Goal: Book appointment/travel/reservation

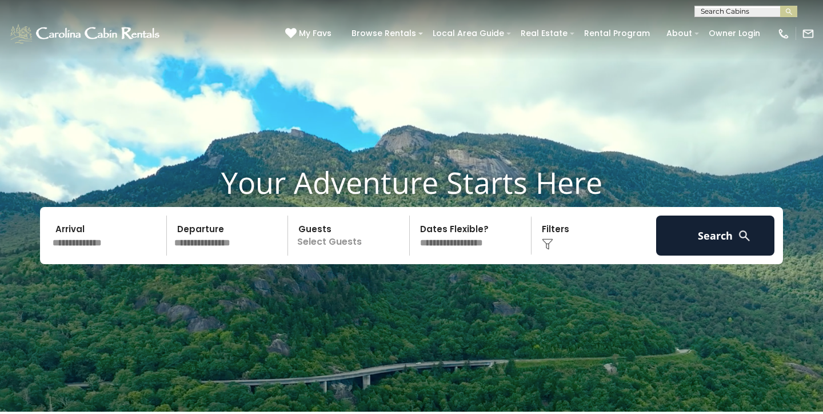
click at [106, 242] on input "text" at bounding box center [108, 235] width 118 height 40
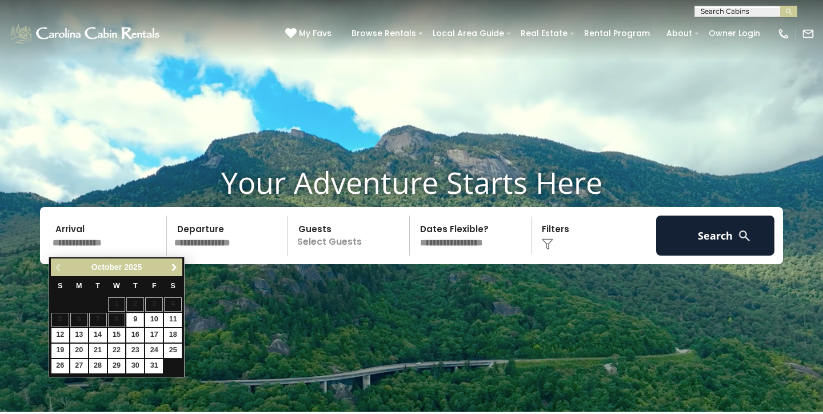
click at [177, 265] on span "Next" at bounding box center [174, 267] width 9 height 9
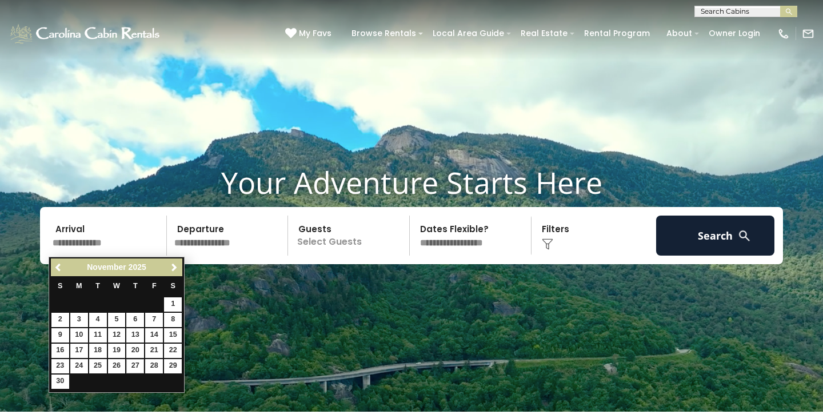
click at [135, 364] on link "27" at bounding box center [135, 366] width 18 height 14
type input "********"
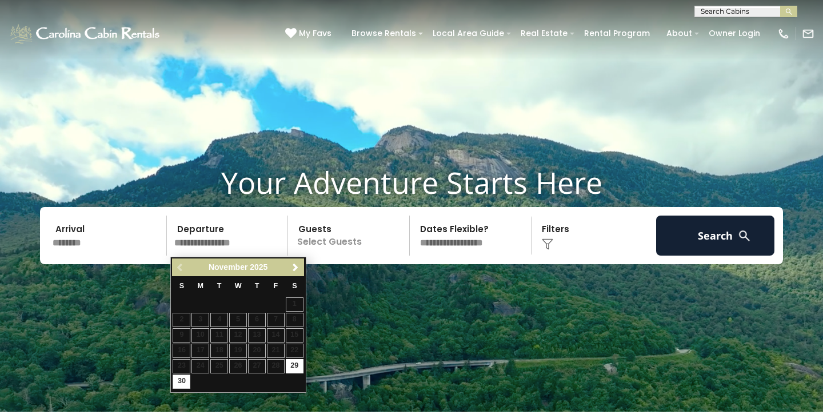
click at [184, 381] on link "30" at bounding box center [182, 381] width 18 height 14
type input "********"
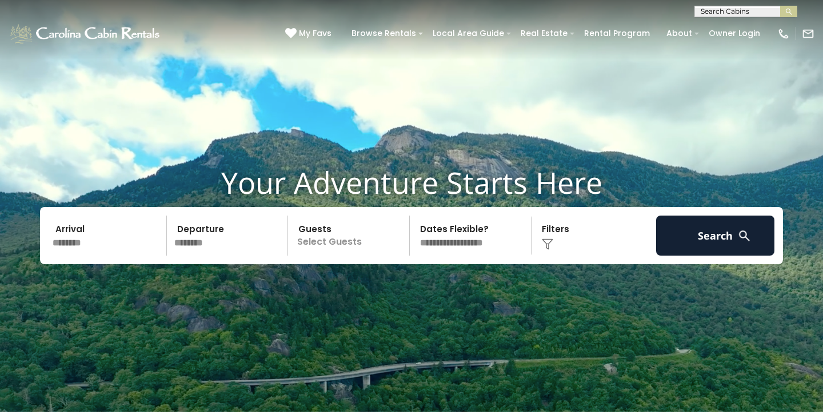
click at [351, 252] on p "Select Guests" at bounding box center [350, 235] width 118 height 40
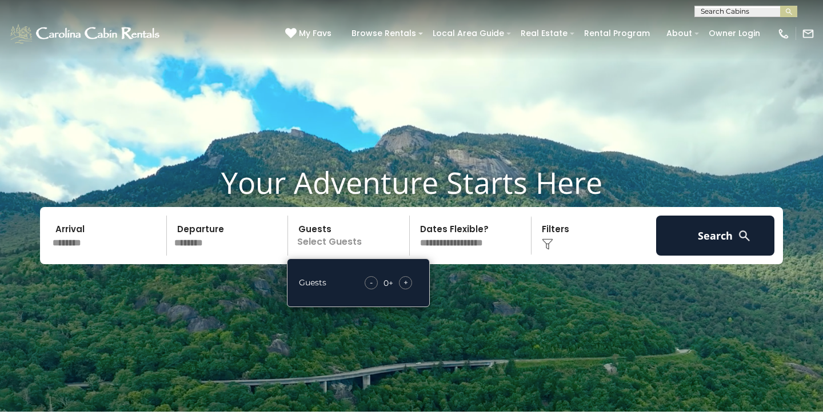
click at [407, 283] on span "+" at bounding box center [405, 282] width 5 height 11
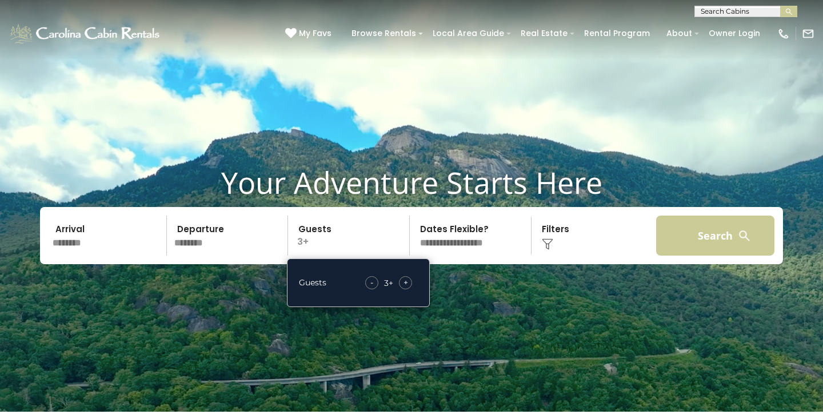
click at [708, 237] on button "Search" at bounding box center [715, 235] width 118 height 40
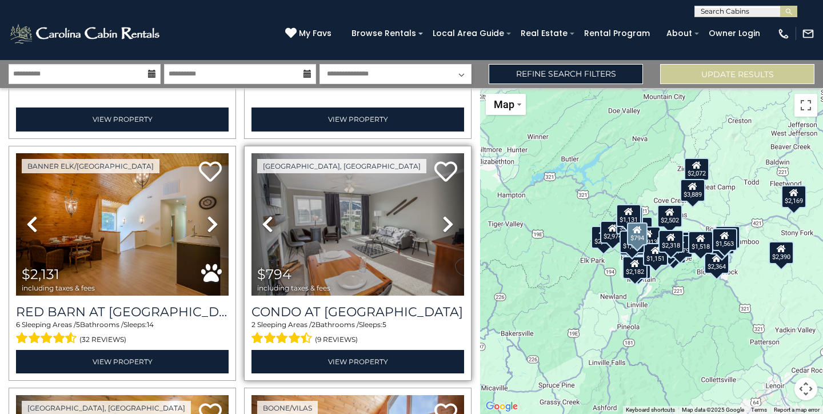
scroll to position [1688, 0]
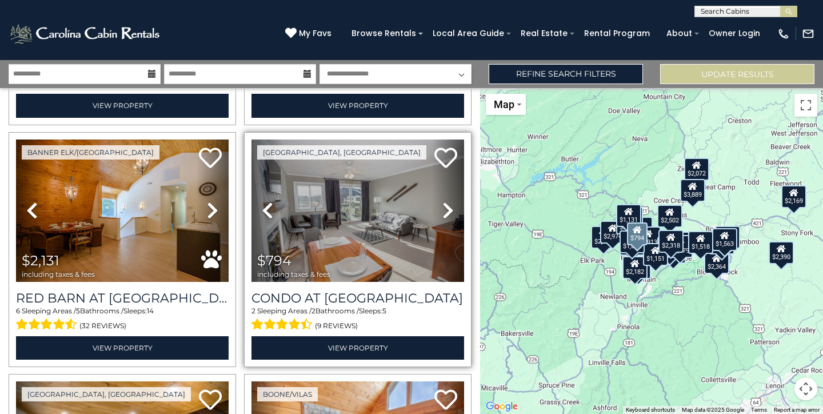
click at [358, 219] on img at bounding box center [357, 210] width 213 height 142
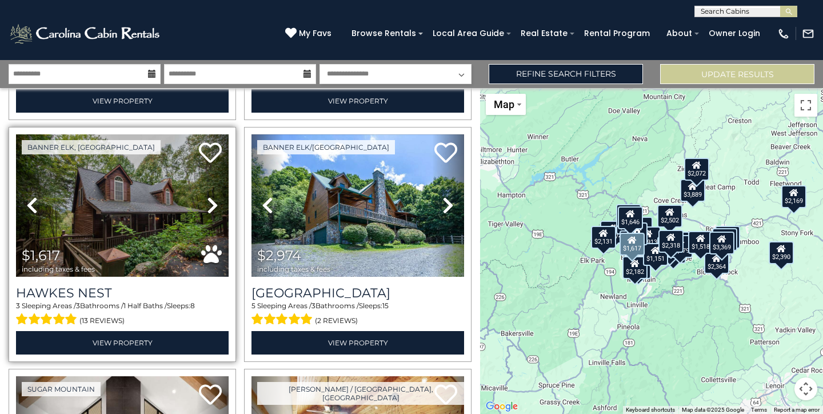
scroll to position [2190, 0]
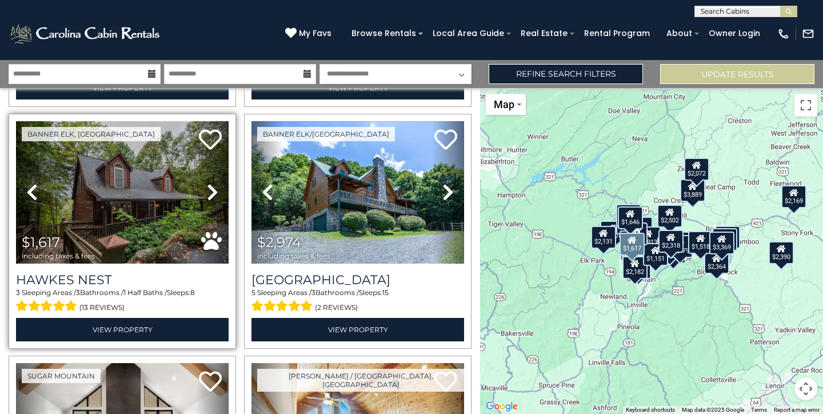
click at [164, 195] on img at bounding box center [122, 192] width 213 height 142
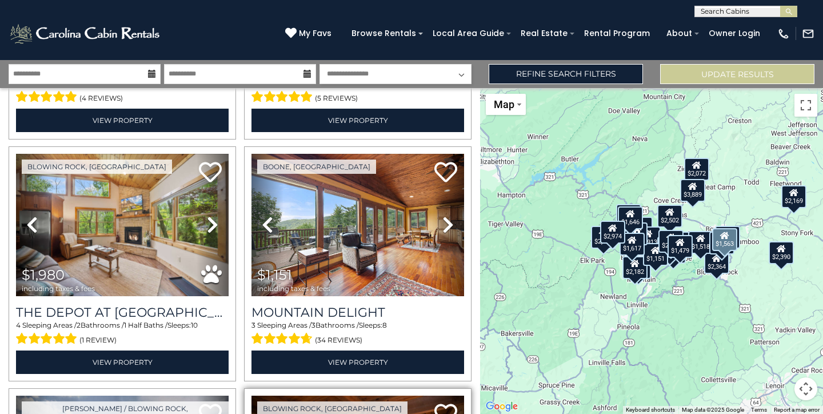
scroll to position [3120, 0]
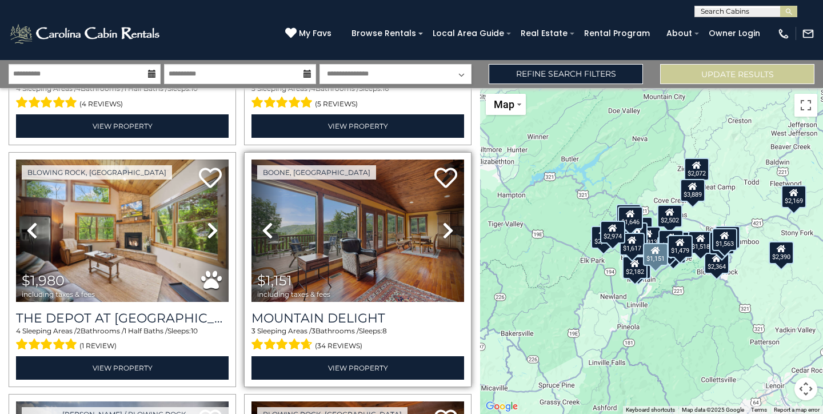
click at [370, 223] on img at bounding box center [357, 230] width 213 height 142
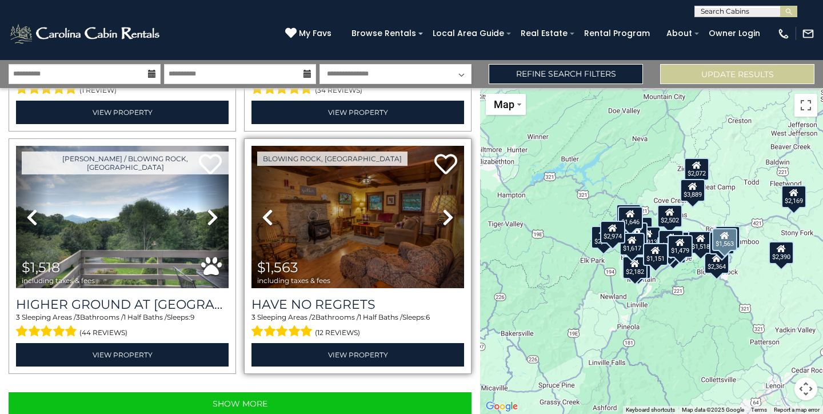
scroll to position [3375, 0]
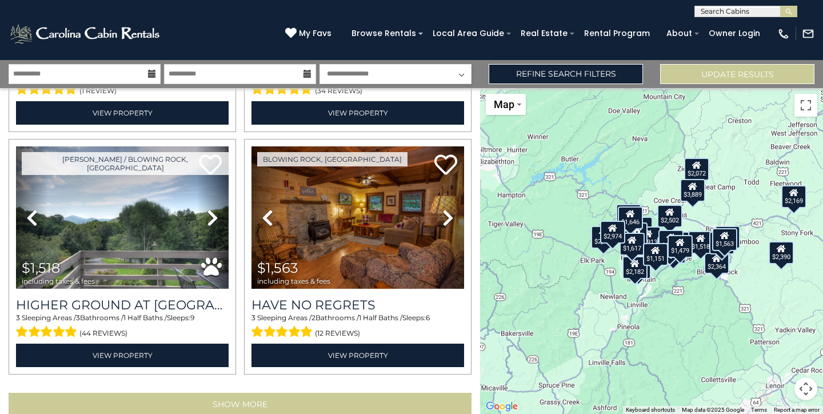
click at [352, 393] on button "Show More" at bounding box center [240, 404] width 463 height 23
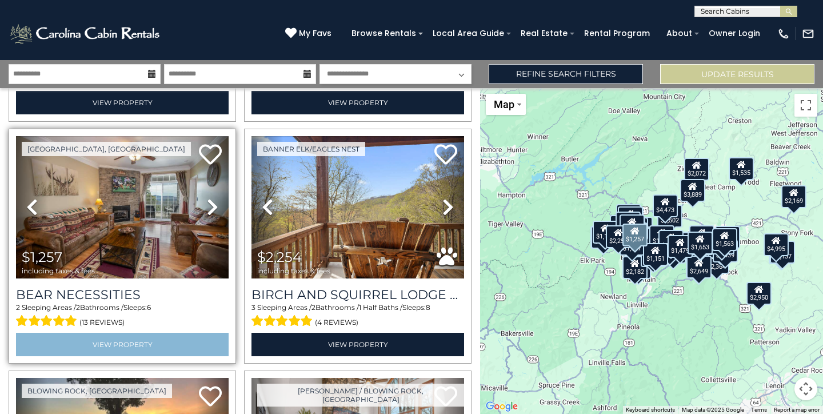
scroll to position [5060, 0]
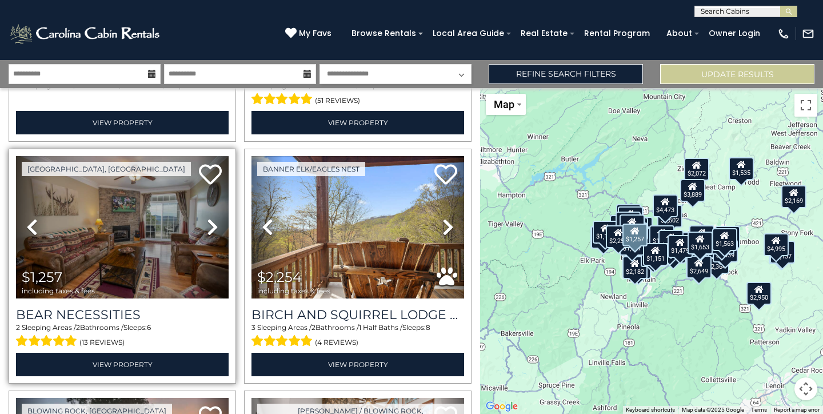
click at [144, 232] on img at bounding box center [122, 227] width 213 height 142
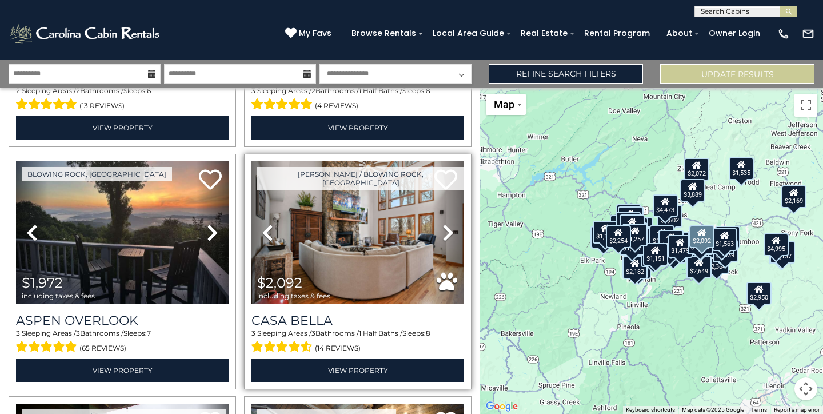
scroll to position [5295, 0]
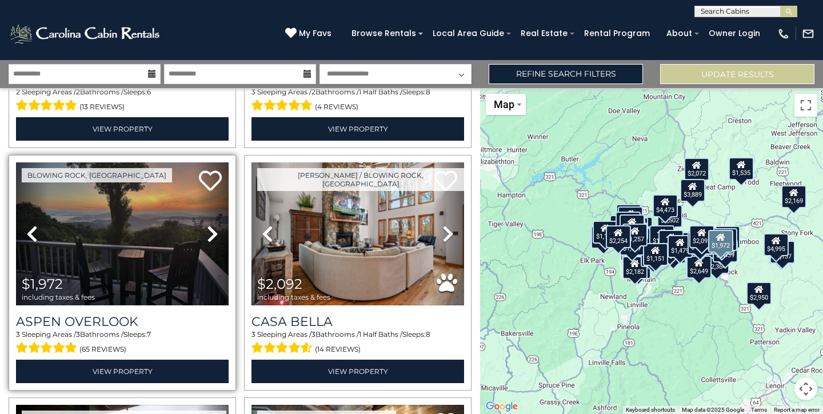
click at [149, 186] on img at bounding box center [122, 233] width 213 height 142
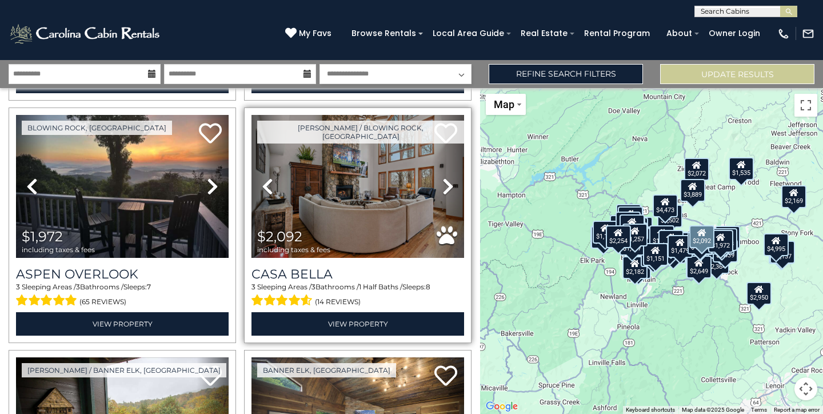
scroll to position [5284, 0]
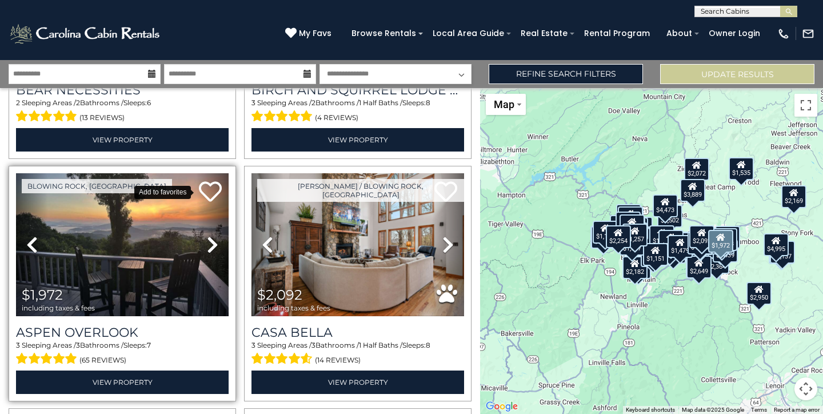
click at [204, 180] on icon at bounding box center [210, 191] width 23 height 23
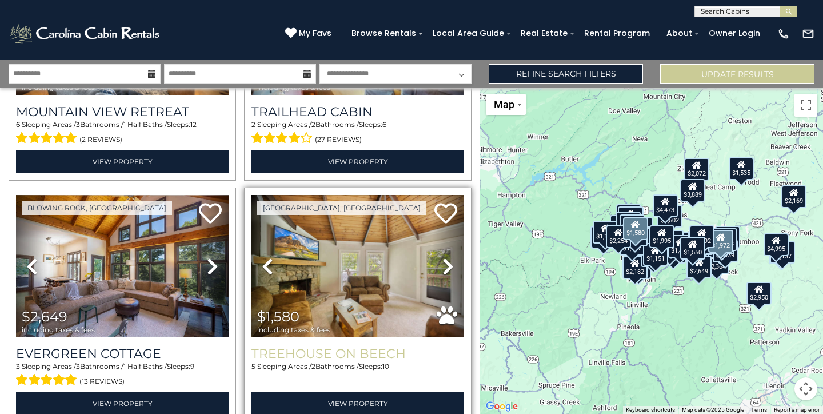
scroll to position [5990, 0]
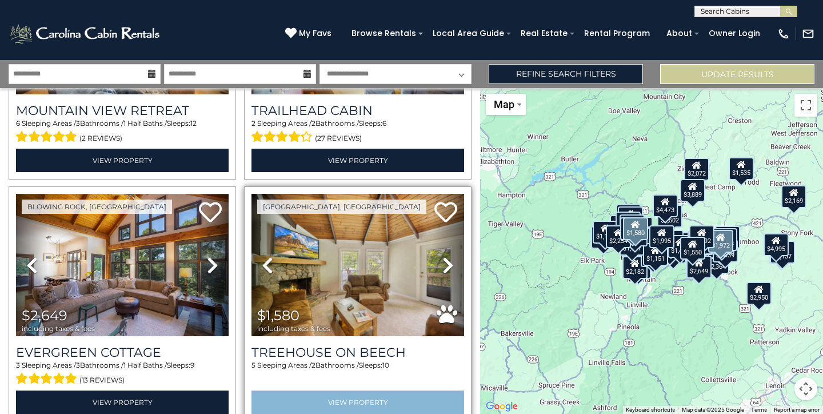
click at [388, 390] on link "View Property" at bounding box center [357, 401] width 213 height 23
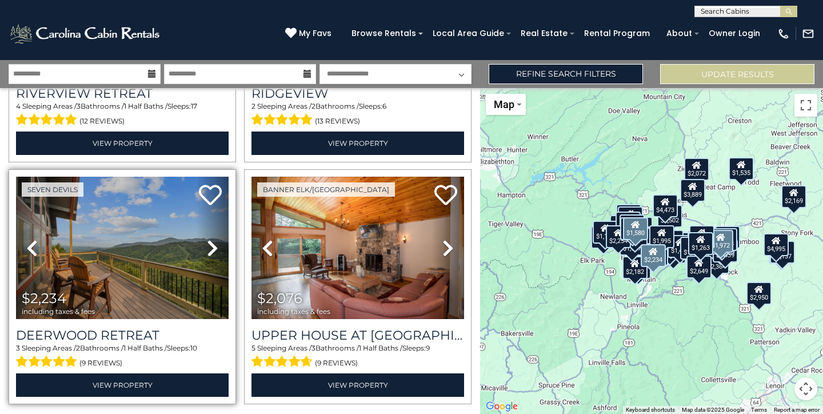
scroll to position [0, 0]
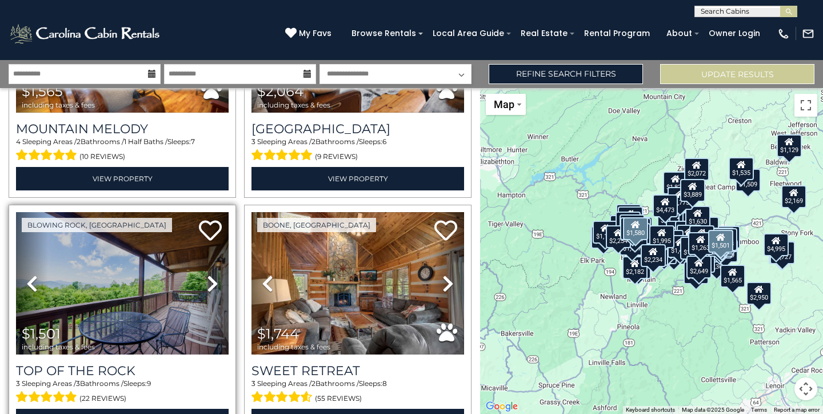
scroll to position [7439, 0]
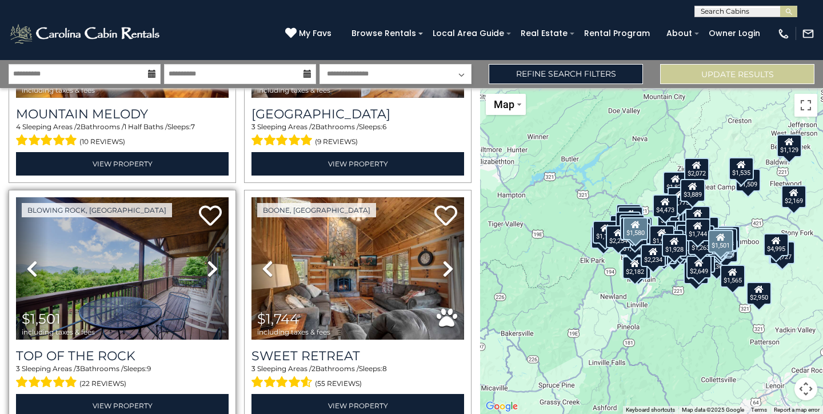
click at [185, 249] on img at bounding box center [122, 268] width 213 height 142
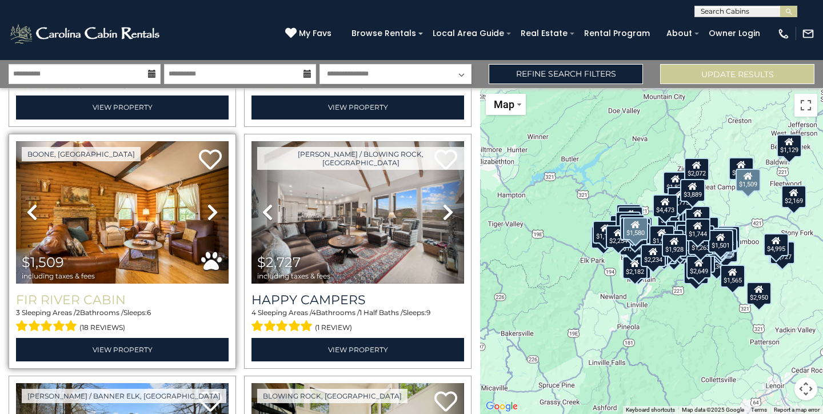
scroll to position [8178, 0]
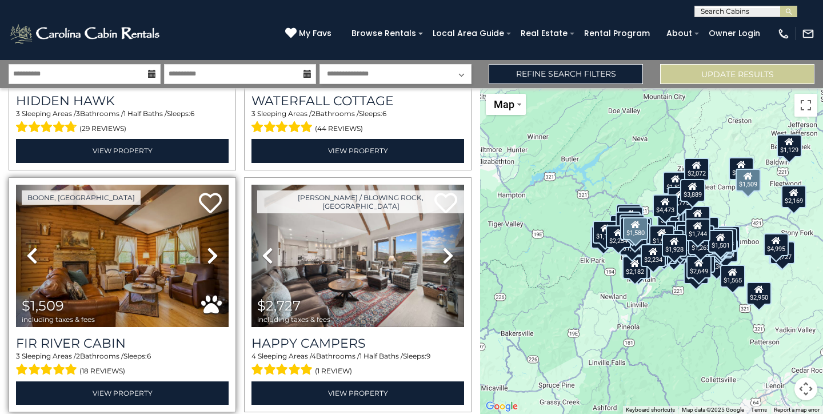
click at [115, 197] on img at bounding box center [122, 256] width 213 height 142
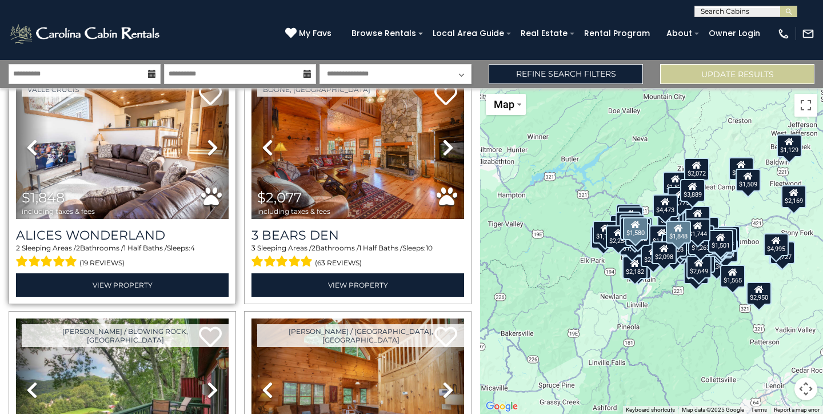
scroll to position [9349, 0]
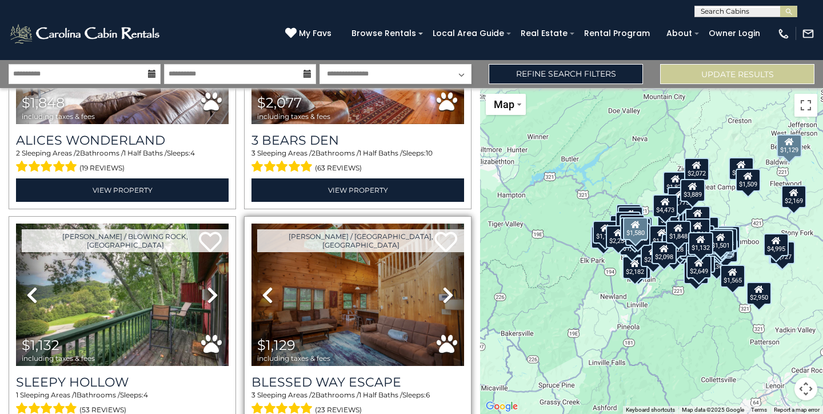
click at [277, 239] on link "Previous" at bounding box center [267, 294] width 32 height 142
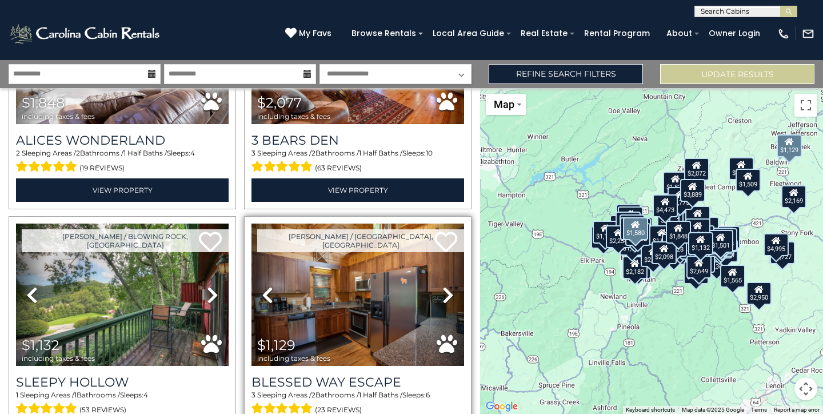
click at [438, 230] on icon at bounding box center [445, 241] width 23 height 23
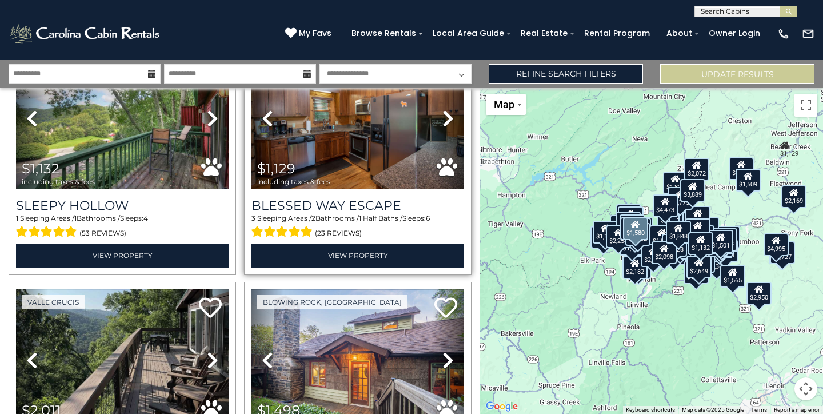
scroll to position [9629, 0]
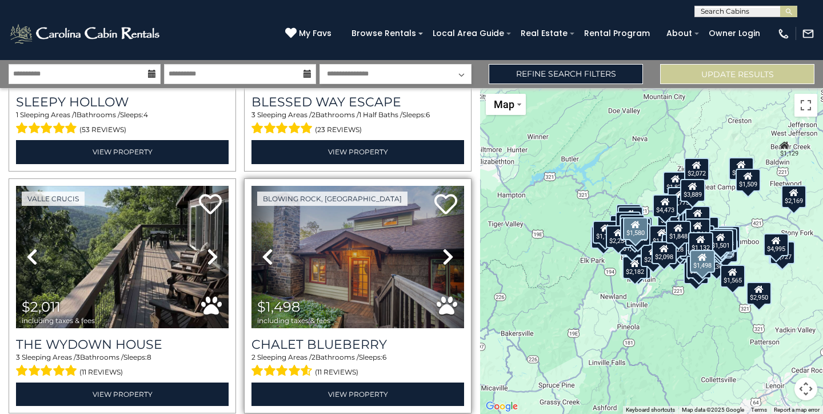
click at [342, 205] on img at bounding box center [357, 257] width 213 height 142
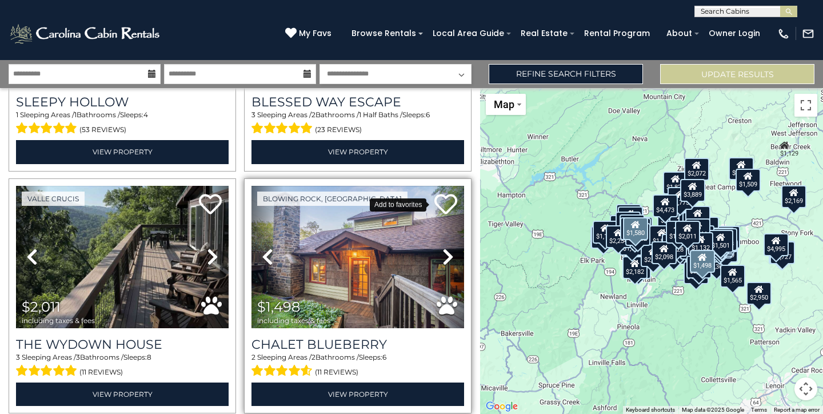
click at [443, 193] on icon at bounding box center [445, 204] width 23 height 23
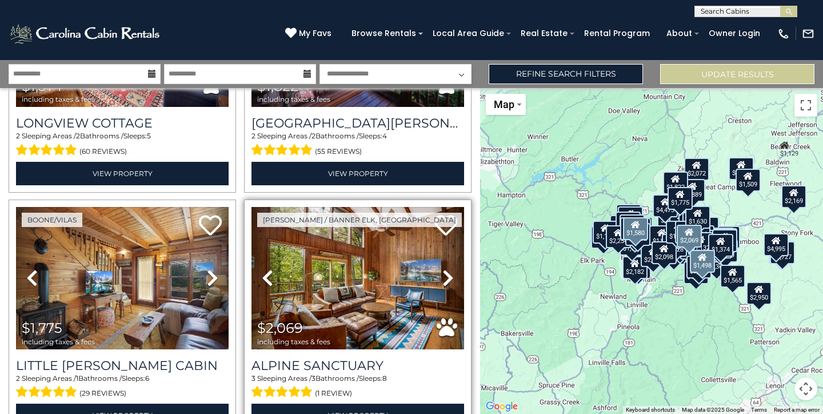
scroll to position [0, 0]
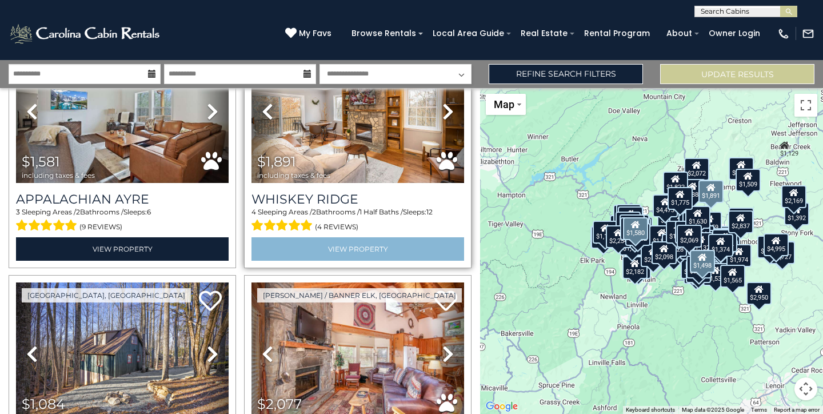
scroll to position [11240, 0]
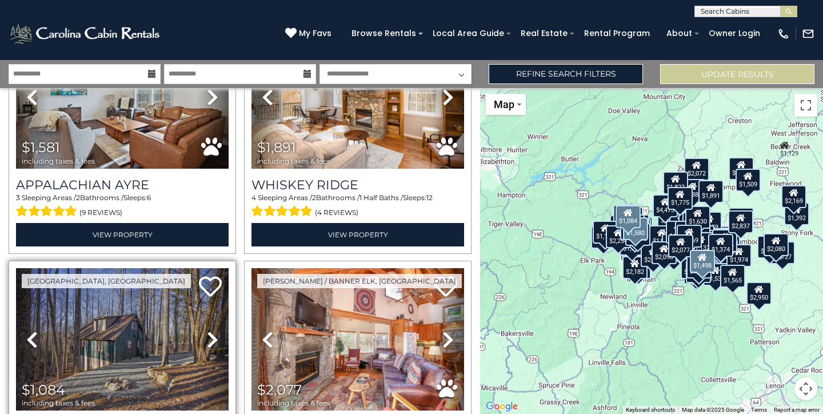
click at [207, 330] on icon at bounding box center [212, 339] width 11 height 18
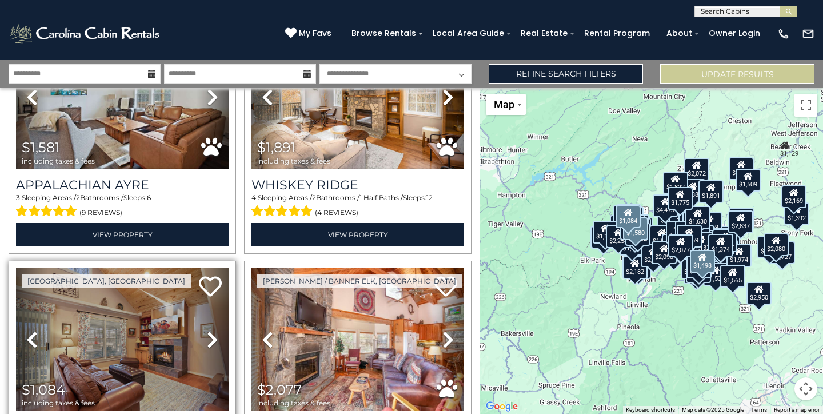
click at [207, 330] on icon at bounding box center [212, 339] width 11 height 18
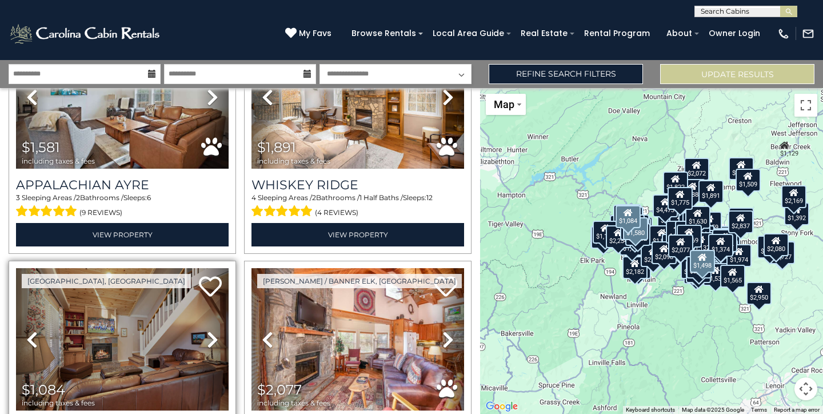
click at [207, 330] on icon at bounding box center [212, 339] width 11 height 18
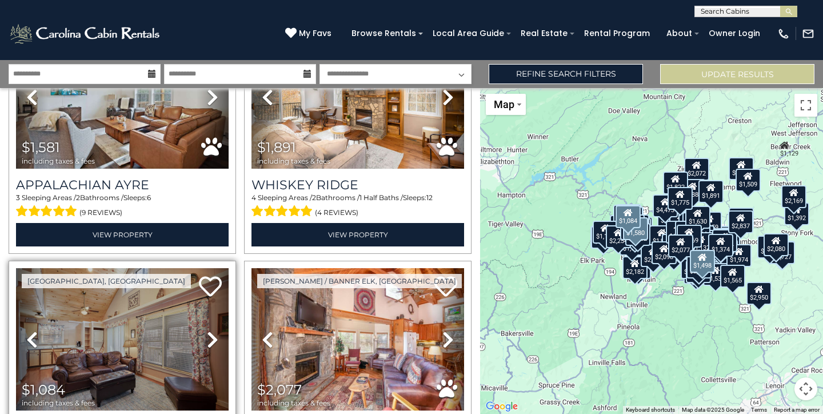
click at [207, 330] on icon at bounding box center [212, 339] width 11 height 18
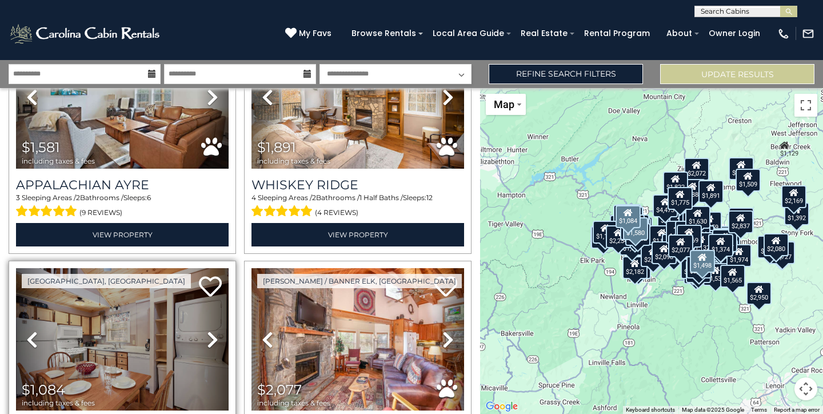
click at [207, 330] on icon at bounding box center [212, 339] width 11 height 18
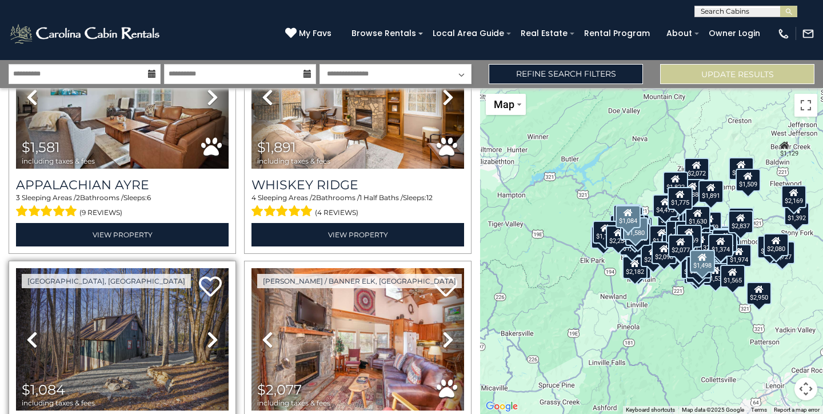
click at [207, 330] on icon at bounding box center [212, 339] width 11 height 18
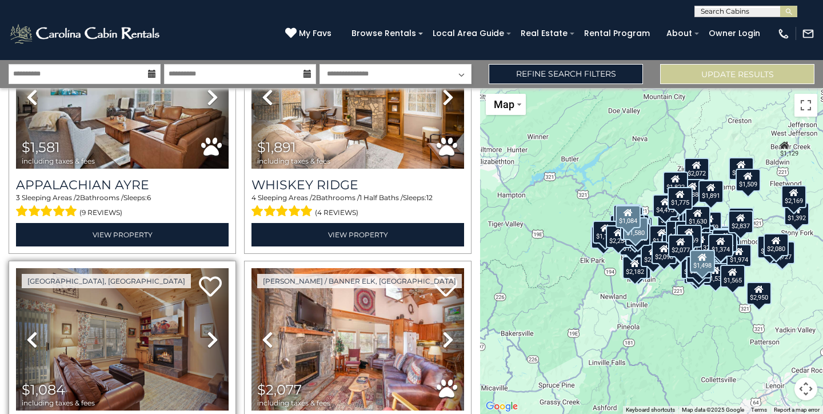
click at [207, 330] on icon at bounding box center [212, 339] width 11 height 18
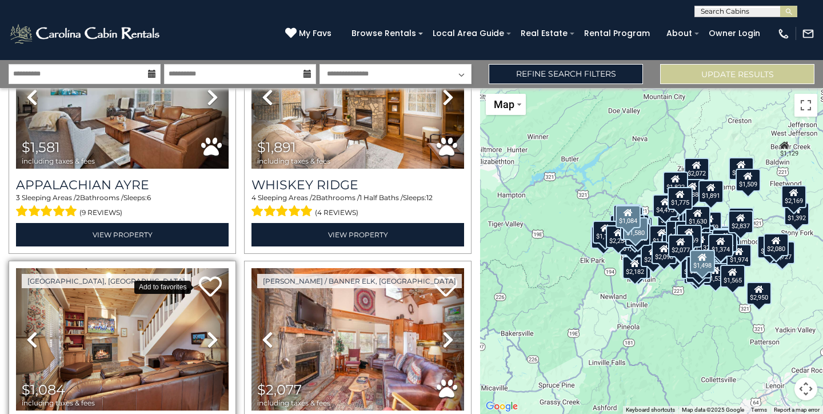
click at [214, 275] on icon at bounding box center [210, 286] width 23 height 23
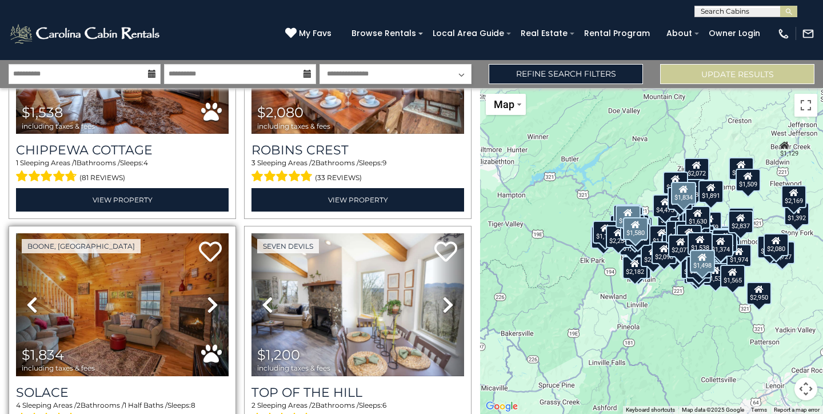
scroll to position [11758, 0]
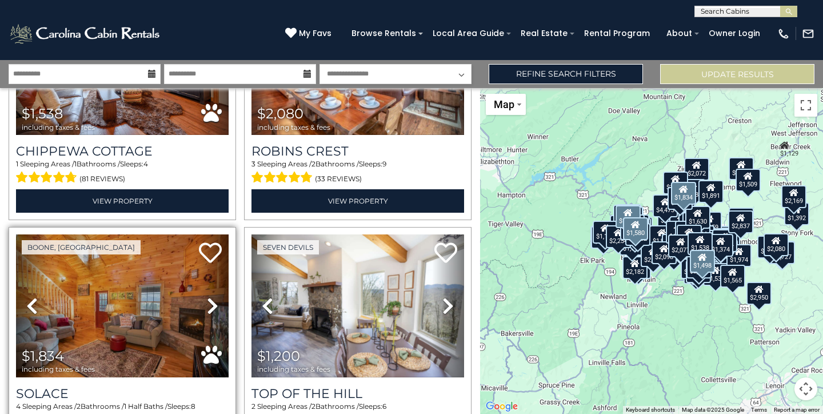
click at [210, 297] on icon at bounding box center [212, 306] width 11 height 18
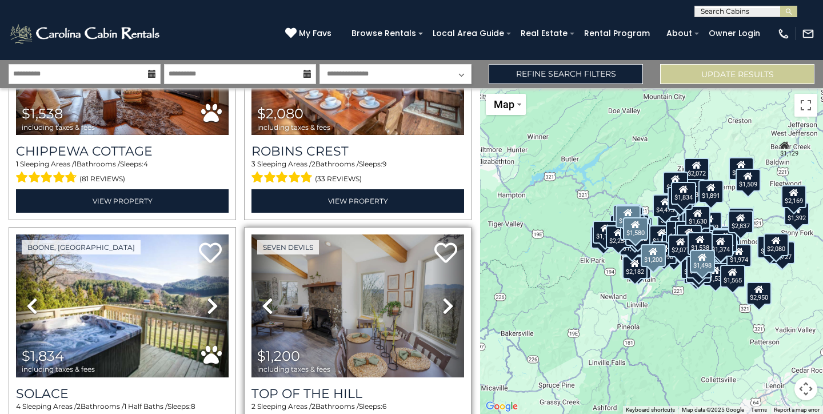
click at [443, 297] on icon at bounding box center [447, 306] width 11 height 18
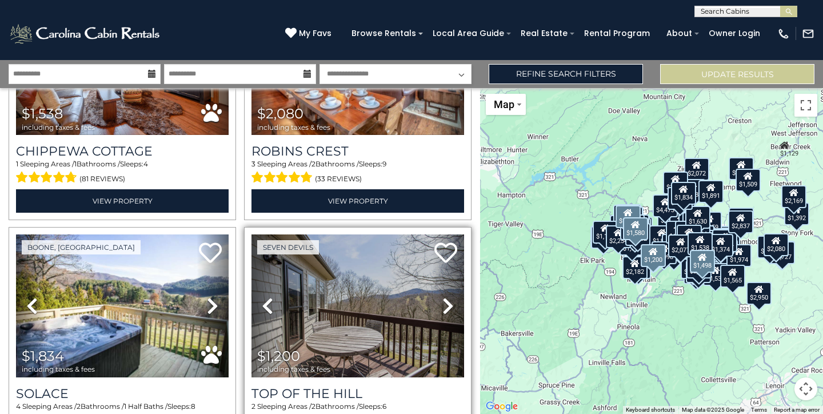
click at [443, 297] on icon at bounding box center [447, 306] width 11 height 18
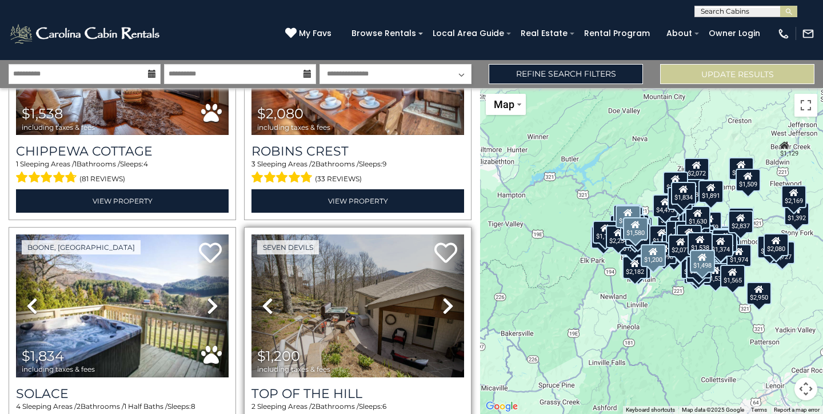
click at [443, 297] on icon at bounding box center [447, 306] width 11 height 18
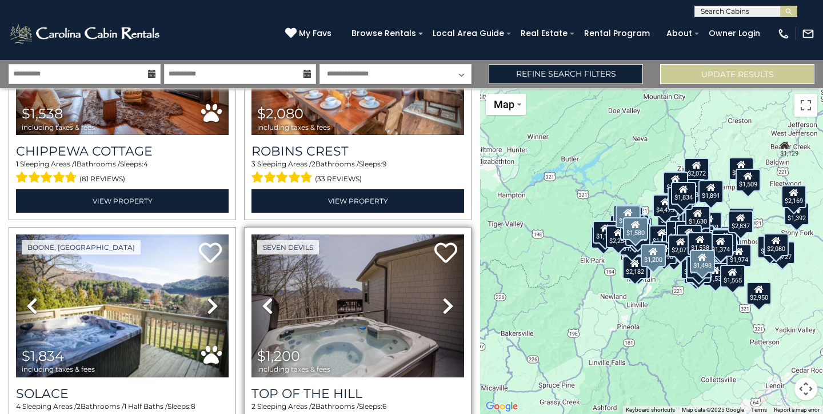
click at [443, 297] on icon at bounding box center [447, 306] width 11 height 18
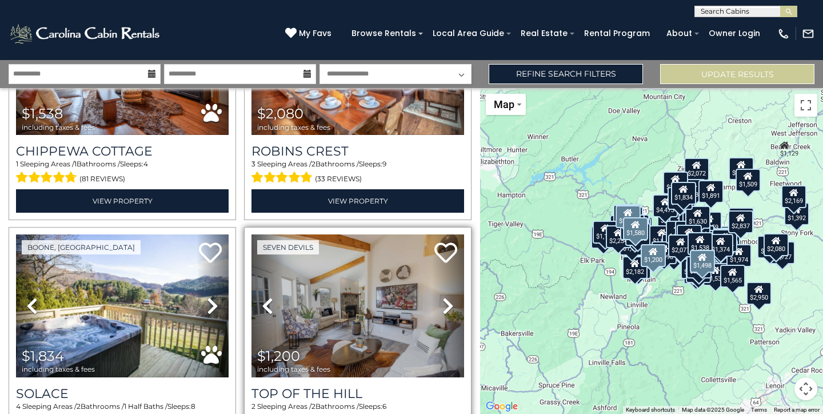
click at [443, 297] on icon at bounding box center [447, 306] width 11 height 18
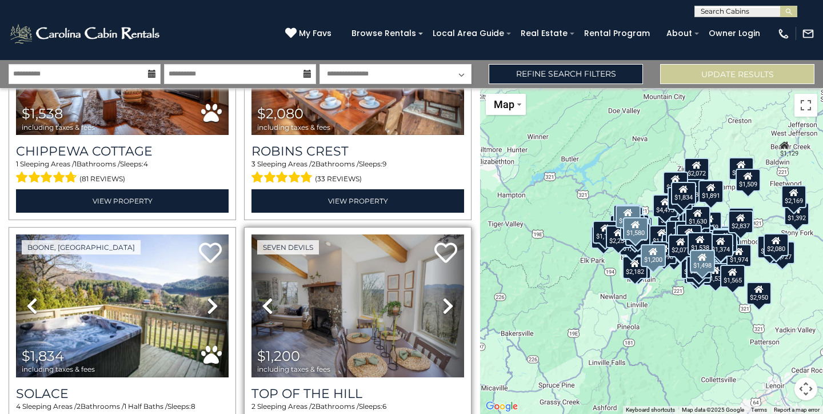
click at [443, 297] on icon at bounding box center [447, 306] width 11 height 18
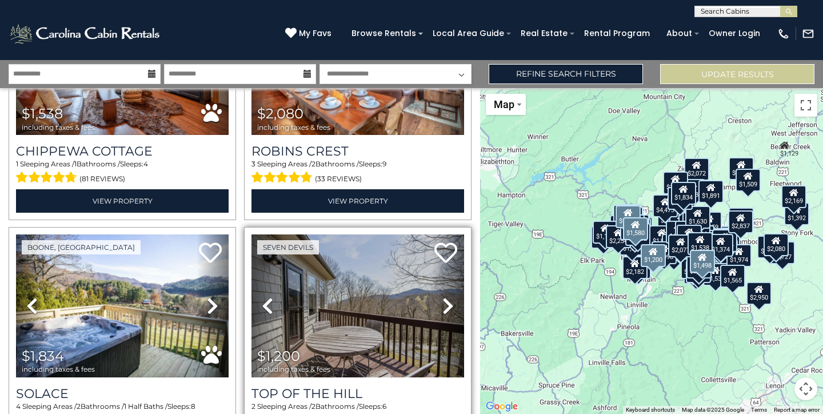
click at [443, 297] on icon at bounding box center [447, 306] width 11 height 18
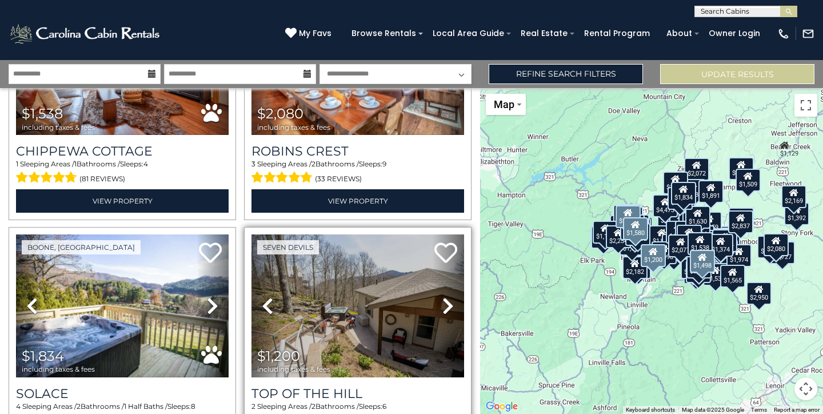
click at [442, 297] on icon at bounding box center [447, 306] width 11 height 18
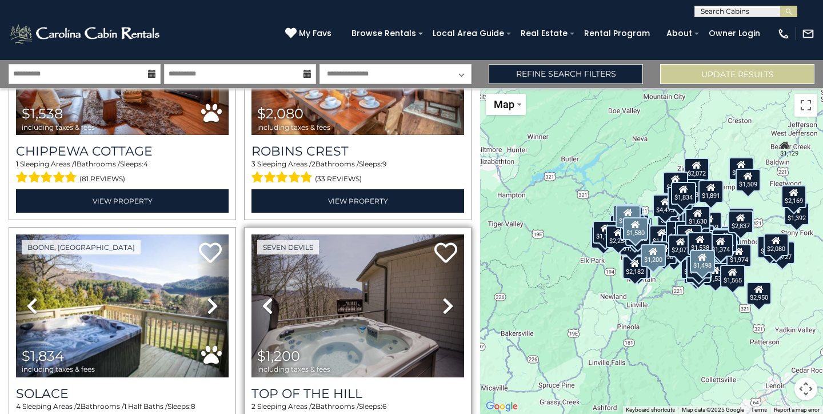
click at [442, 297] on icon at bounding box center [447, 306] width 11 height 18
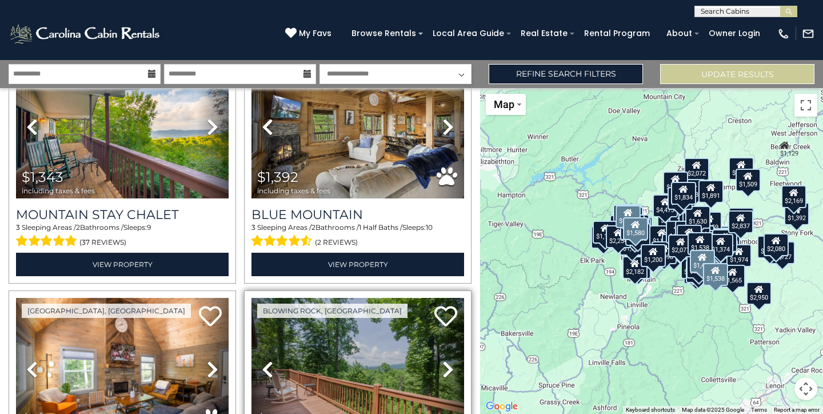
scroll to position [12179, 0]
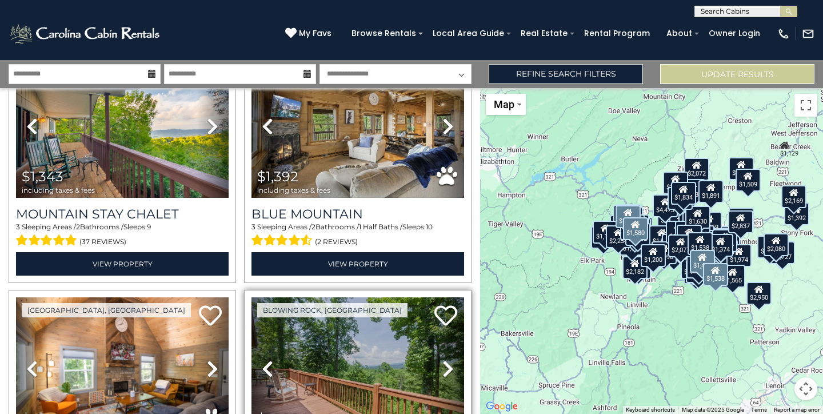
click at [446, 359] on icon at bounding box center [447, 368] width 11 height 18
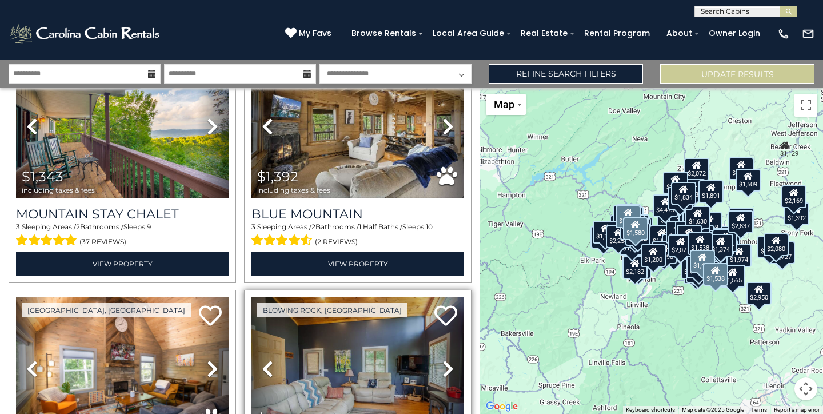
click at [446, 359] on icon at bounding box center [447, 368] width 11 height 18
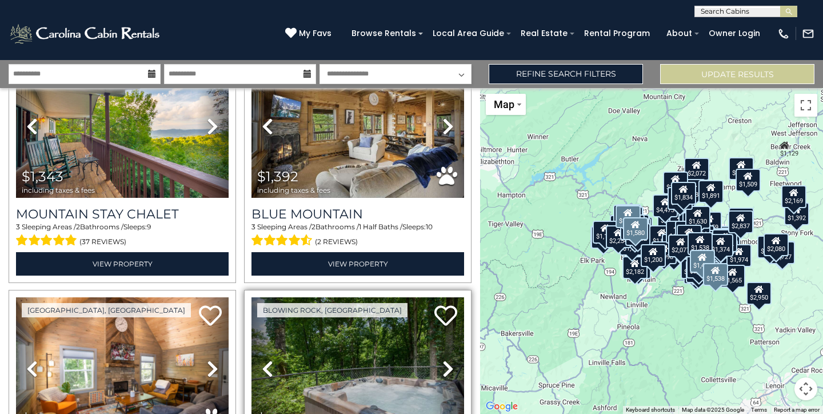
click at [446, 359] on icon at bounding box center [447, 368] width 11 height 18
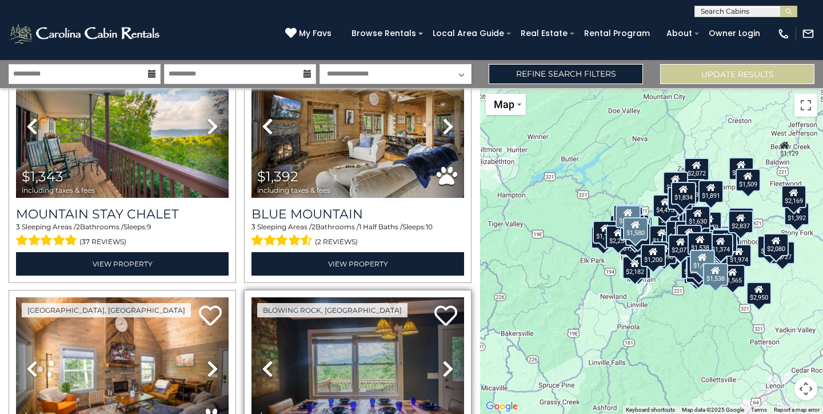
click at [446, 359] on icon at bounding box center [447, 368] width 11 height 18
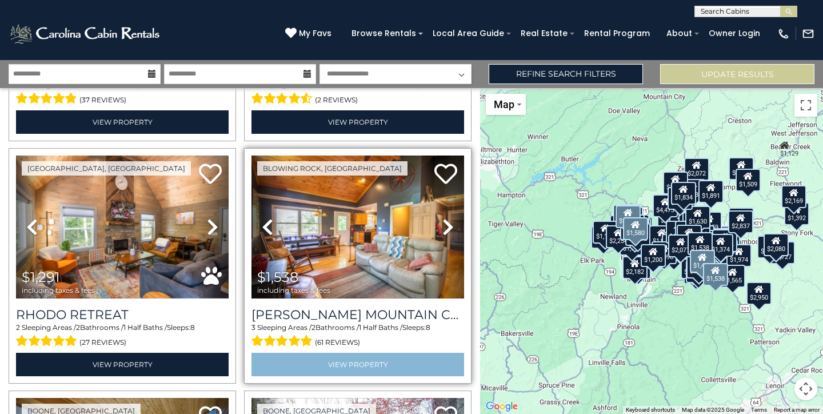
scroll to position [12263, 0]
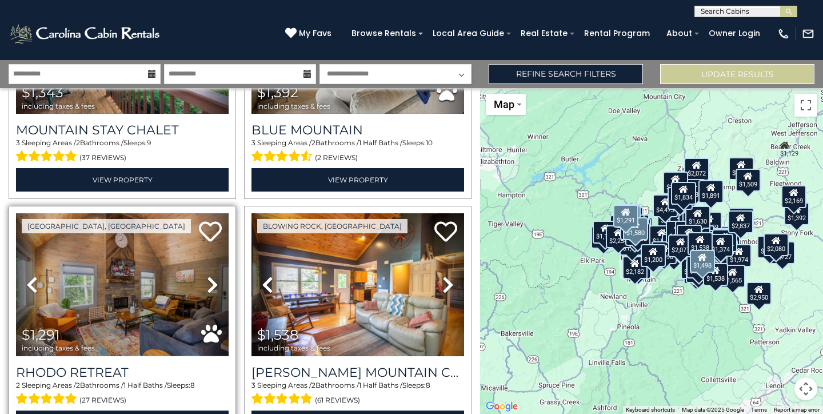
click at [210, 213] on link "Next" at bounding box center [213, 284] width 32 height 142
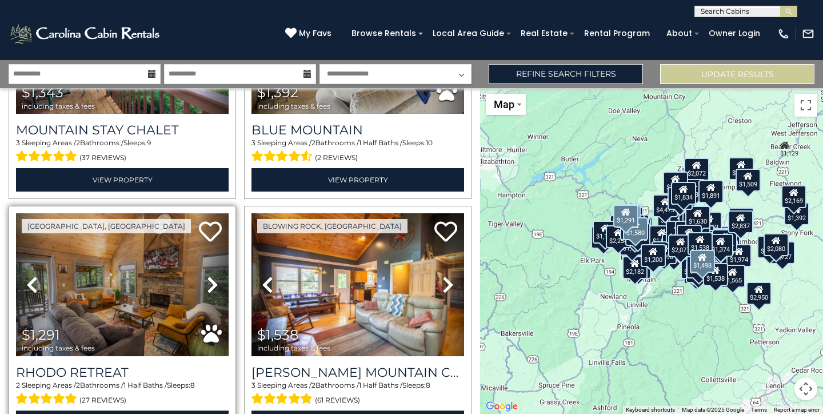
click at [210, 213] on link "Next" at bounding box center [213, 284] width 32 height 142
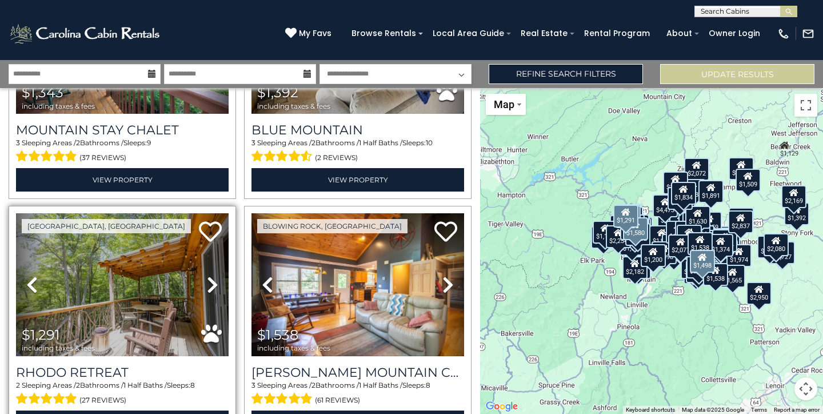
click at [210, 213] on link "Next" at bounding box center [213, 284] width 32 height 142
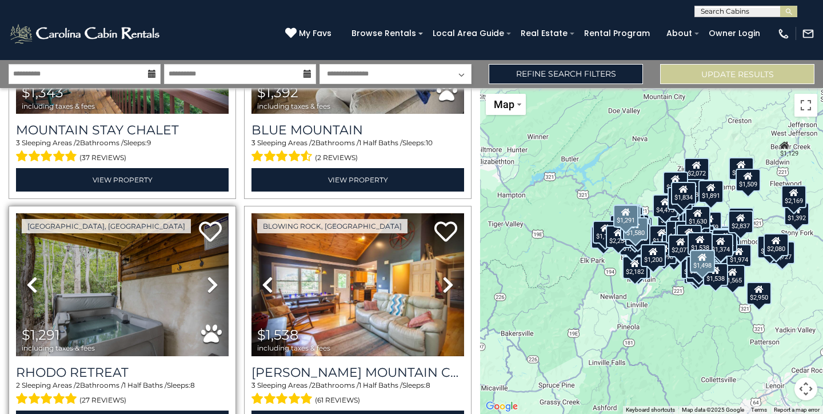
click at [210, 213] on link "Next" at bounding box center [213, 284] width 32 height 142
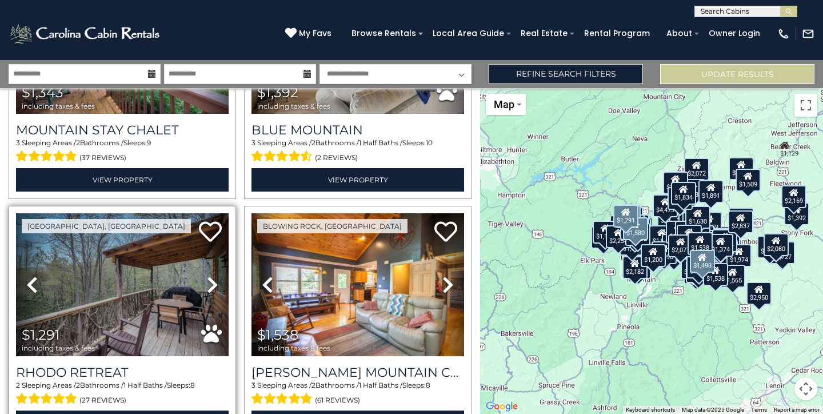
click at [210, 213] on link "Next" at bounding box center [213, 284] width 32 height 142
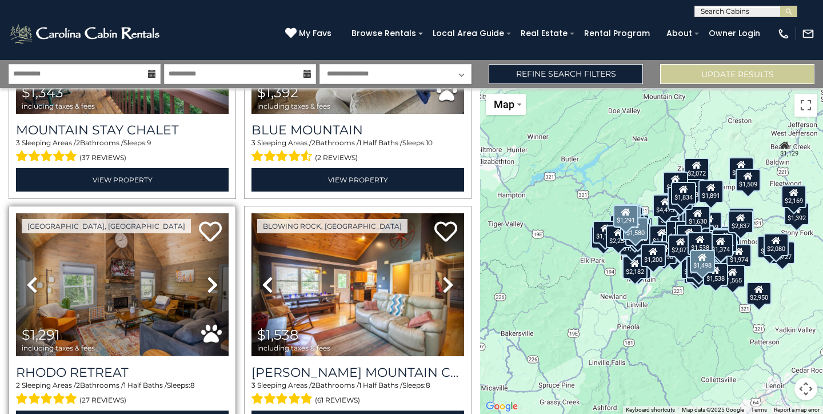
click at [210, 213] on link "Next" at bounding box center [213, 284] width 32 height 142
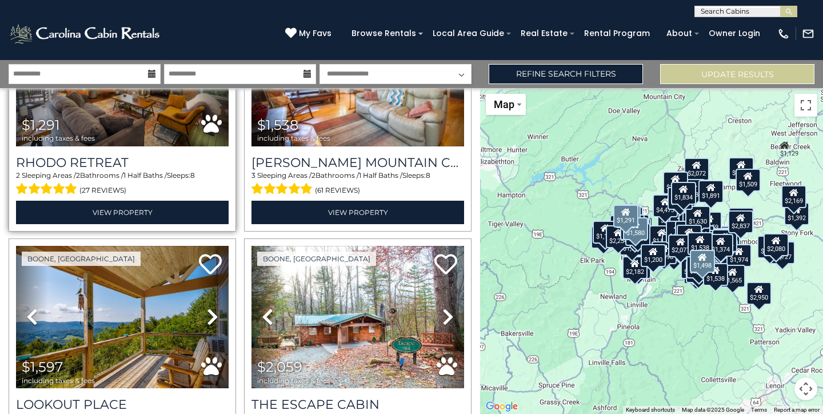
scroll to position [12548, 0]
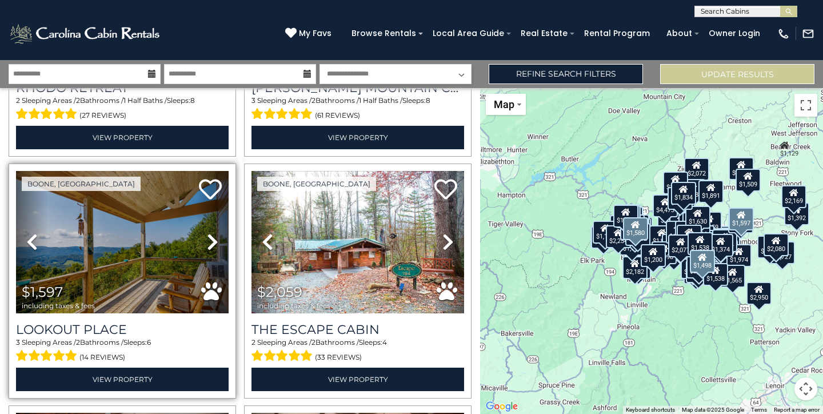
click at [207, 233] on icon at bounding box center [212, 242] width 11 height 18
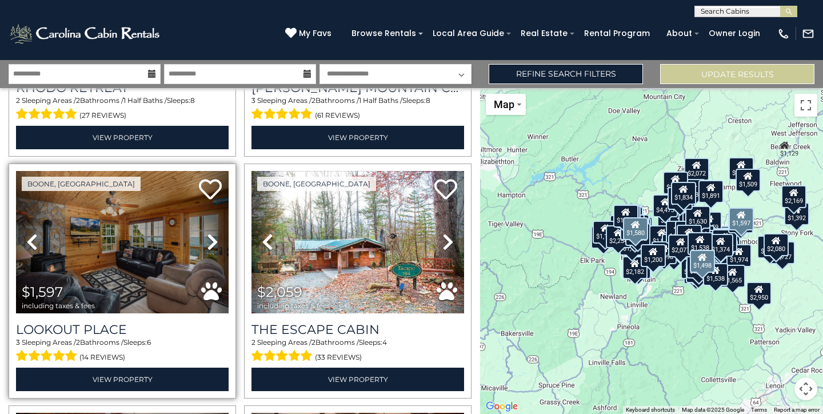
click at [207, 233] on icon at bounding box center [212, 242] width 11 height 18
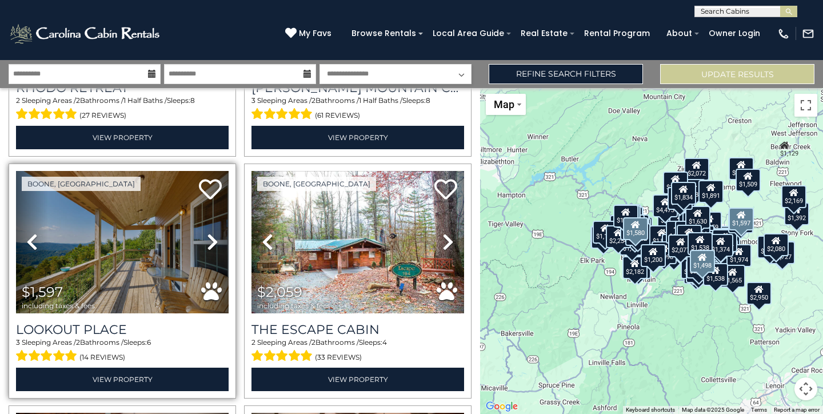
click at [207, 233] on icon at bounding box center [212, 242] width 11 height 18
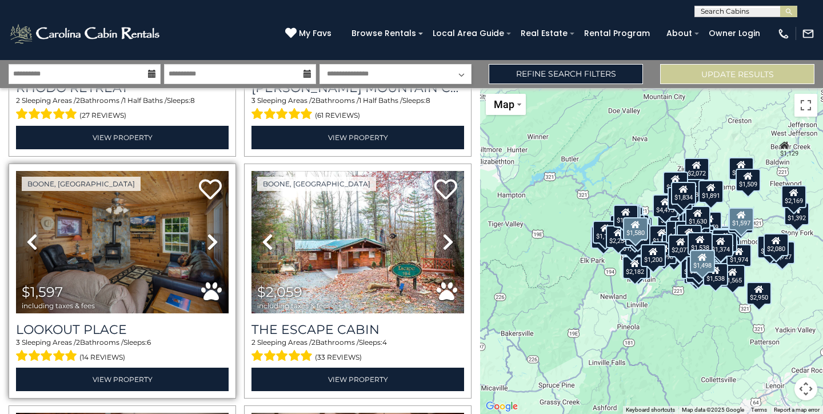
click at [207, 233] on icon at bounding box center [212, 242] width 11 height 18
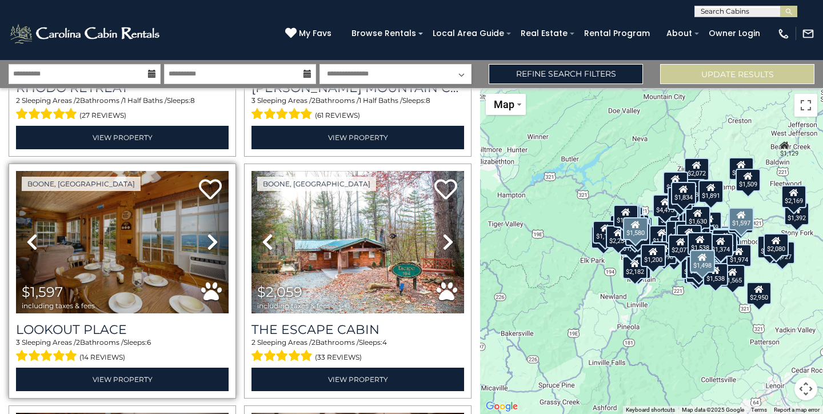
scroll to position [12490, 0]
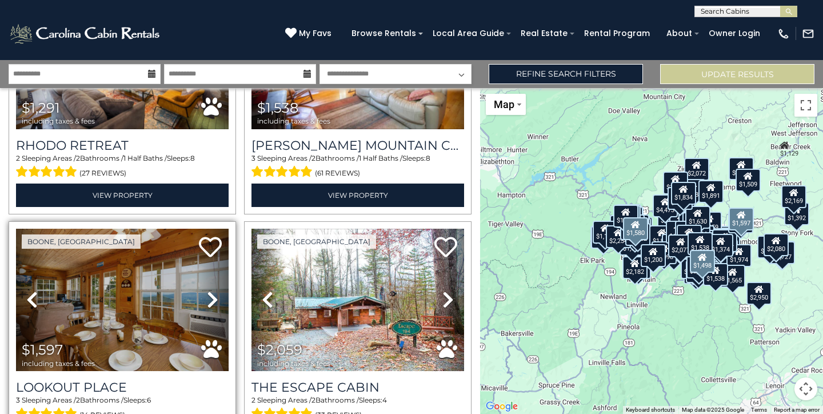
click at [208, 229] on link "Next" at bounding box center [213, 300] width 32 height 142
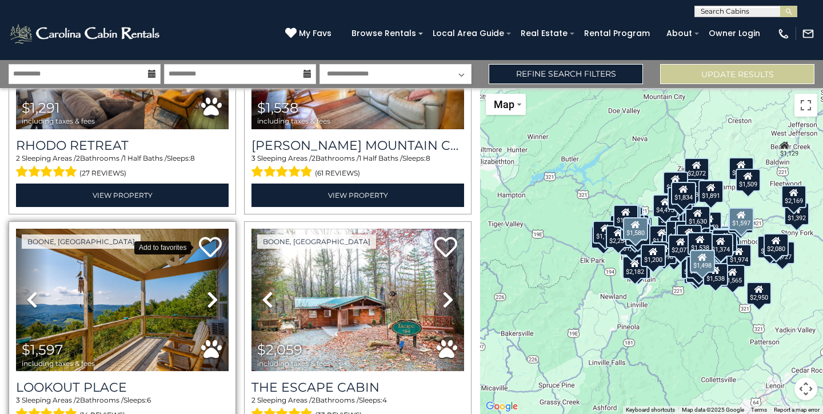
click at [209, 235] on icon at bounding box center [210, 246] width 23 height 23
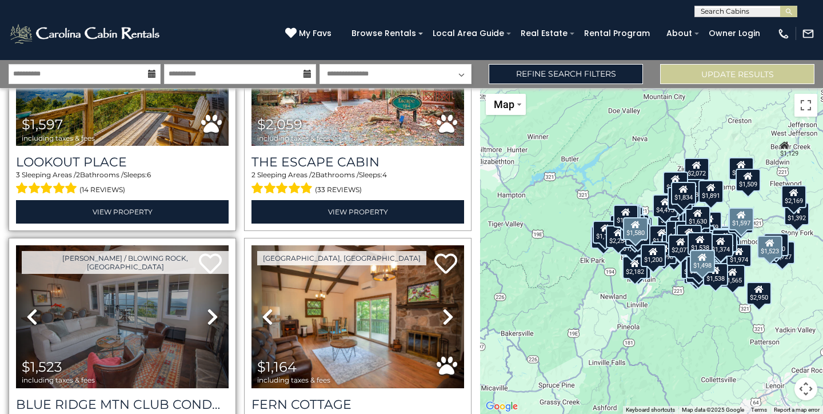
scroll to position [12714, 0]
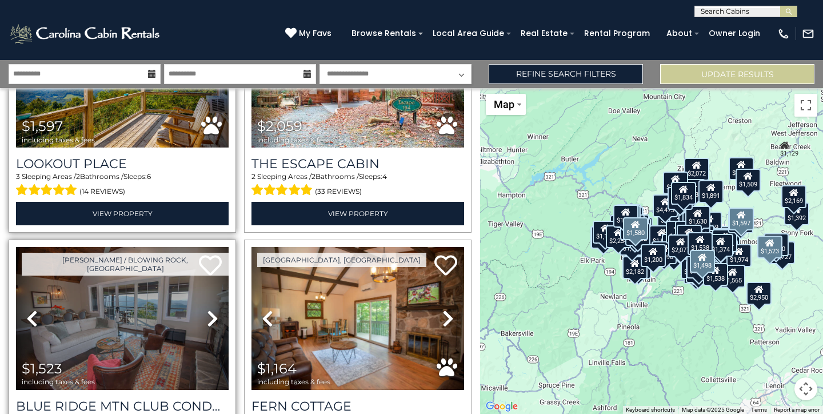
click at [209, 309] on icon at bounding box center [212, 318] width 11 height 18
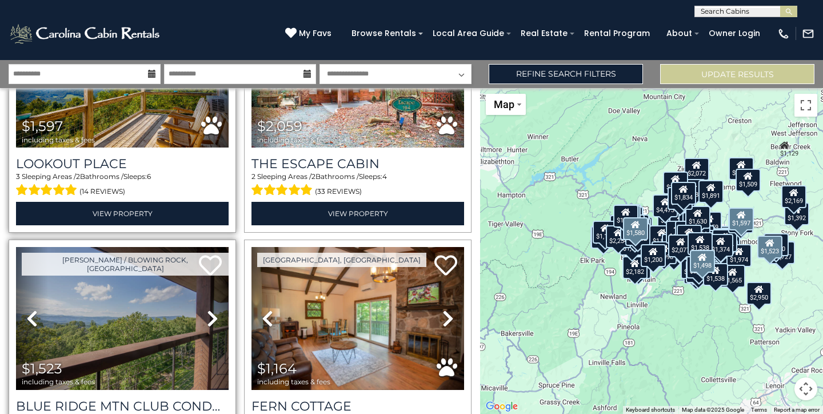
click at [209, 309] on icon at bounding box center [212, 318] width 11 height 18
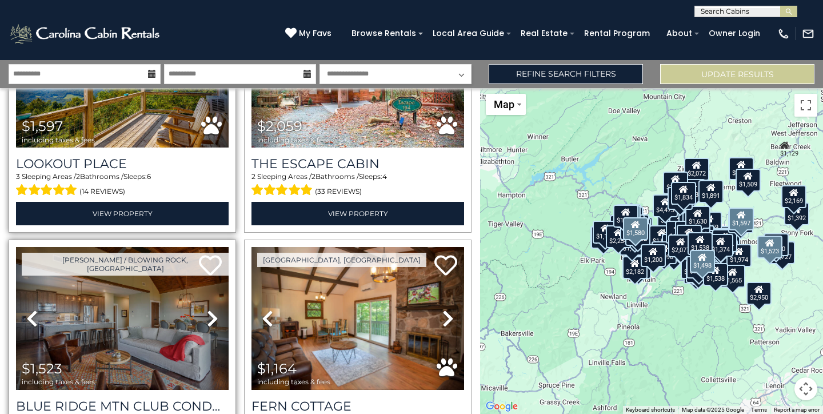
click at [209, 309] on icon at bounding box center [212, 318] width 11 height 18
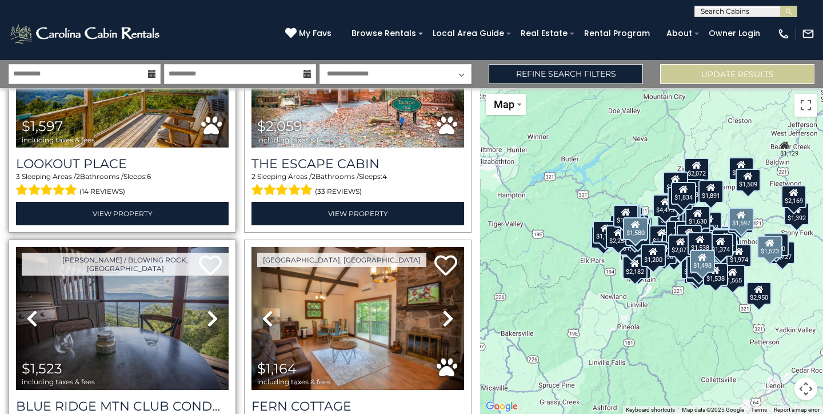
click at [209, 309] on icon at bounding box center [212, 318] width 11 height 18
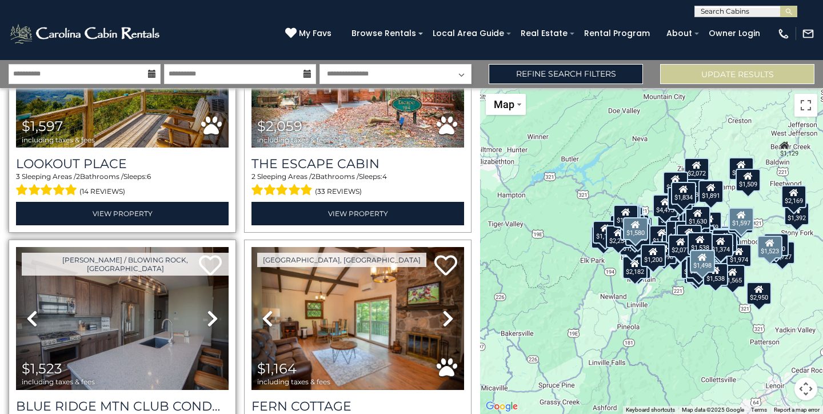
click at [207, 309] on icon at bounding box center [212, 318] width 11 height 18
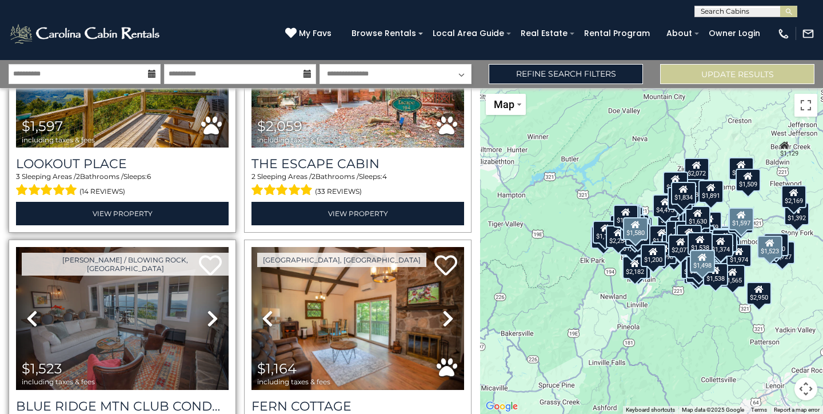
click at [207, 309] on icon at bounding box center [212, 318] width 11 height 18
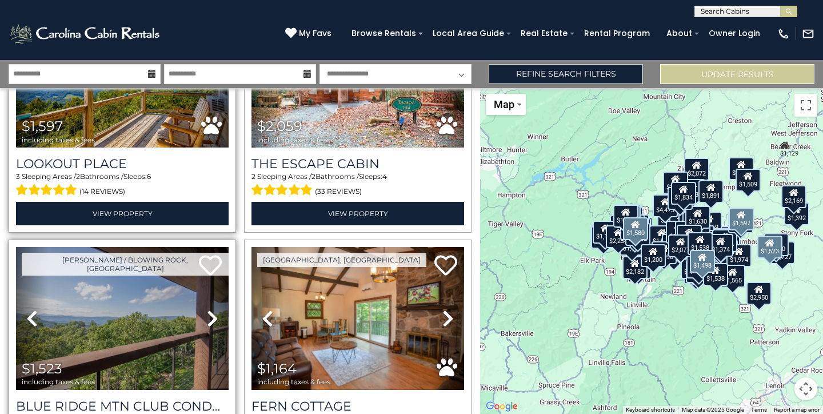
click at [207, 309] on icon at bounding box center [212, 318] width 11 height 18
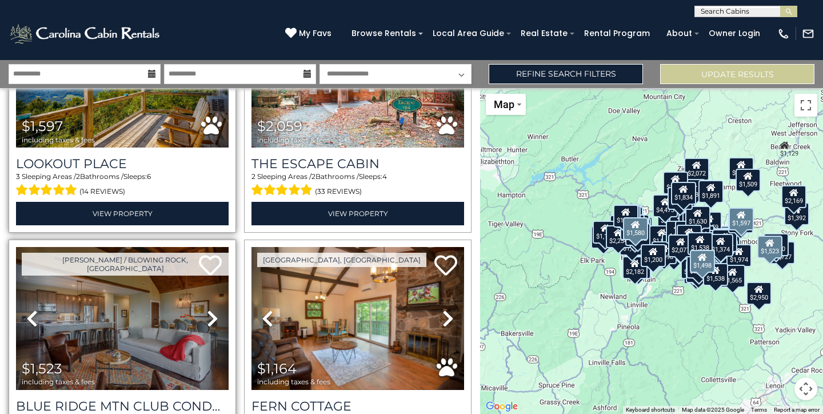
click at [207, 309] on icon at bounding box center [212, 318] width 11 height 18
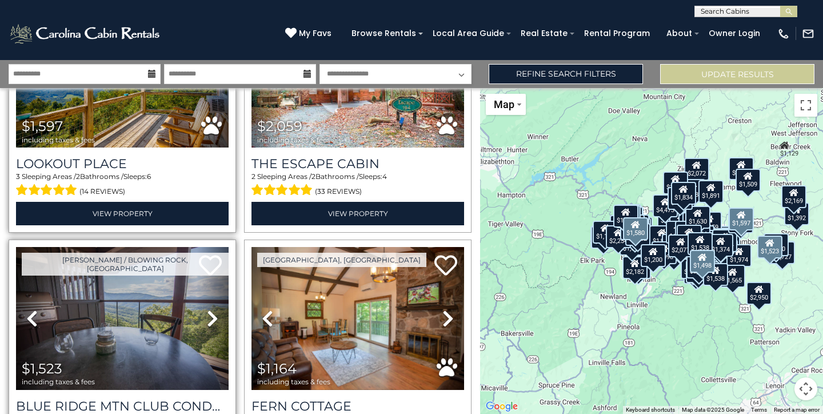
click at [207, 309] on icon at bounding box center [212, 318] width 11 height 18
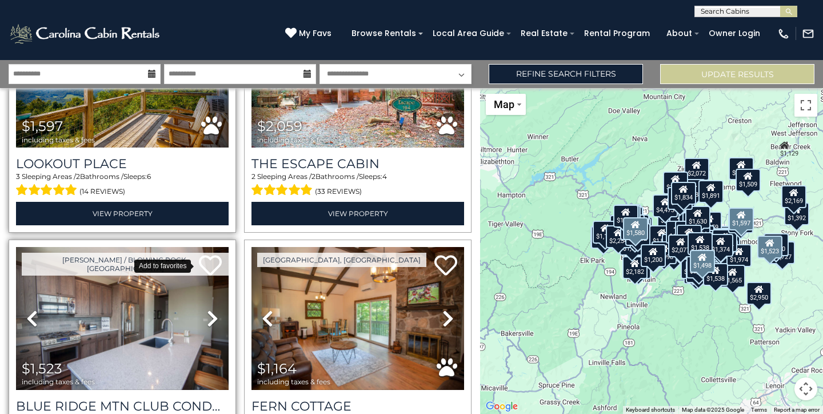
click at [210, 254] on icon at bounding box center [210, 265] width 23 height 23
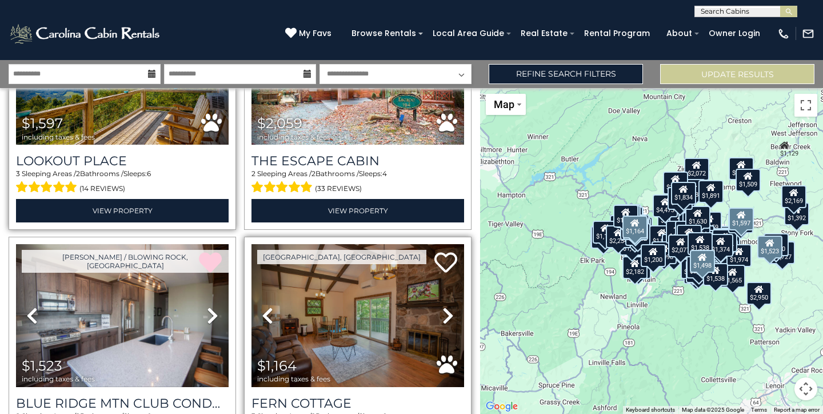
click at [394, 244] on img at bounding box center [357, 315] width 213 height 142
click at [442, 306] on icon at bounding box center [447, 315] width 11 height 18
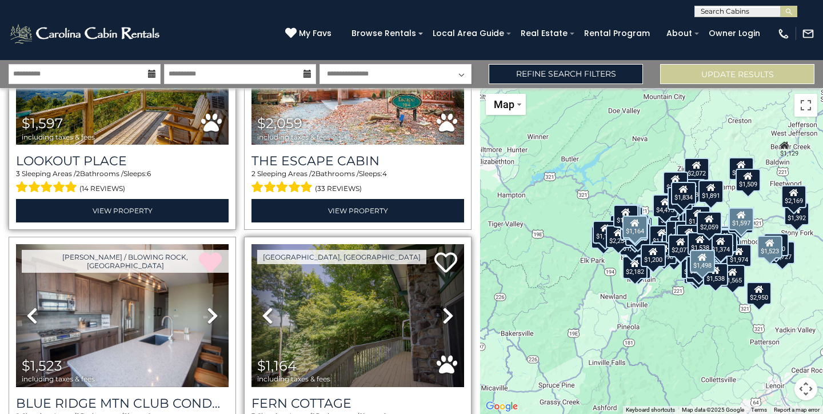
click at [442, 306] on icon at bounding box center [447, 315] width 11 height 18
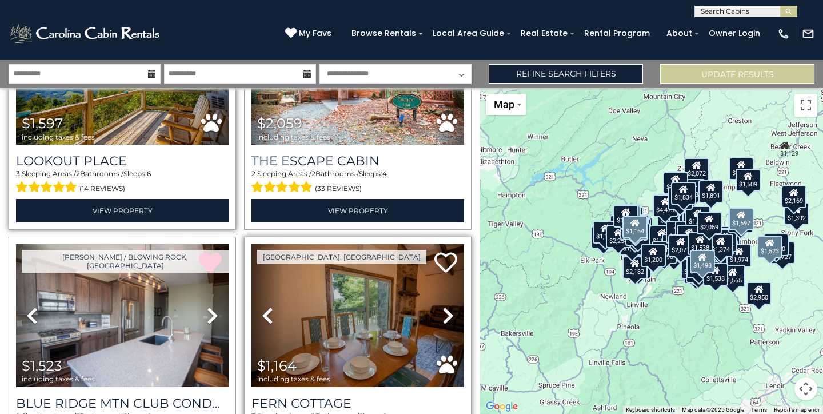
click at [442, 306] on icon at bounding box center [447, 315] width 11 height 18
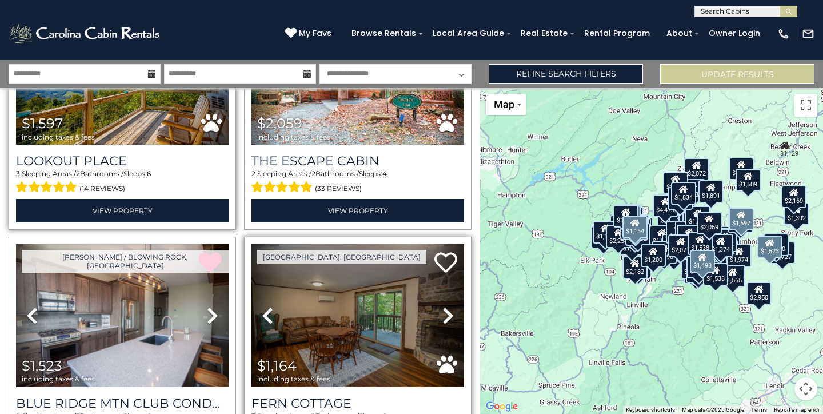
click at [442, 306] on icon at bounding box center [447, 315] width 11 height 18
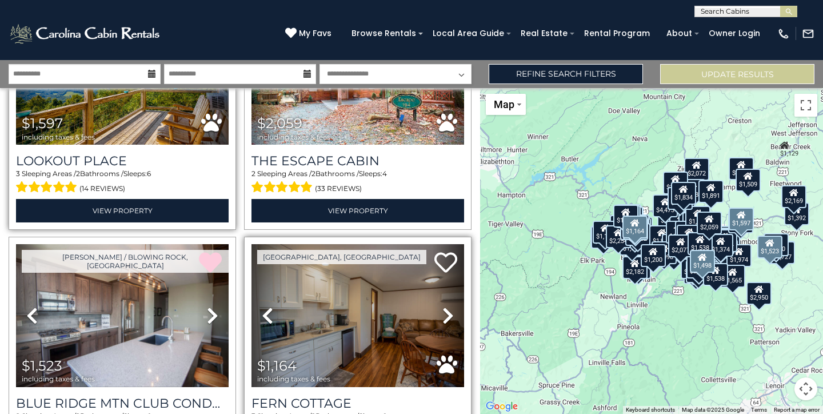
click at [442, 306] on icon at bounding box center [447, 315] width 11 height 18
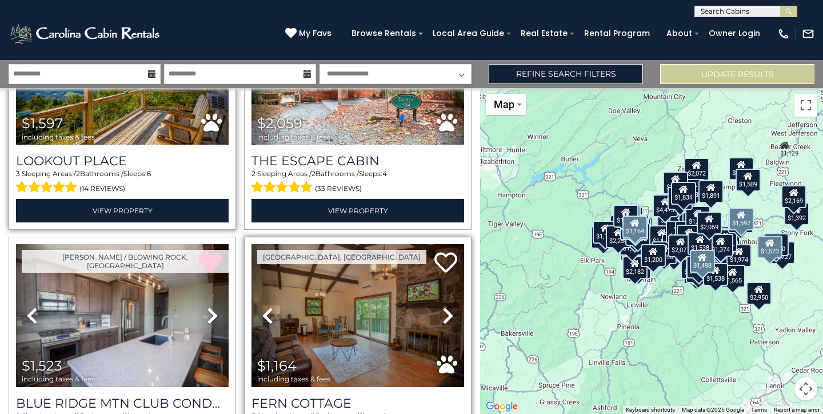
click at [442, 306] on icon at bounding box center [447, 315] width 11 height 18
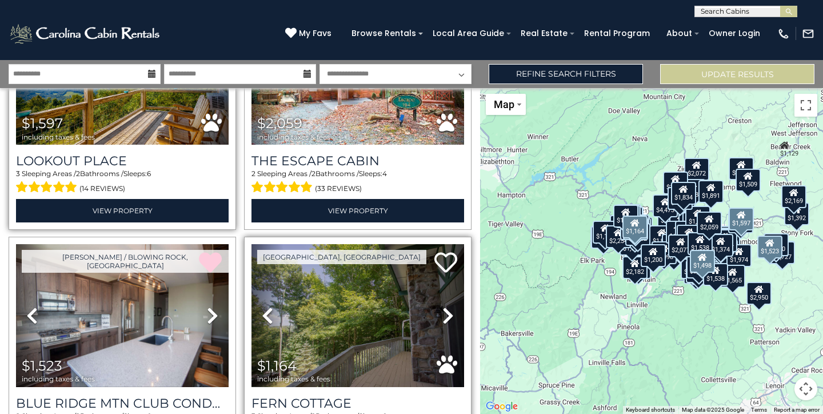
click at [442, 306] on icon at bounding box center [447, 315] width 11 height 18
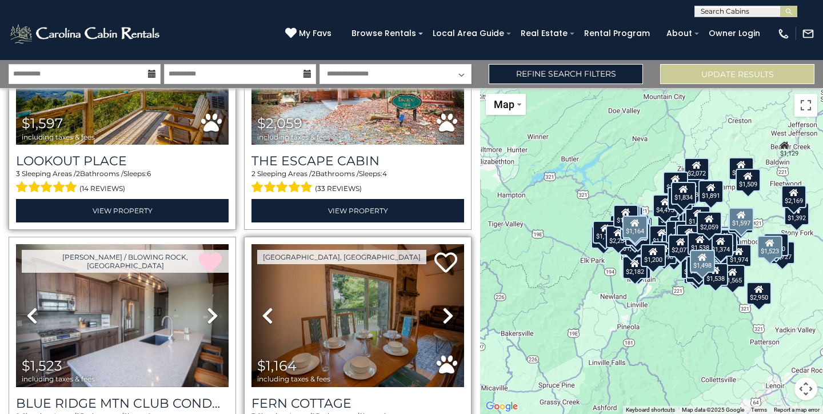
click at [442, 306] on icon at bounding box center [447, 315] width 11 height 18
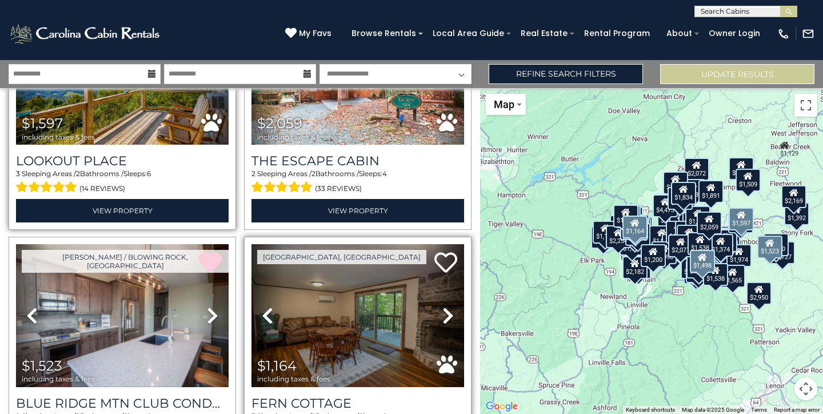
click at [442, 306] on icon at bounding box center [447, 315] width 11 height 18
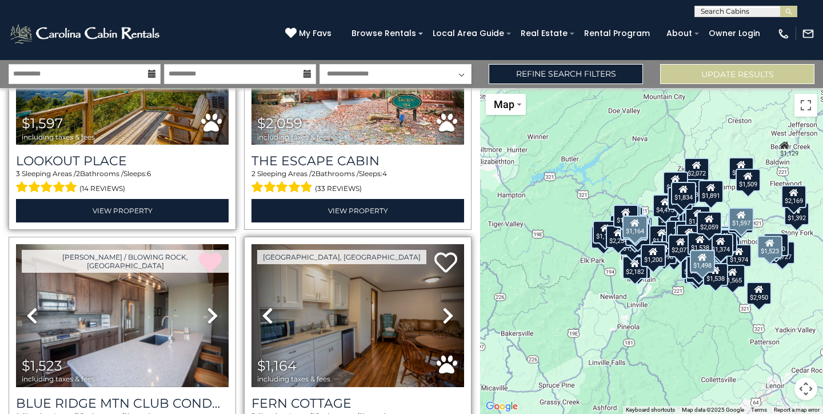
click at [442, 306] on icon at bounding box center [447, 315] width 11 height 18
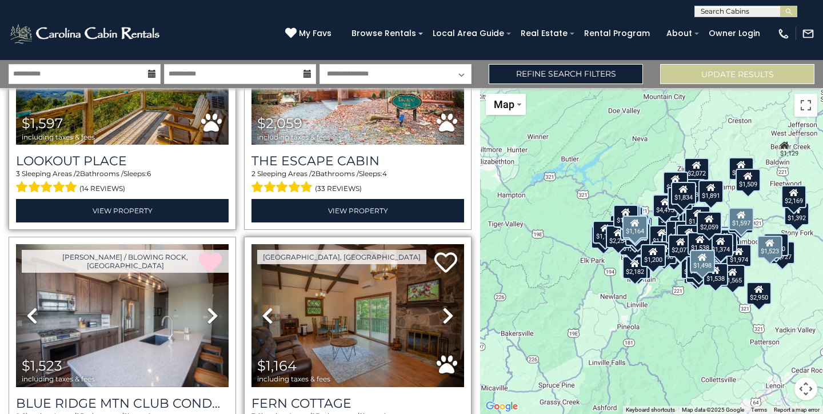
click at [442, 306] on icon at bounding box center [447, 315] width 11 height 18
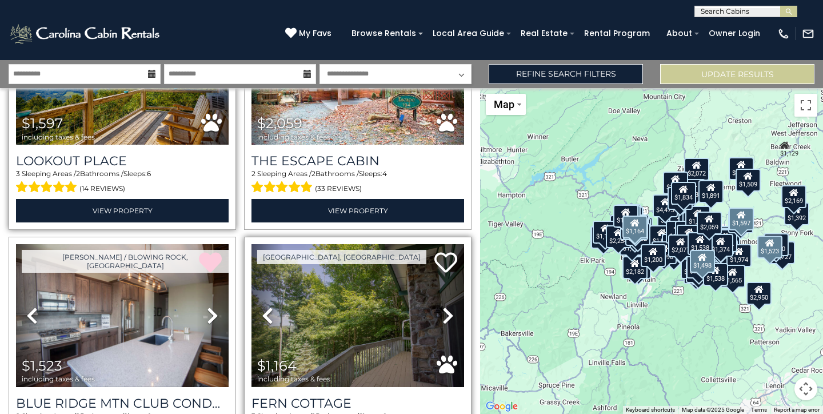
click at [442, 306] on icon at bounding box center [447, 315] width 11 height 18
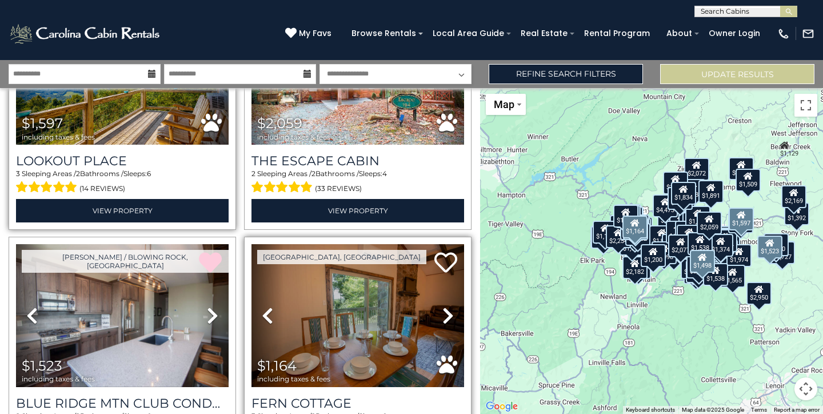
click at [442, 306] on icon at bounding box center [447, 315] width 11 height 18
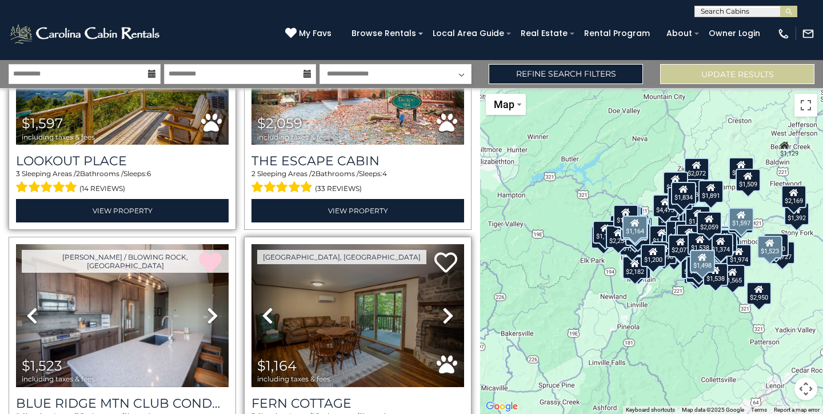
click at [442, 306] on icon at bounding box center [447, 315] width 11 height 18
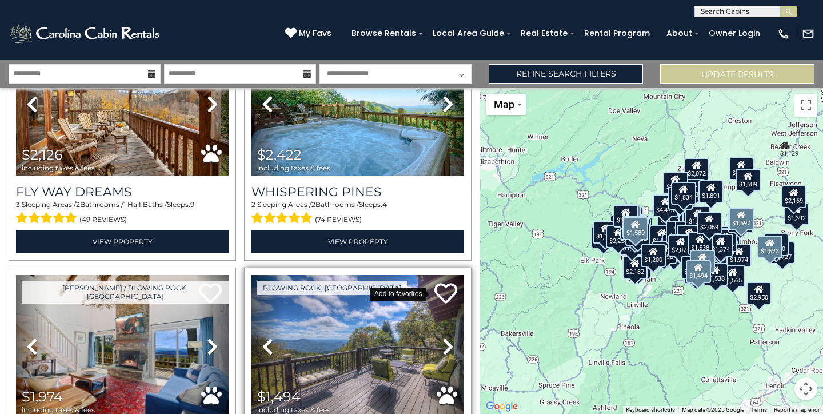
scroll to position [13172, 0]
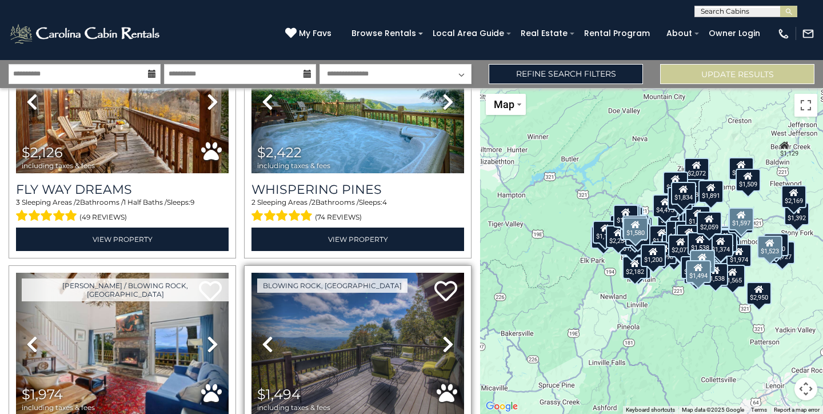
click at [442, 335] on icon at bounding box center [447, 344] width 11 height 18
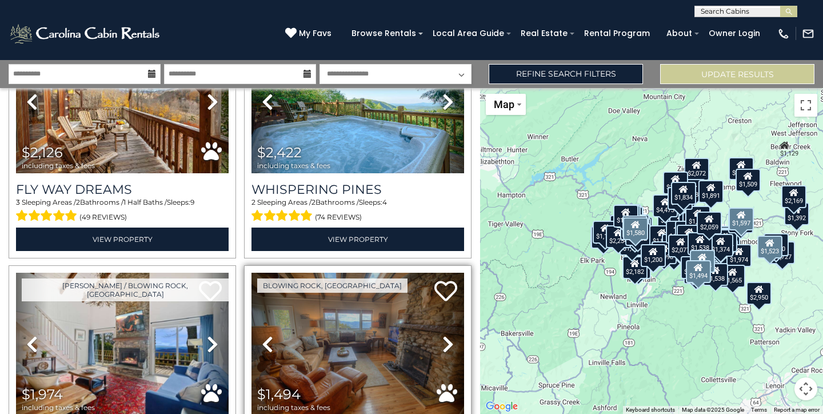
click at [442, 335] on icon at bounding box center [447, 344] width 11 height 18
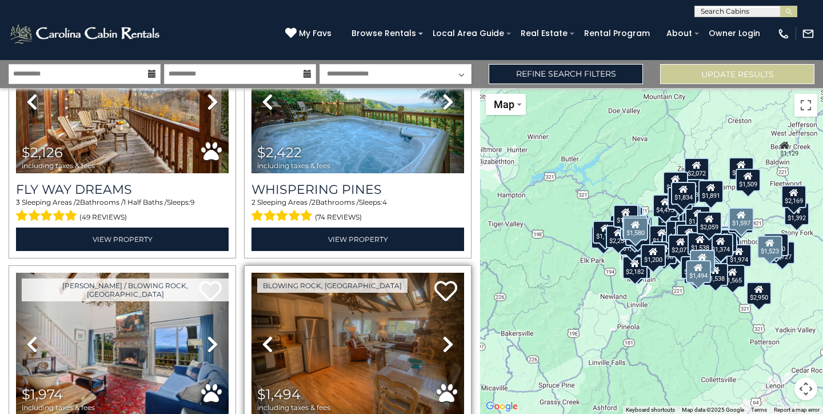
click at [442, 335] on icon at bounding box center [447, 344] width 11 height 18
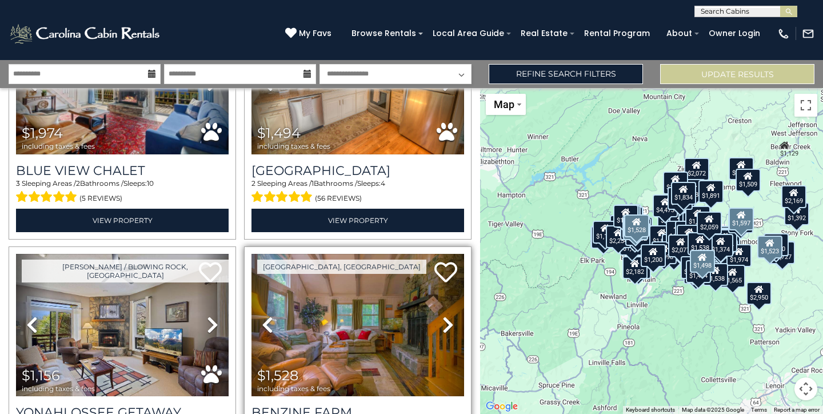
scroll to position [0, 0]
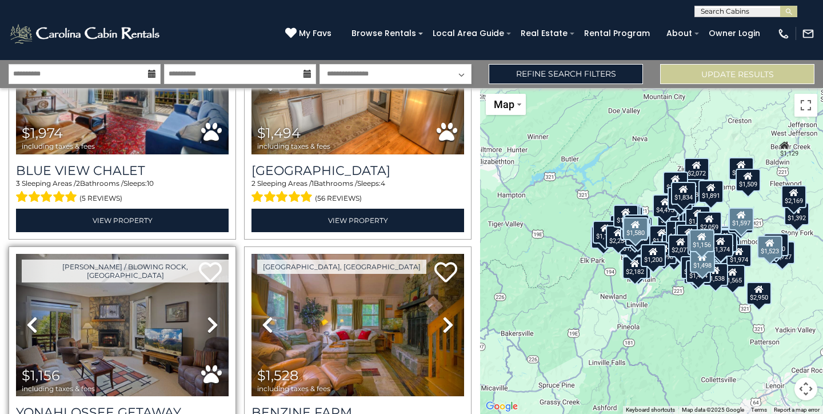
click at [209, 315] on icon at bounding box center [212, 324] width 11 height 18
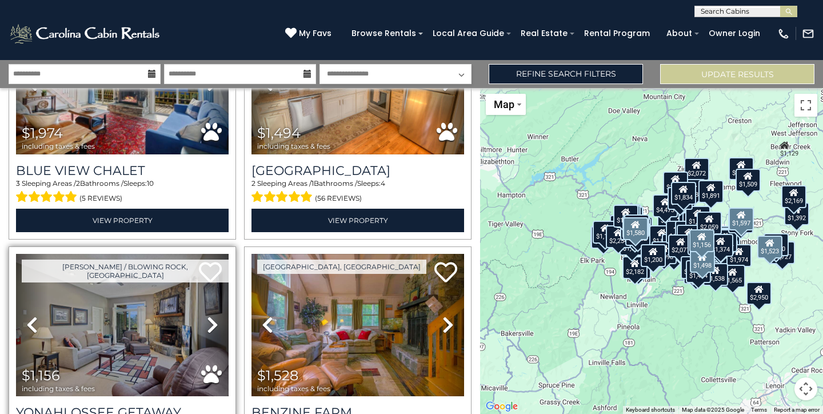
click at [209, 315] on icon at bounding box center [212, 324] width 11 height 18
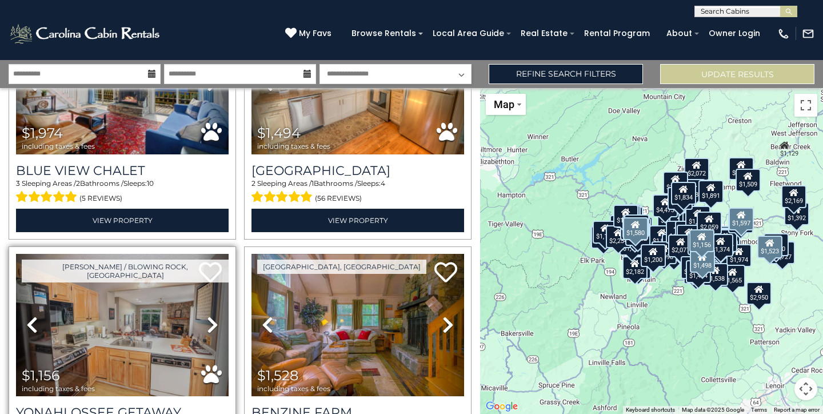
click at [209, 315] on icon at bounding box center [212, 324] width 11 height 18
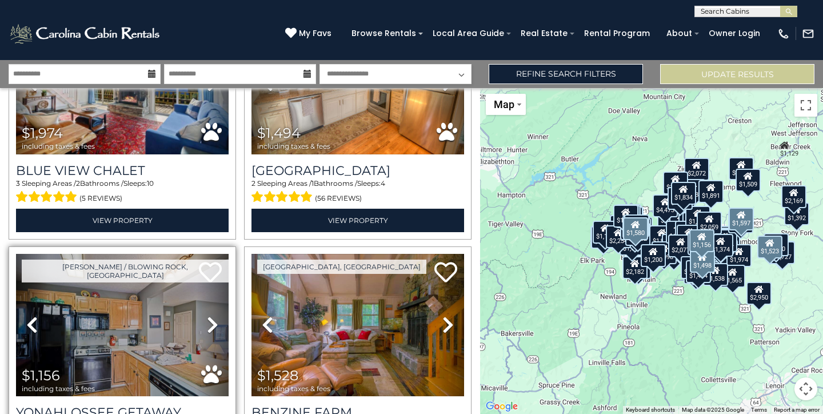
click at [209, 315] on icon at bounding box center [212, 324] width 11 height 18
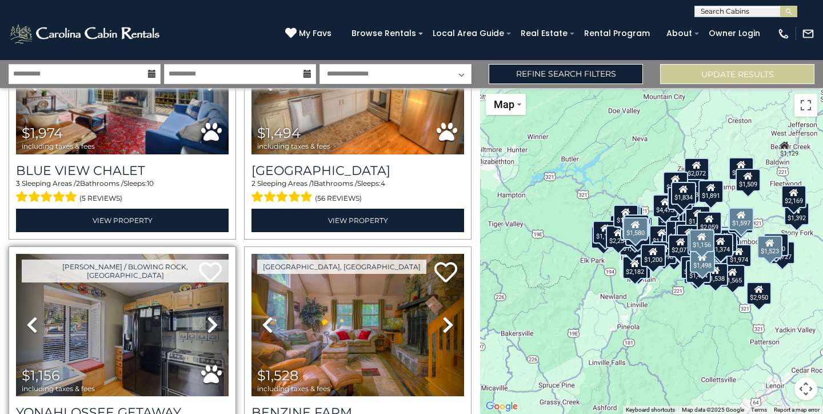
click at [209, 315] on icon at bounding box center [212, 324] width 11 height 18
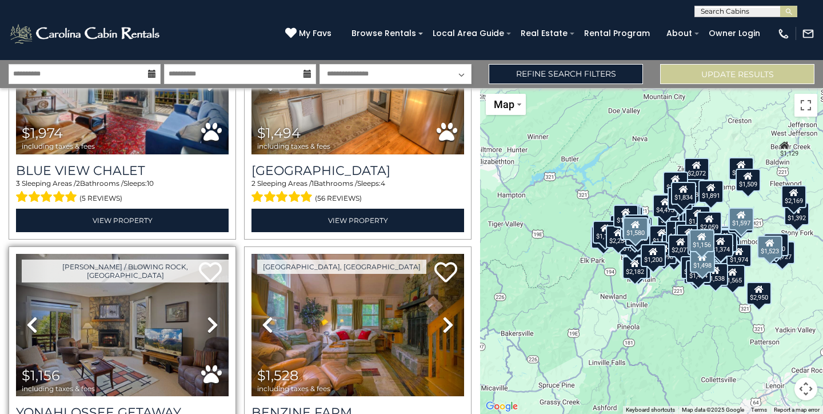
click at [209, 315] on icon at bounding box center [212, 324] width 11 height 18
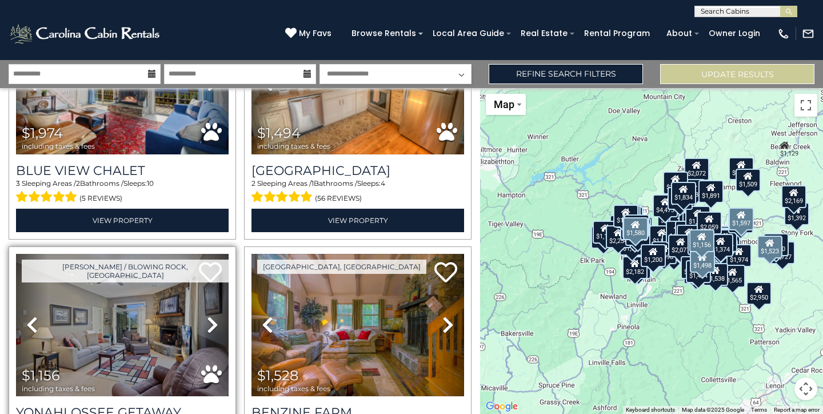
click at [209, 315] on icon at bounding box center [212, 324] width 11 height 18
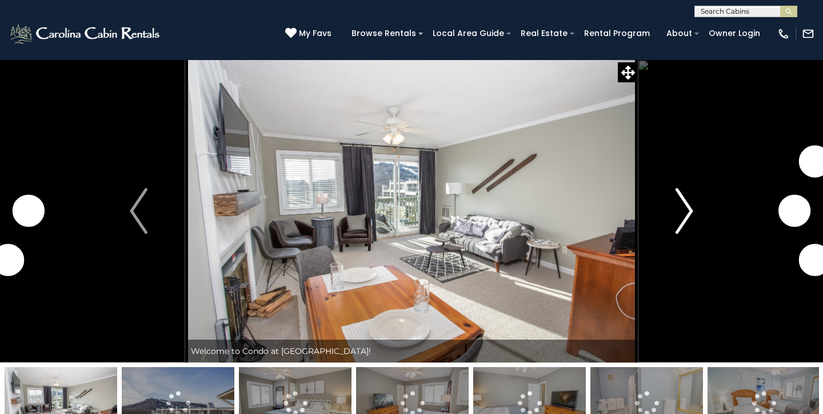
click at [682, 218] on img "Next" at bounding box center [683, 211] width 17 height 46
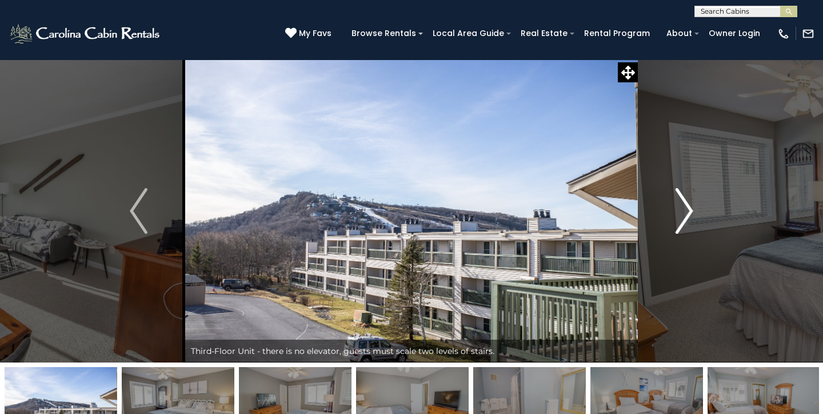
click at [682, 218] on img "Next" at bounding box center [683, 211] width 17 height 46
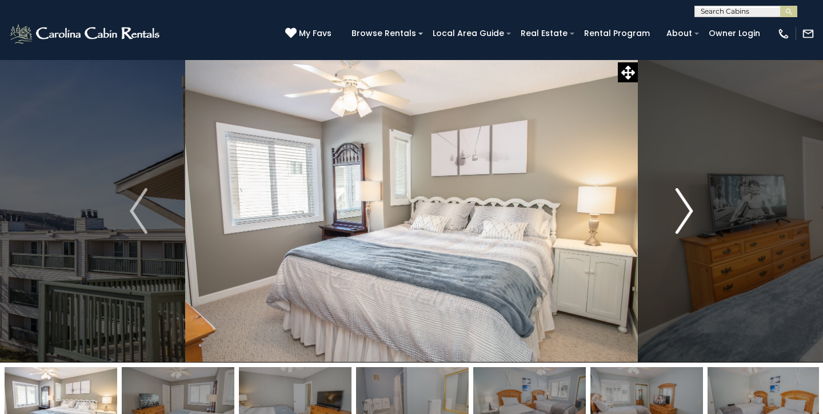
click at [682, 218] on img "Next" at bounding box center [683, 211] width 17 height 46
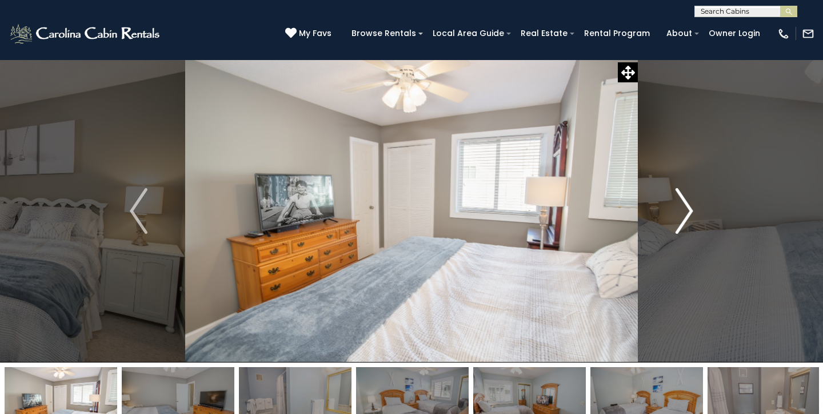
click at [682, 218] on img "Next" at bounding box center [683, 211] width 17 height 46
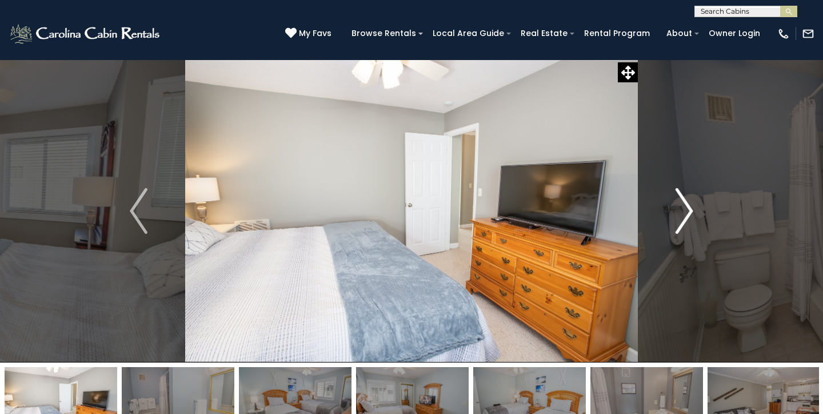
click at [682, 218] on img "Next" at bounding box center [683, 211] width 17 height 46
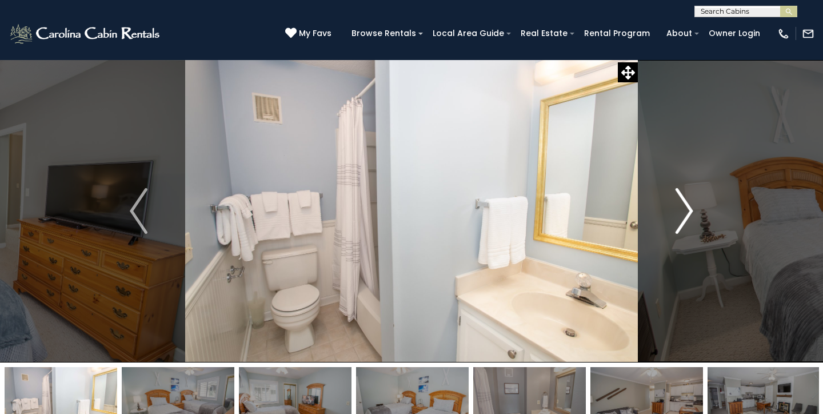
click at [681, 216] on img "Next" at bounding box center [683, 211] width 17 height 46
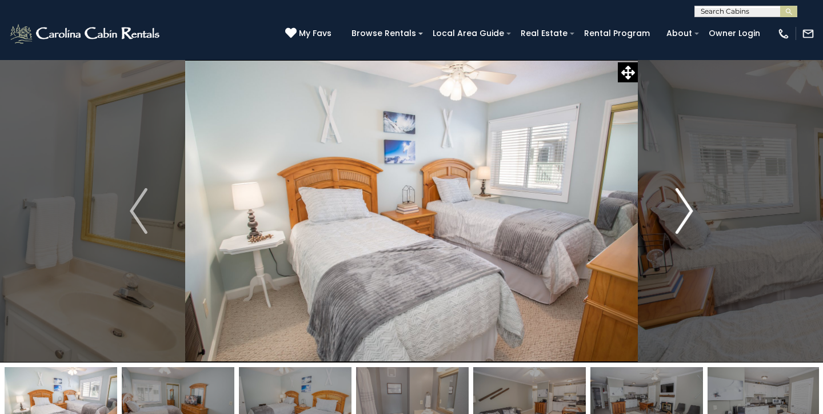
click at [680, 215] on img "Next" at bounding box center [683, 211] width 17 height 46
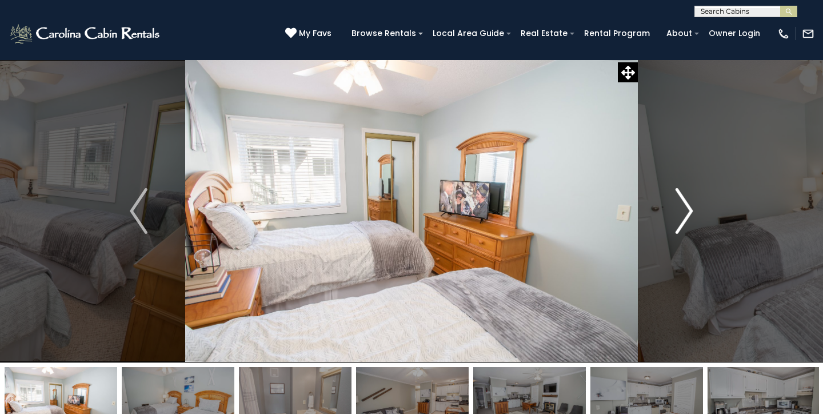
click at [680, 215] on img "Next" at bounding box center [683, 211] width 17 height 46
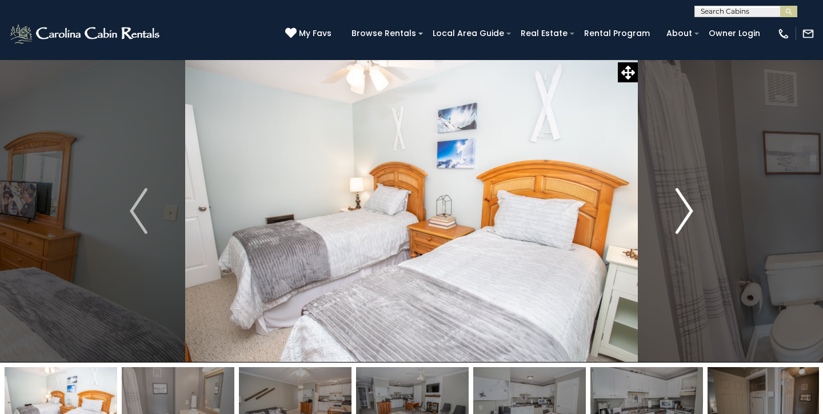
click at [680, 215] on img "Next" at bounding box center [683, 211] width 17 height 46
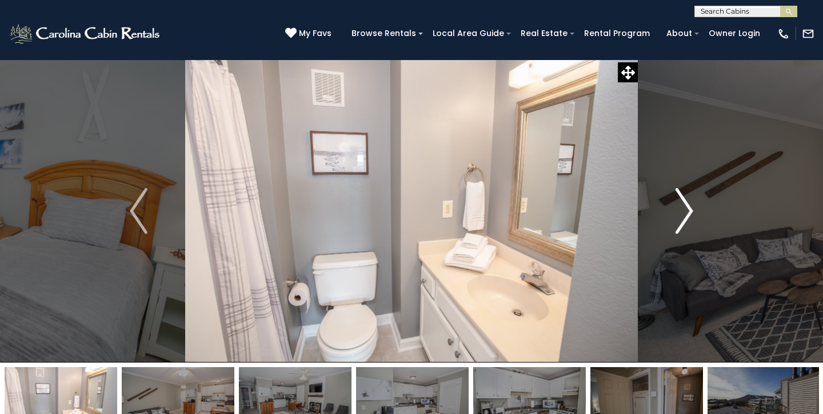
click at [680, 215] on img "Next" at bounding box center [683, 211] width 17 height 46
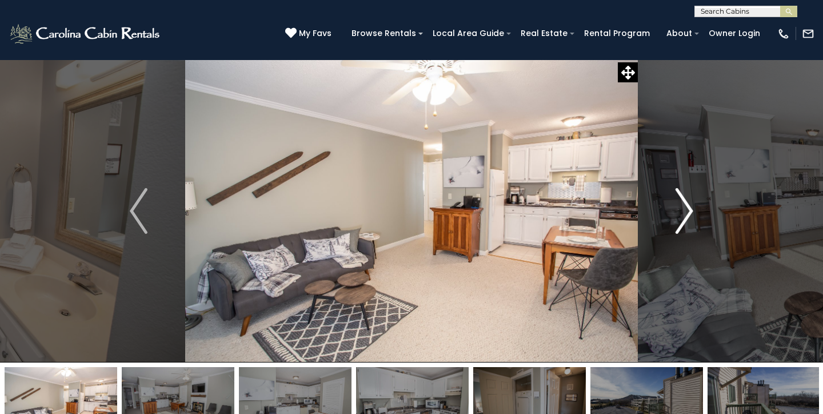
click at [687, 217] on img "Next" at bounding box center [683, 211] width 17 height 46
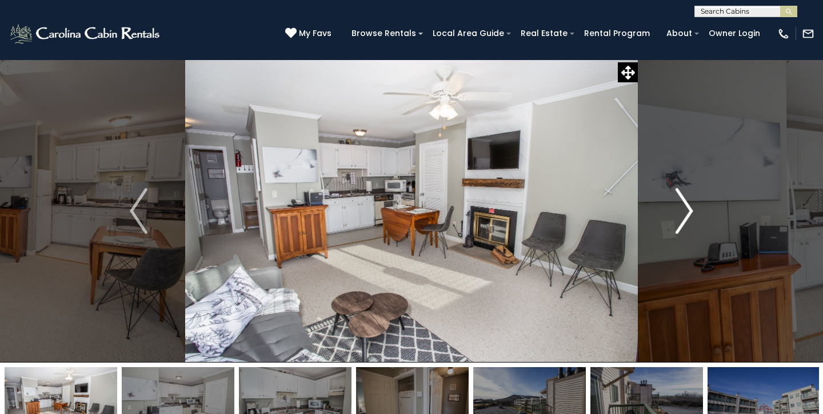
click at [689, 218] on img "Next" at bounding box center [683, 211] width 17 height 46
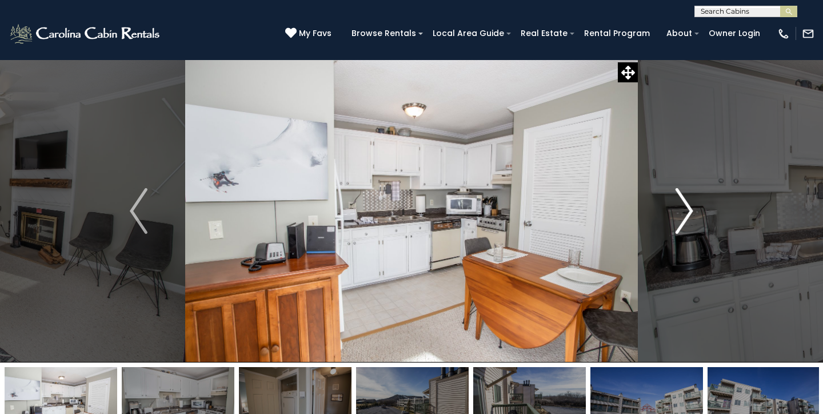
click at [689, 218] on img "Next" at bounding box center [683, 211] width 17 height 46
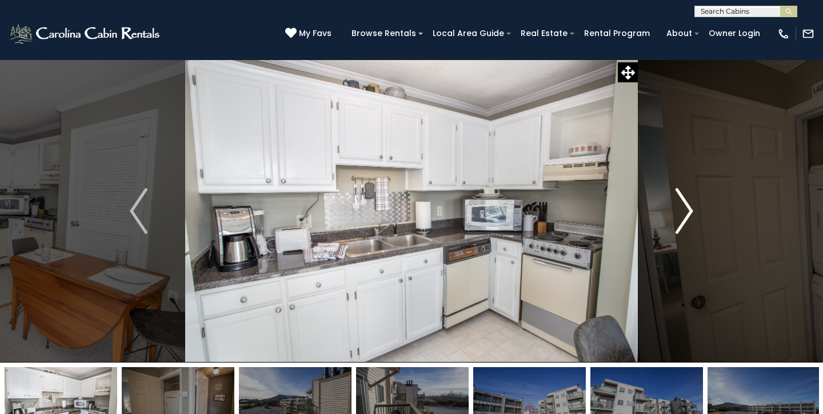
click at [689, 218] on img "Next" at bounding box center [683, 211] width 17 height 46
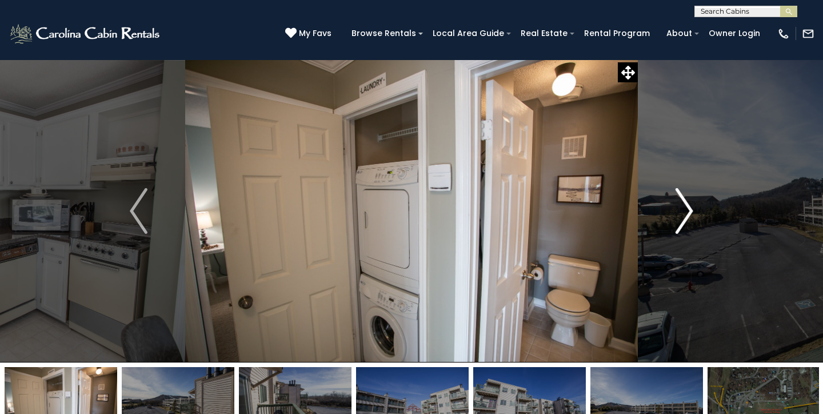
click at [689, 218] on img "Next" at bounding box center [683, 211] width 17 height 46
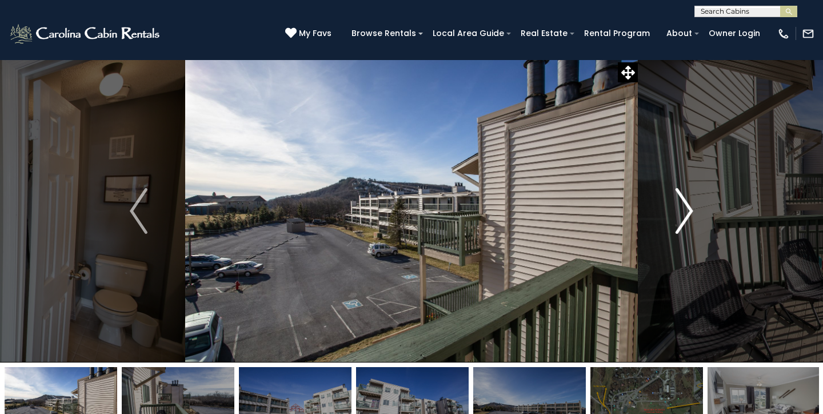
click at [689, 218] on img "Next" at bounding box center [683, 211] width 17 height 46
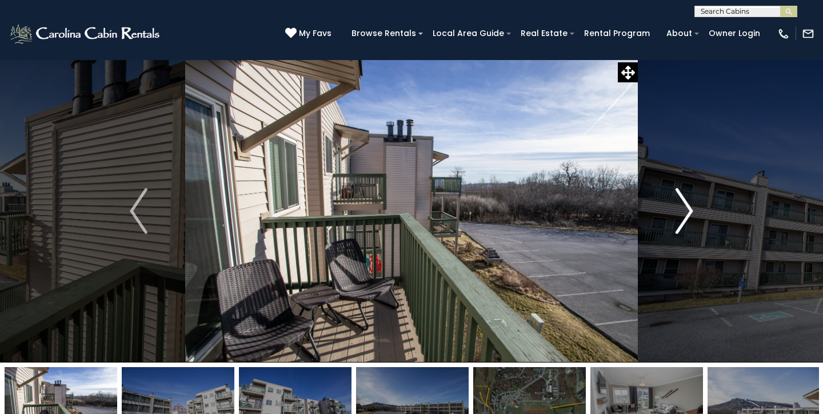
click at [689, 218] on img "Next" at bounding box center [683, 211] width 17 height 46
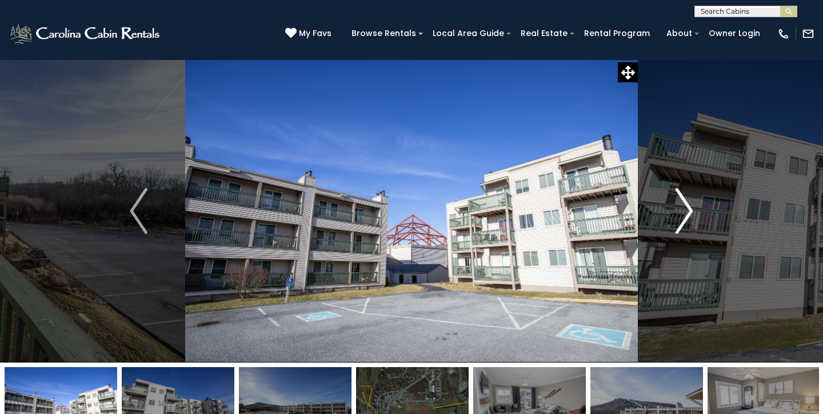
click at [689, 218] on img "Next" at bounding box center [683, 211] width 17 height 46
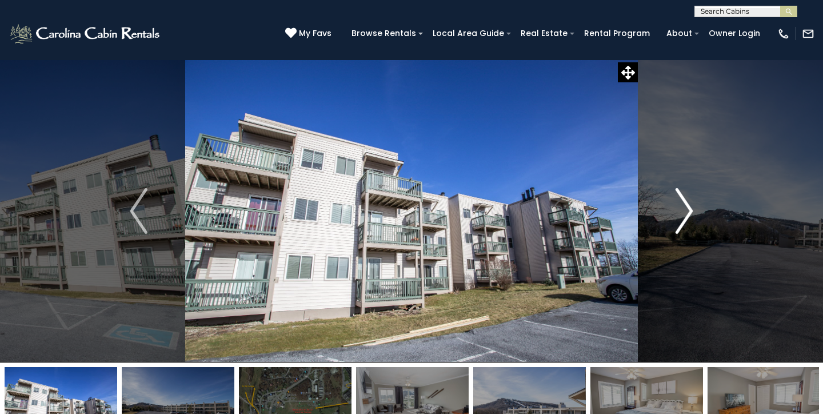
click at [689, 218] on img "Next" at bounding box center [683, 211] width 17 height 46
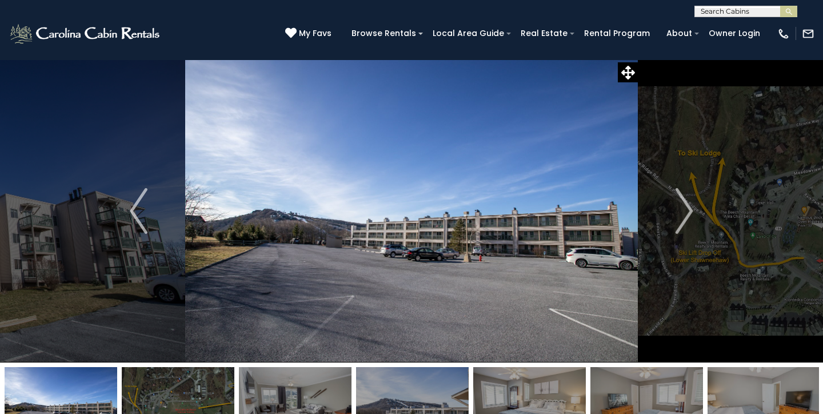
click at [245, 45] on div "(828) 295-6000 My Favs Browse Rentals Local Area Guide Activities & Attractions…" at bounding box center [411, 38] width 823 height 43
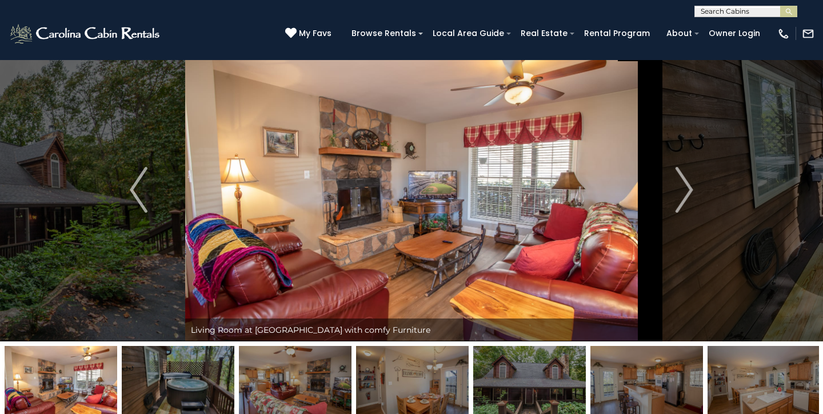
scroll to position [14, 0]
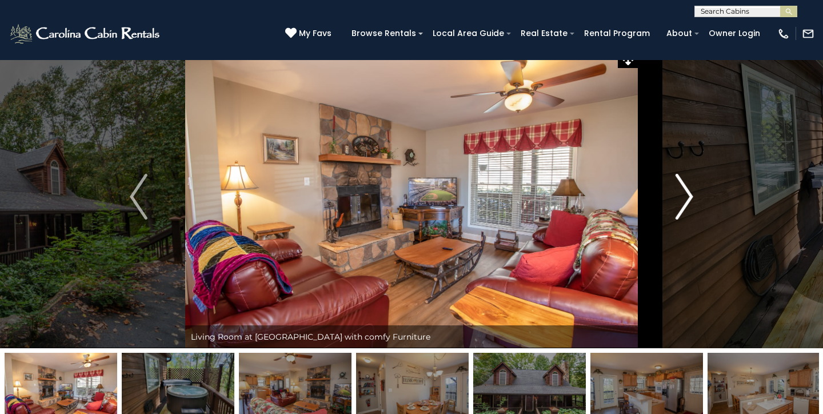
click at [692, 202] on img "Next" at bounding box center [683, 197] width 17 height 46
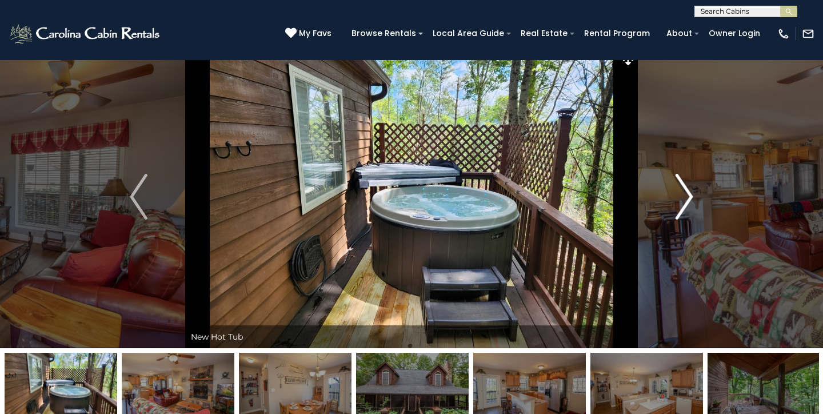
click at [692, 202] on img "Next" at bounding box center [683, 197] width 17 height 46
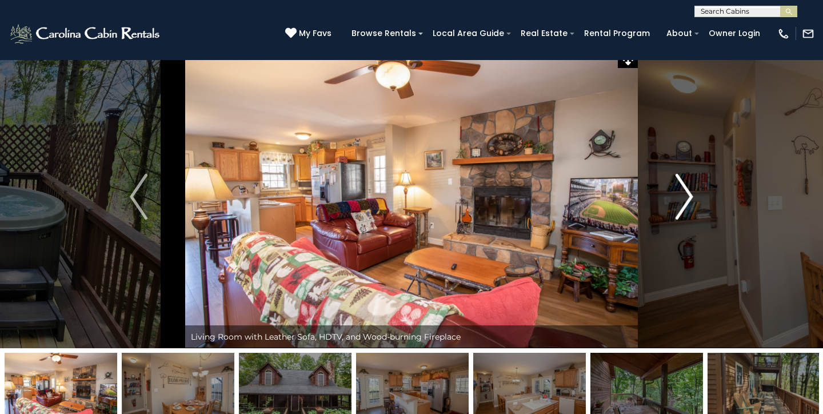
click at [692, 202] on img "Next" at bounding box center [683, 197] width 17 height 46
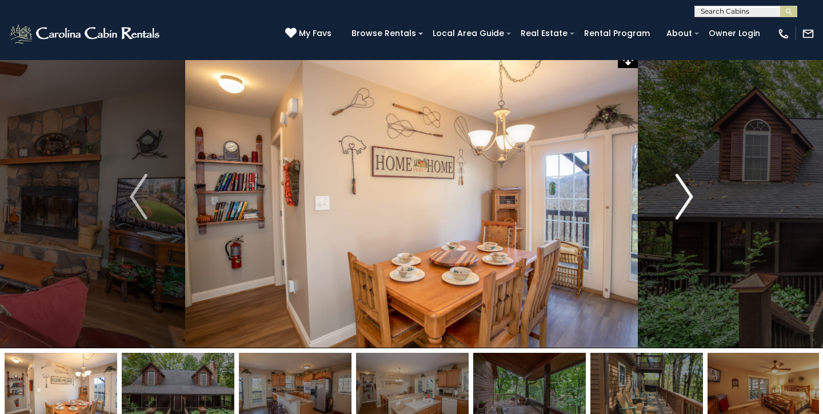
click at [692, 202] on img "Next" at bounding box center [683, 197] width 17 height 46
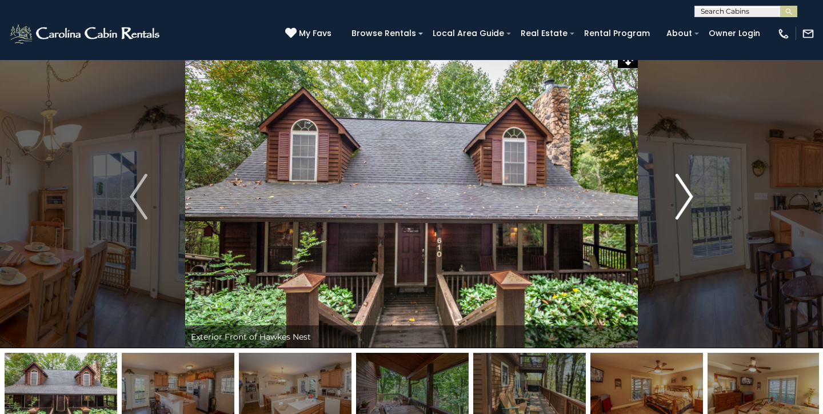
click at [692, 202] on img "Next" at bounding box center [683, 197] width 17 height 46
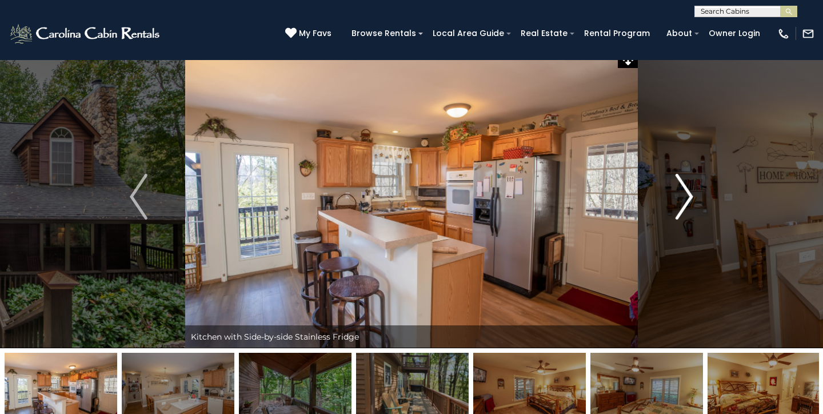
click at [692, 202] on img "Next" at bounding box center [683, 197] width 17 height 46
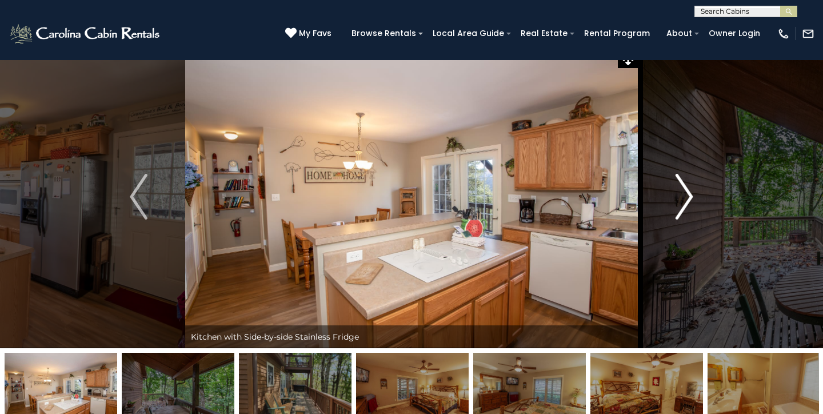
click at [692, 202] on img "Next" at bounding box center [683, 197] width 17 height 46
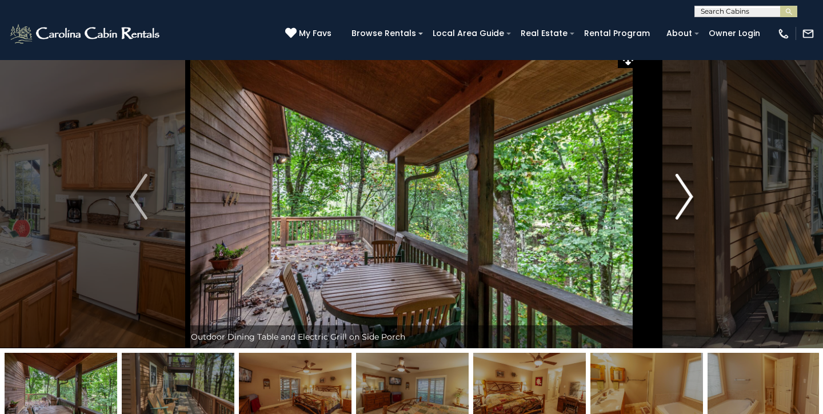
click at [692, 202] on img "Next" at bounding box center [683, 197] width 17 height 46
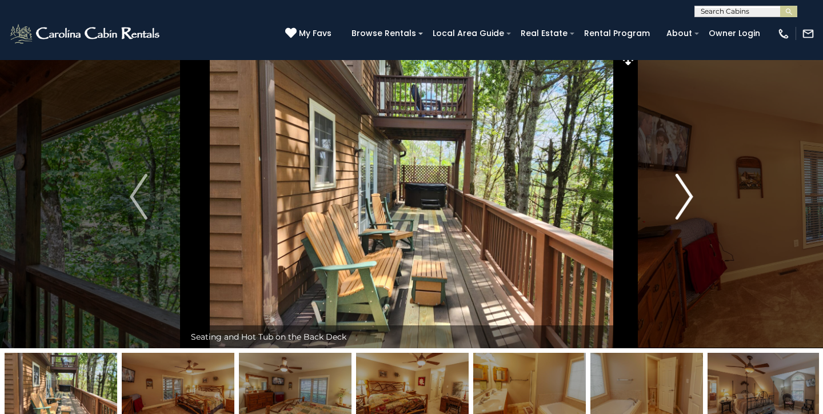
click at [692, 202] on img "Next" at bounding box center [683, 197] width 17 height 46
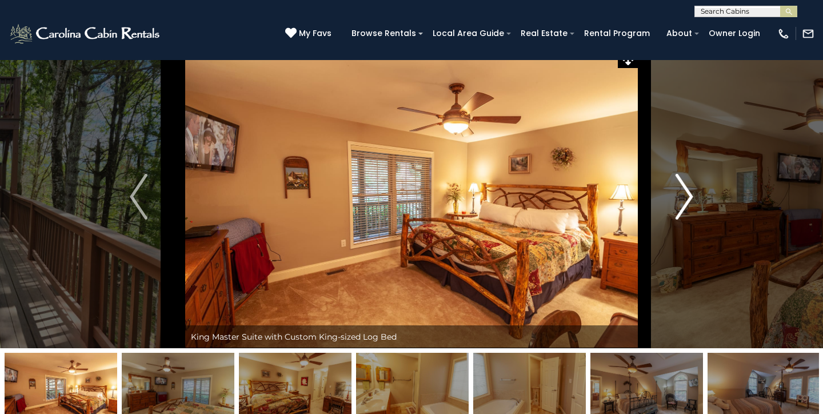
click at [692, 202] on img "Next" at bounding box center [683, 197] width 17 height 46
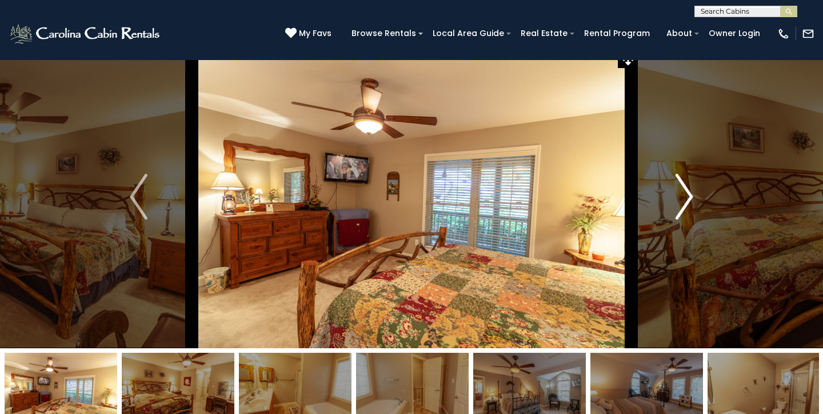
click at [692, 202] on img "Next" at bounding box center [683, 197] width 17 height 46
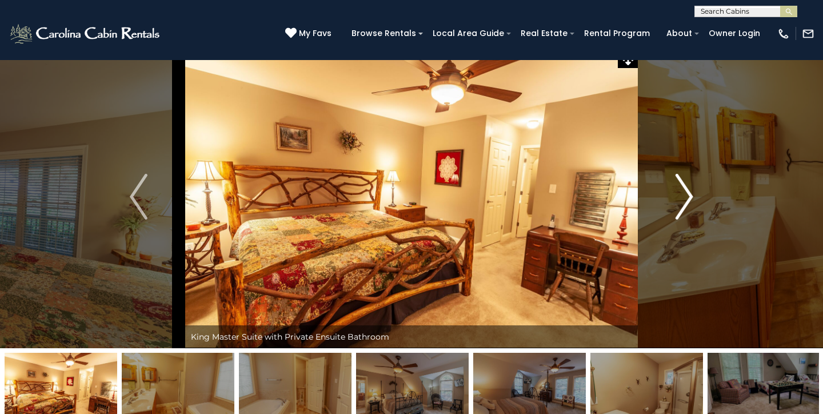
click at [692, 202] on img "Next" at bounding box center [683, 197] width 17 height 46
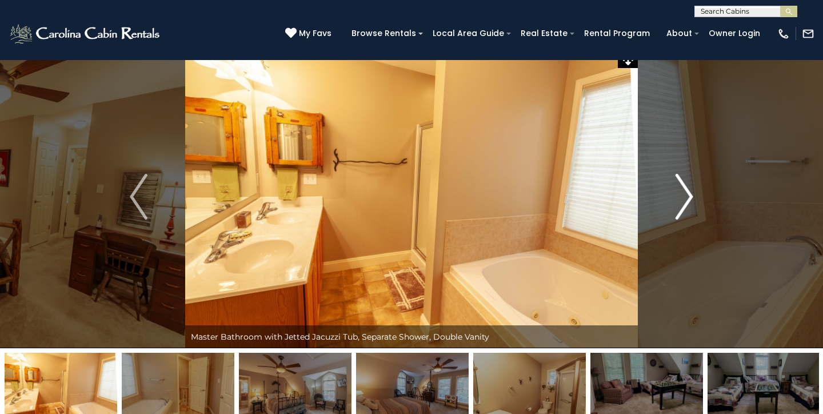
click at [692, 202] on img "Next" at bounding box center [683, 197] width 17 height 46
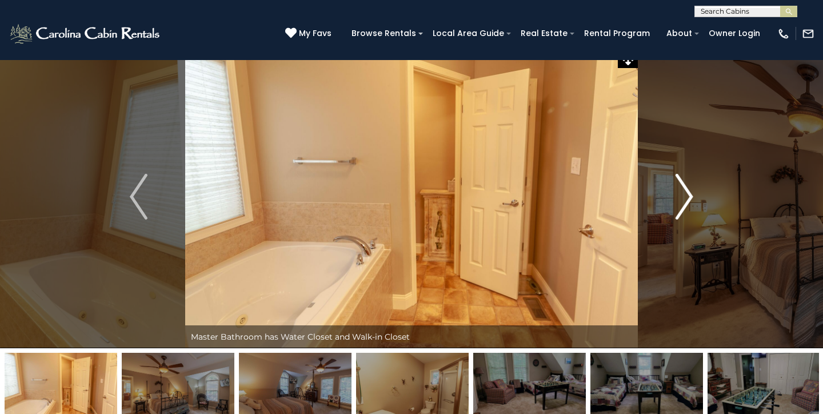
click at [692, 202] on img "Next" at bounding box center [683, 197] width 17 height 46
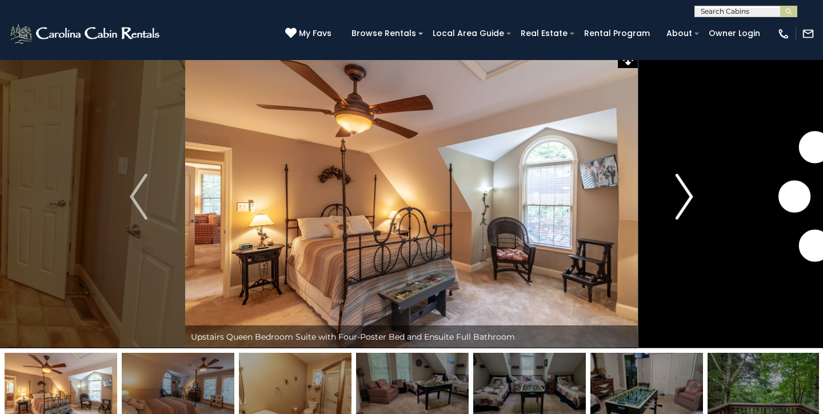
click at [692, 202] on img "Next" at bounding box center [683, 197] width 17 height 46
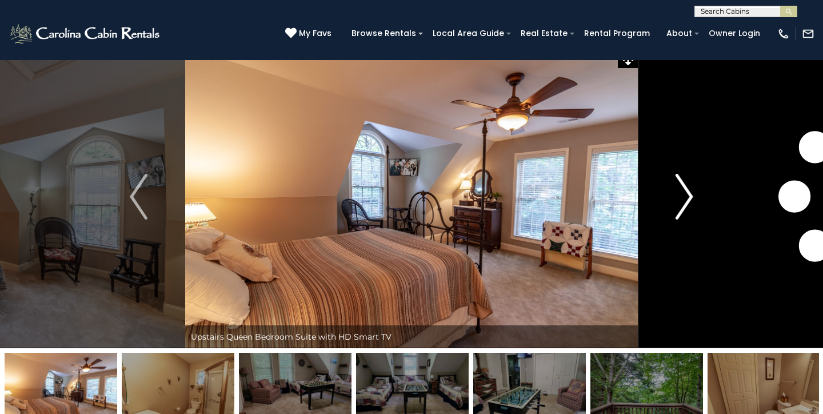
click at [692, 202] on img "Next" at bounding box center [683, 197] width 17 height 46
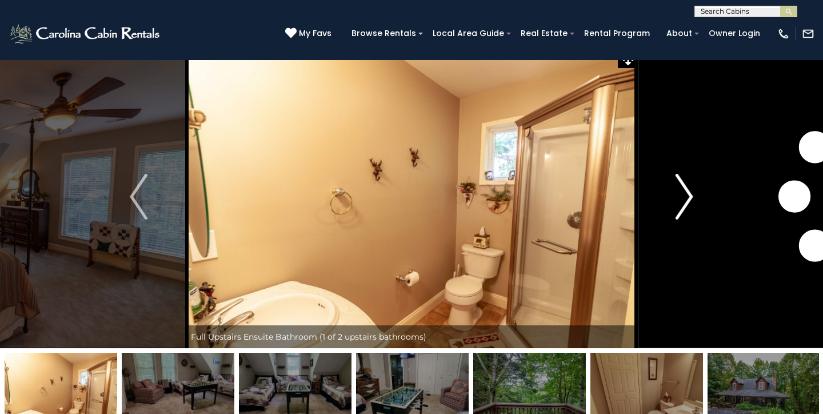
click at [692, 202] on img "Next" at bounding box center [683, 197] width 17 height 46
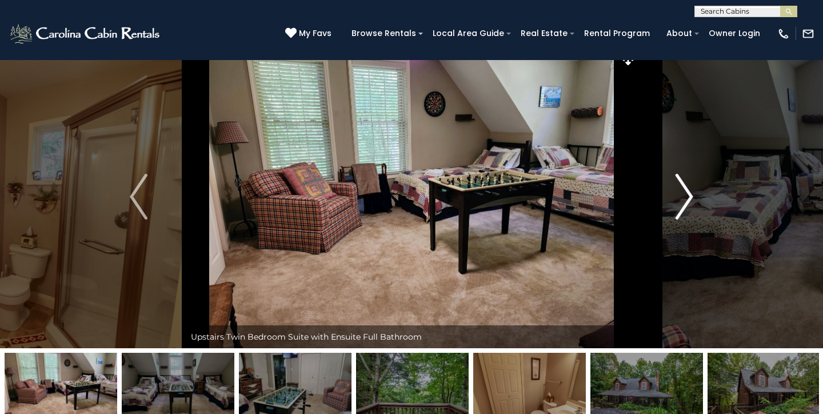
click at [692, 202] on img "Next" at bounding box center [683, 197] width 17 height 46
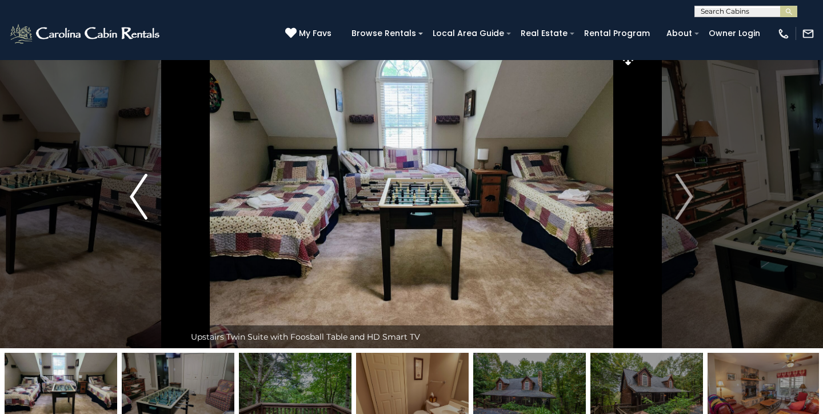
click at [140, 199] on img "Previous" at bounding box center [138, 197] width 17 height 46
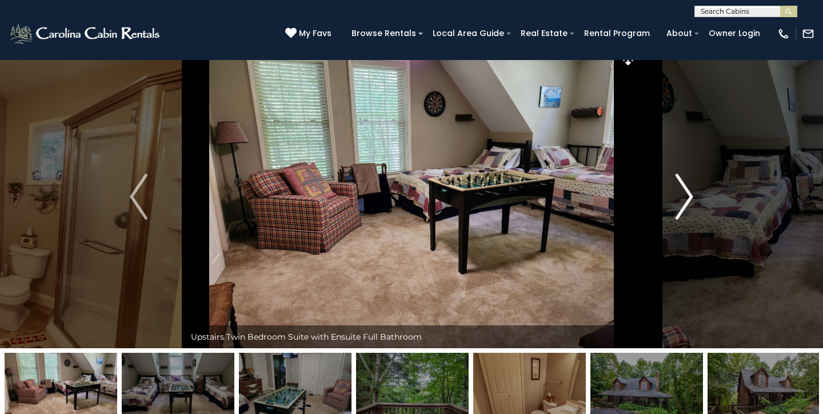
click at [690, 186] on img "Next" at bounding box center [683, 197] width 17 height 46
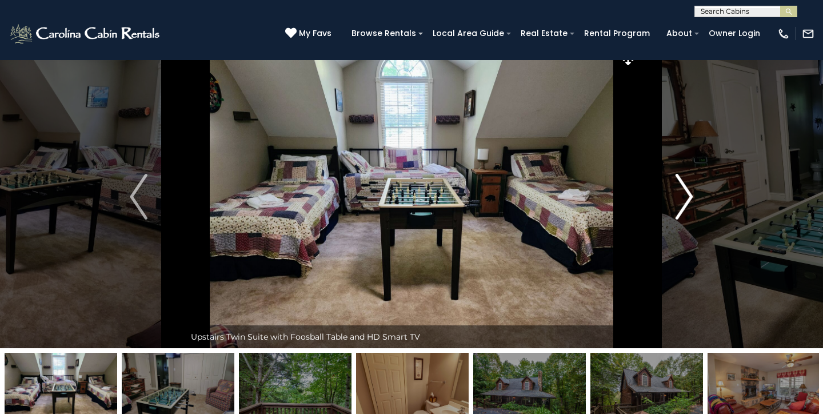
click at [690, 186] on img "Next" at bounding box center [683, 197] width 17 height 46
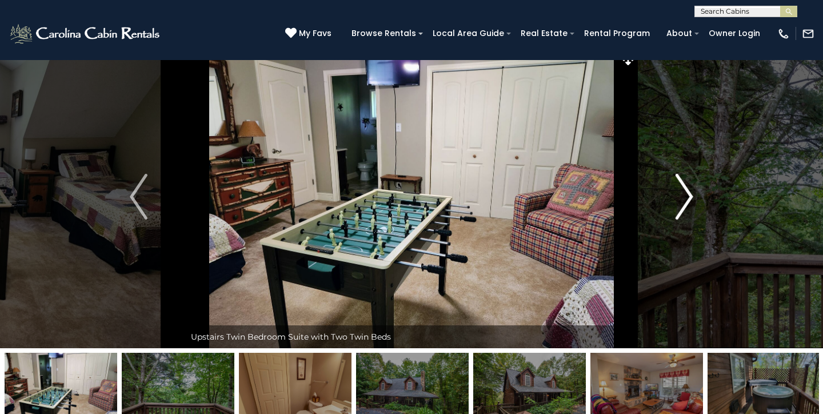
click at [690, 186] on img "Next" at bounding box center [683, 197] width 17 height 46
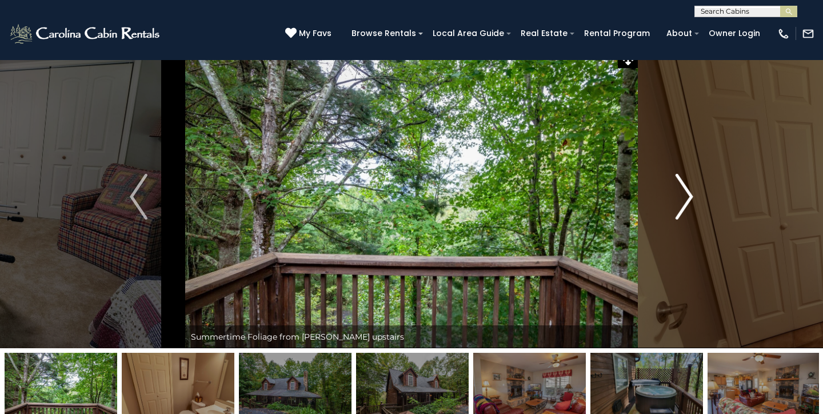
click at [690, 186] on img "Next" at bounding box center [683, 197] width 17 height 46
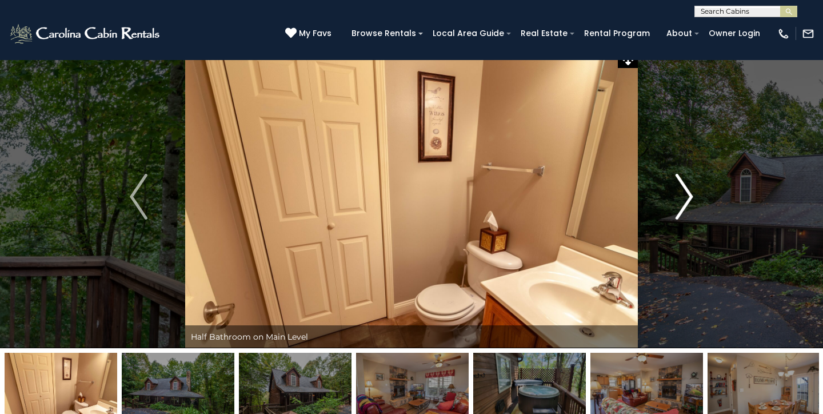
click at [690, 186] on img "Next" at bounding box center [683, 197] width 17 height 46
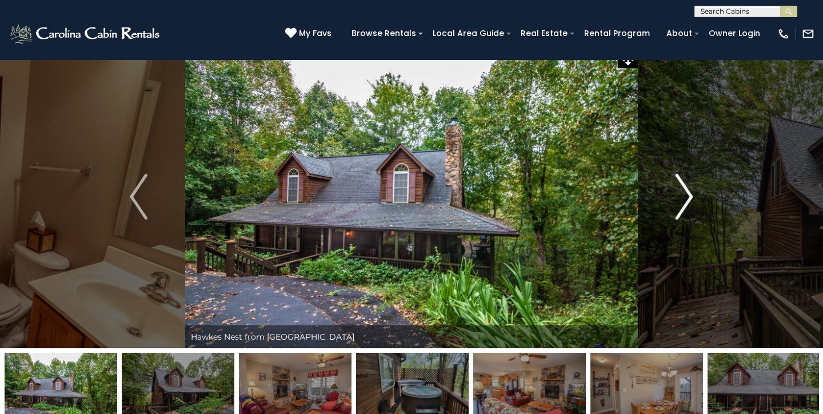
click at [690, 186] on img "Next" at bounding box center [683, 197] width 17 height 46
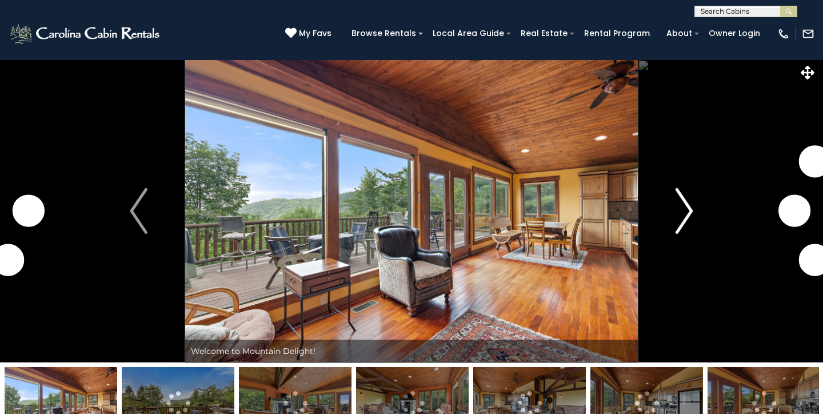
click at [683, 219] on img "Next" at bounding box center [683, 211] width 17 height 46
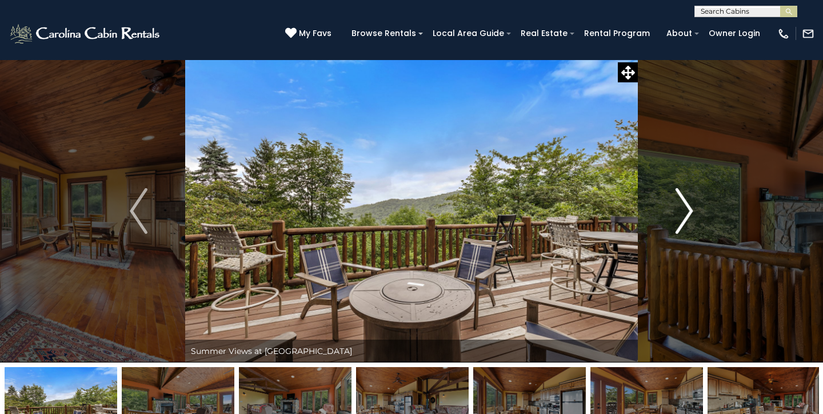
click at [681, 214] on img "Next" at bounding box center [683, 211] width 17 height 46
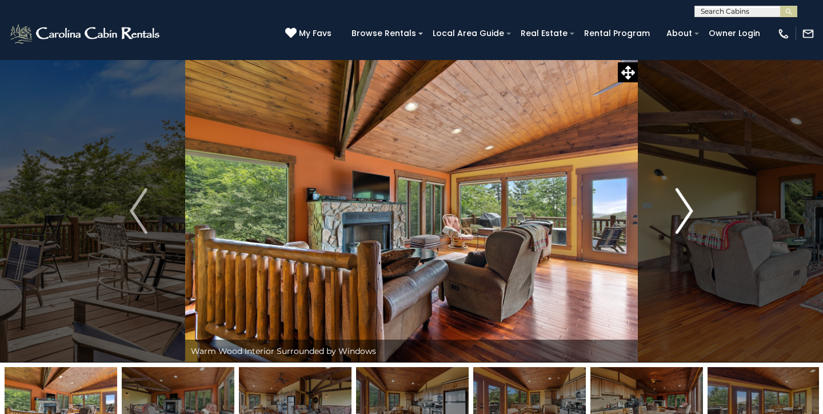
click at [681, 214] on img "Next" at bounding box center [683, 211] width 17 height 46
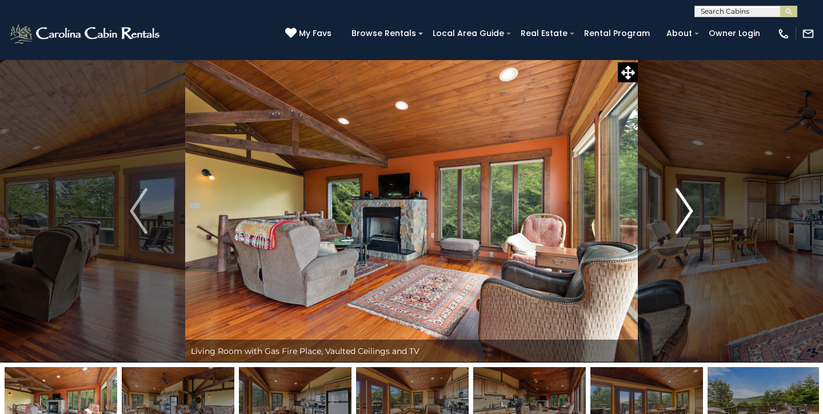
click at [681, 214] on img "Next" at bounding box center [683, 211] width 17 height 46
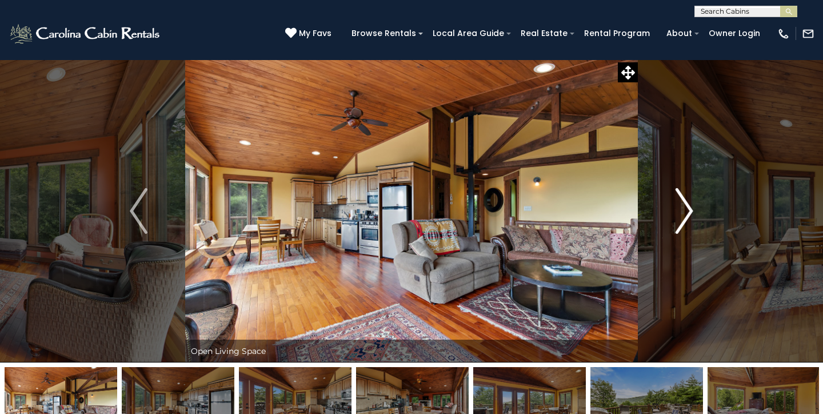
click at [681, 214] on img "Next" at bounding box center [683, 211] width 17 height 46
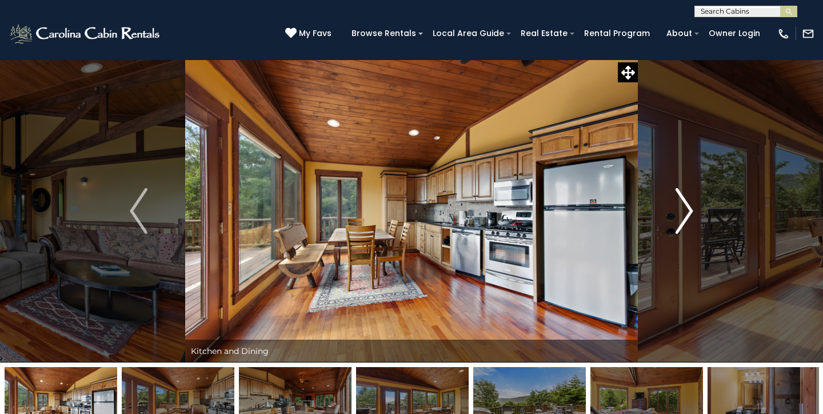
click at [681, 214] on img "Next" at bounding box center [683, 211] width 17 height 46
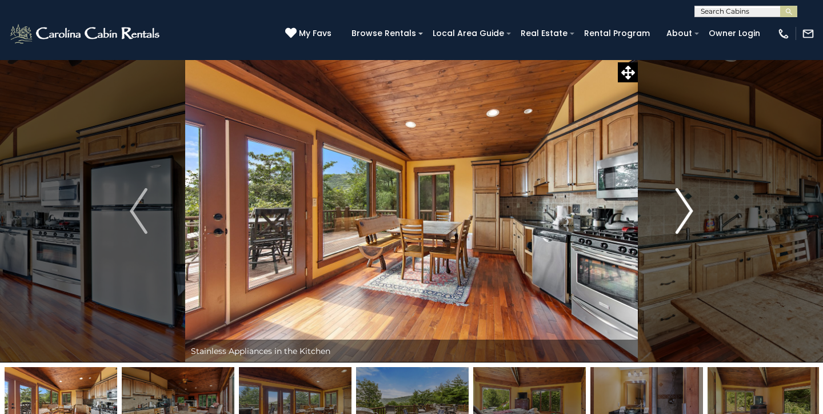
click at [681, 214] on img "Next" at bounding box center [683, 211] width 17 height 46
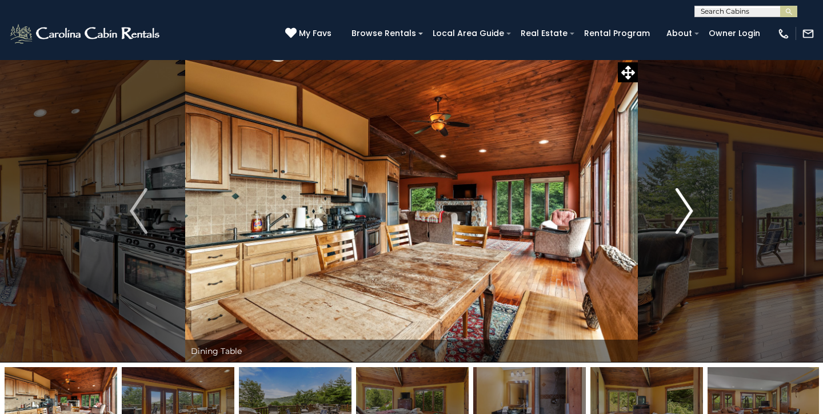
click at [681, 214] on img "Next" at bounding box center [683, 211] width 17 height 46
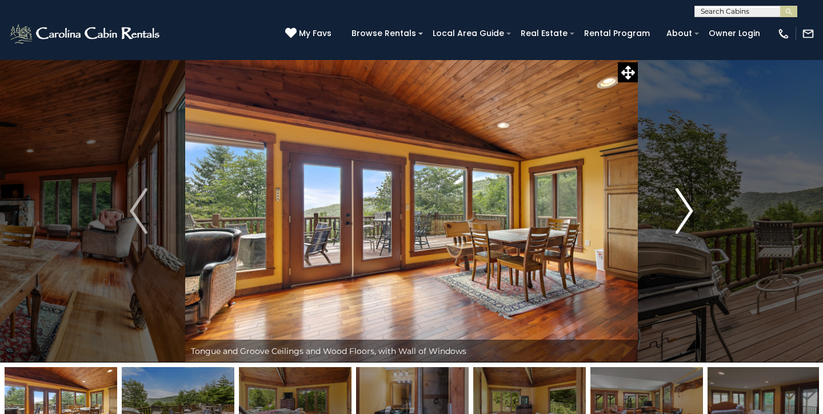
click at [681, 214] on img "Next" at bounding box center [683, 211] width 17 height 46
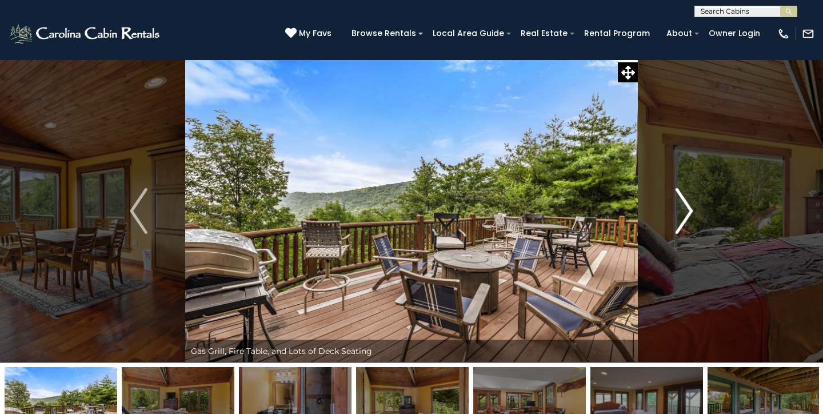
click at [681, 214] on img "Next" at bounding box center [683, 211] width 17 height 46
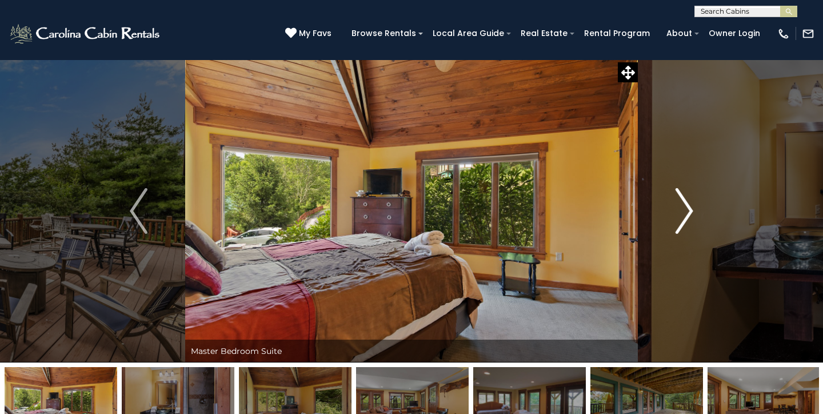
click at [681, 214] on img "Next" at bounding box center [683, 211] width 17 height 46
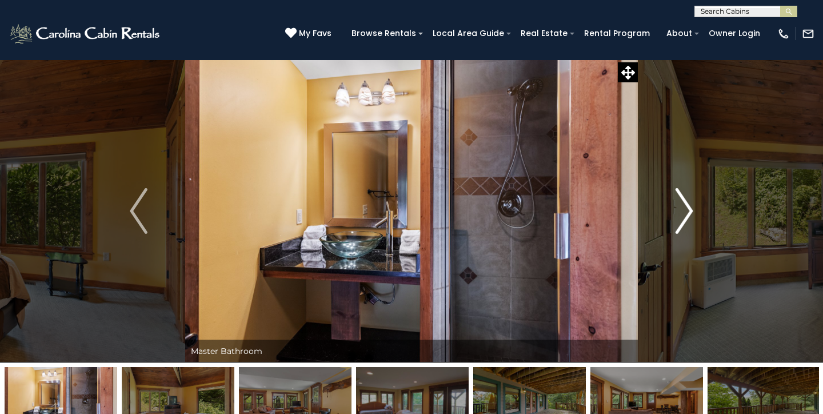
click at [681, 214] on img "Next" at bounding box center [683, 211] width 17 height 46
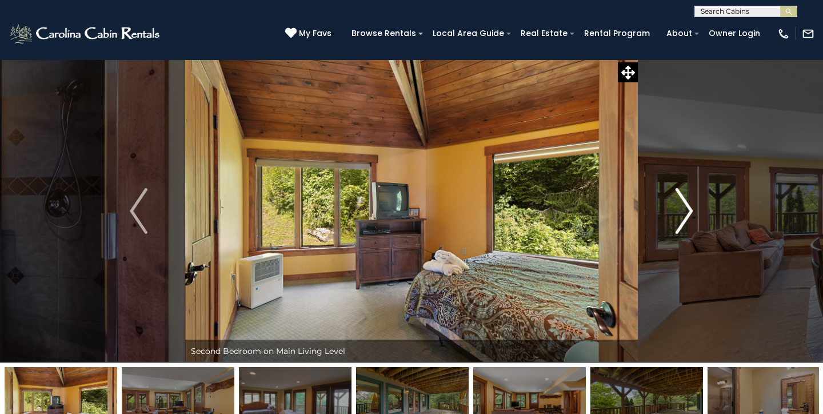
click at [681, 214] on img "Next" at bounding box center [683, 211] width 17 height 46
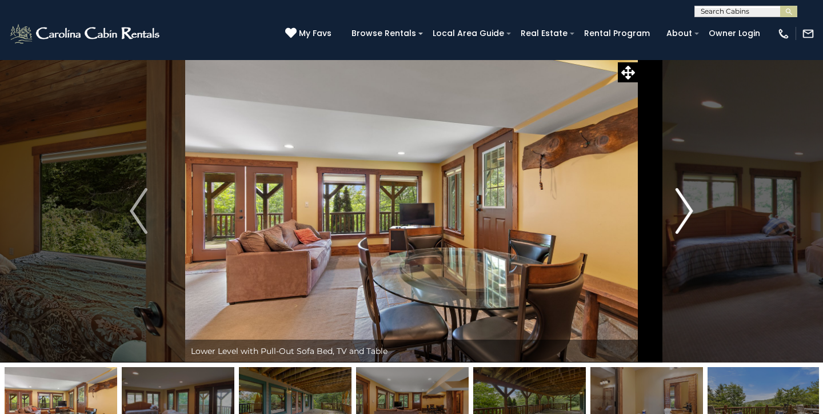
click at [681, 214] on img "Next" at bounding box center [683, 211] width 17 height 46
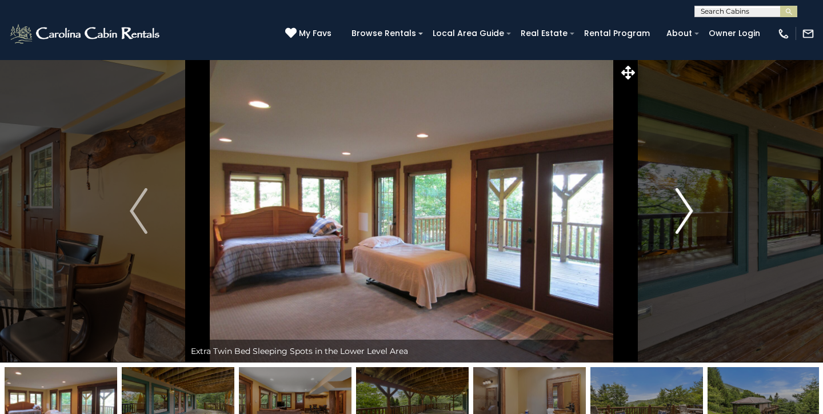
click at [681, 214] on img "Next" at bounding box center [683, 211] width 17 height 46
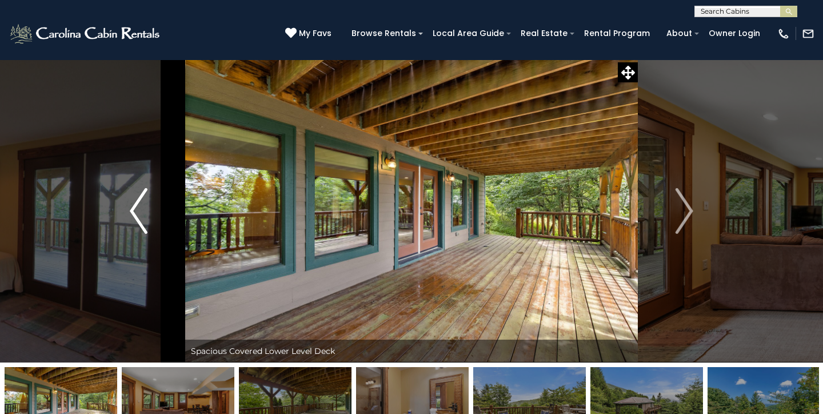
click at [150, 205] on button "Previous" at bounding box center [138, 210] width 93 height 303
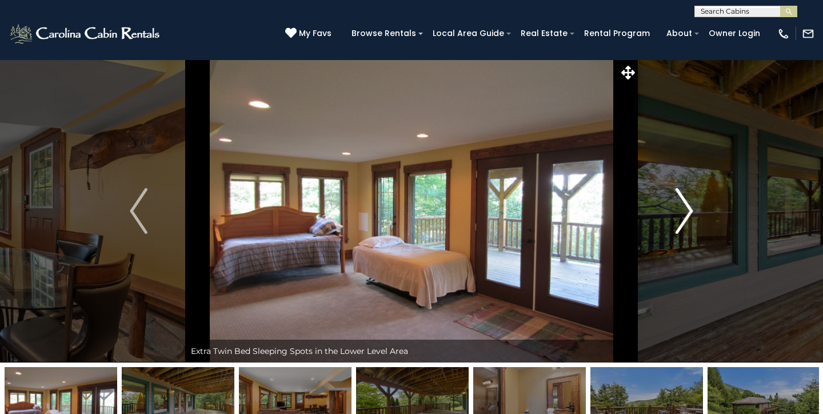
click at [681, 221] on img "Next" at bounding box center [683, 211] width 17 height 46
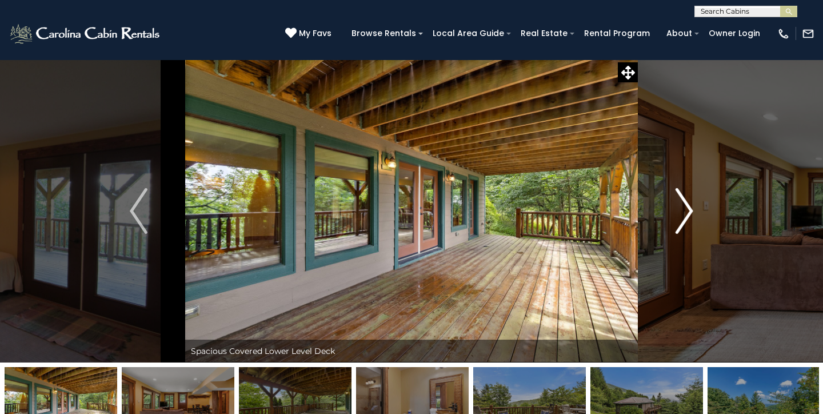
click at [681, 221] on img "Next" at bounding box center [683, 211] width 17 height 46
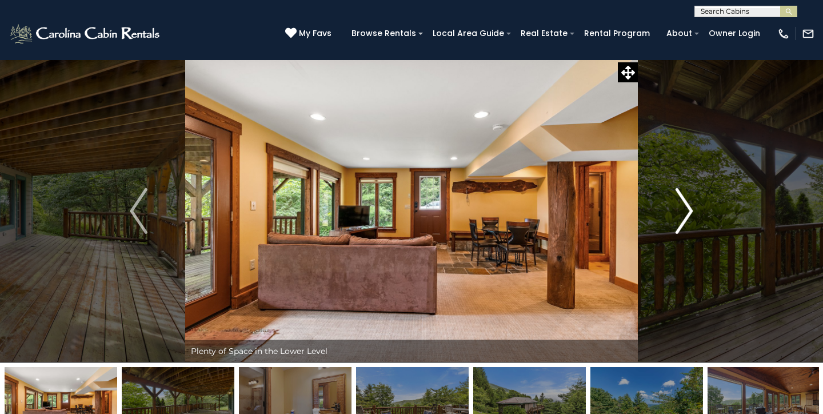
click at [681, 221] on img "Next" at bounding box center [683, 211] width 17 height 46
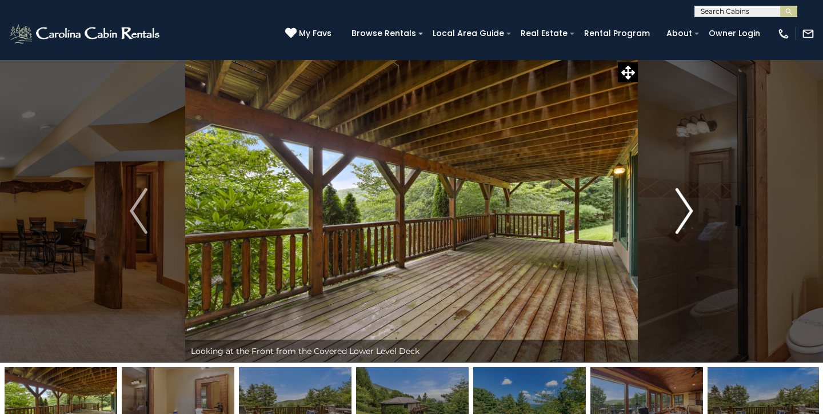
click at [681, 221] on img "Next" at bounding box center [683, 211] width 17 height 46
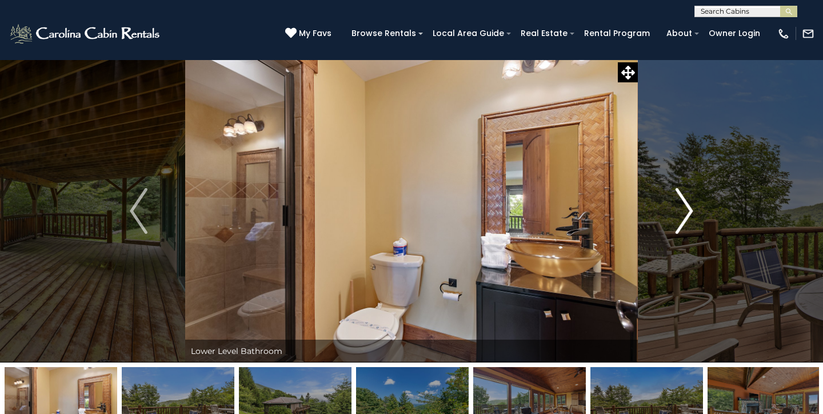
click at [681, 221] on img "Next" at bounding box center [683, 211] width 17 height 46
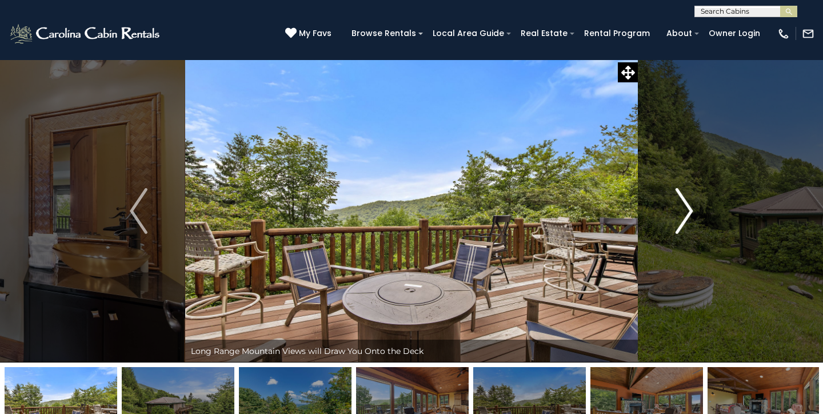
click at [681, 221] on img "Next" at bounding box center [683, 211] width 17 height 46
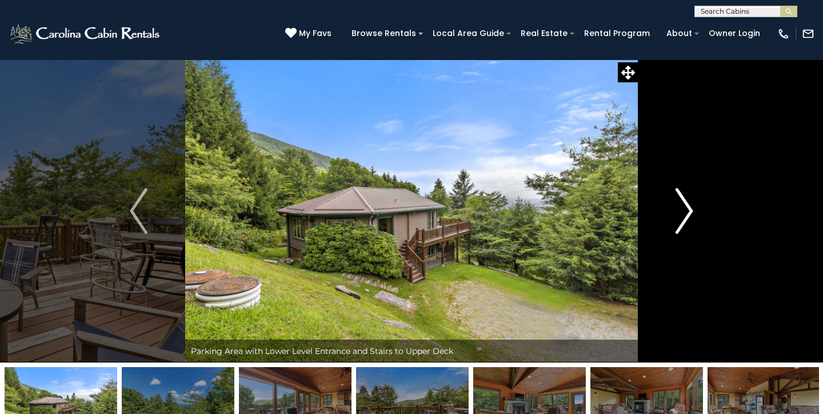
click at [681, 207] on img "Next" at bounding box center [683, 211] width 17 height 46
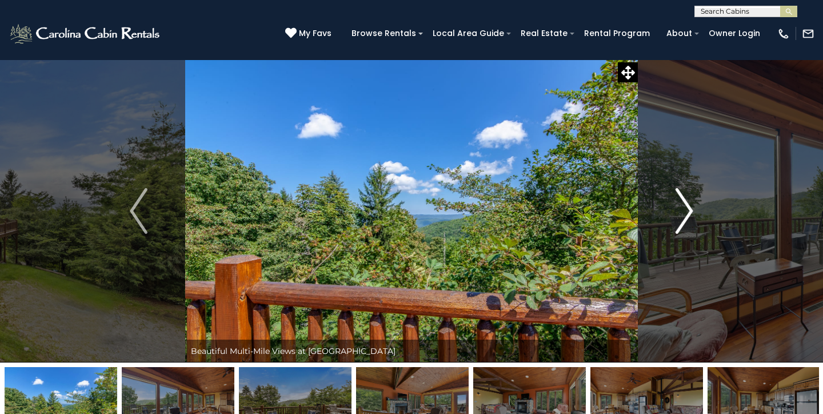
click at [681, 207] on img "Next" at bounding box center [683, 211] width 17 height 46
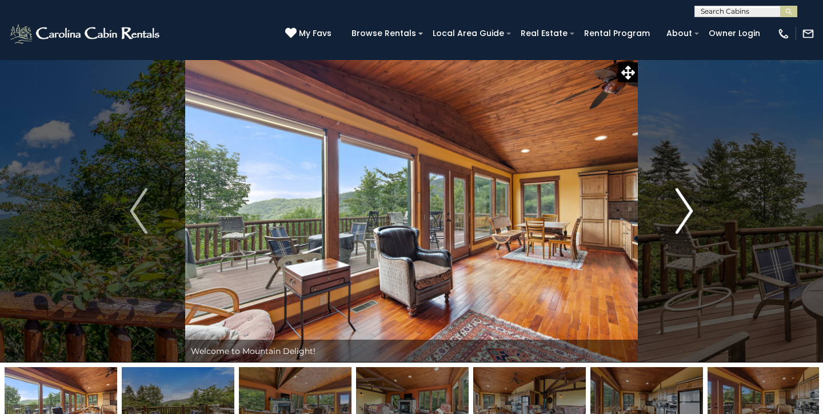
click at [681, 207] on img "Next" at bounding box center [683, 211] width 17 height 46
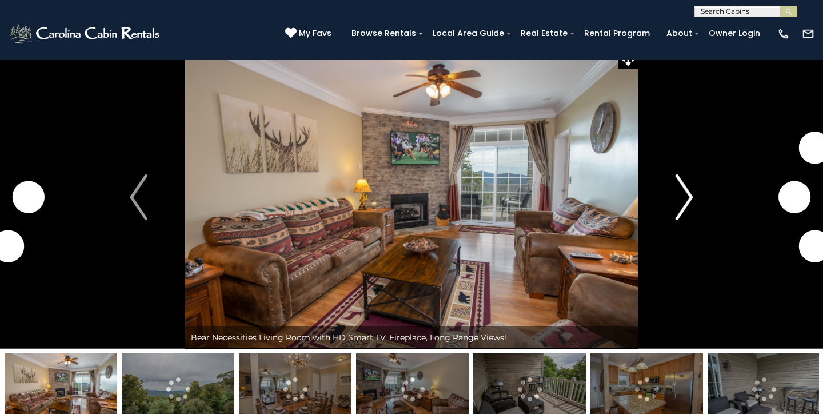
click at [679, 205] on img "Next" at bounding box center [683, 197] width 17 height 46
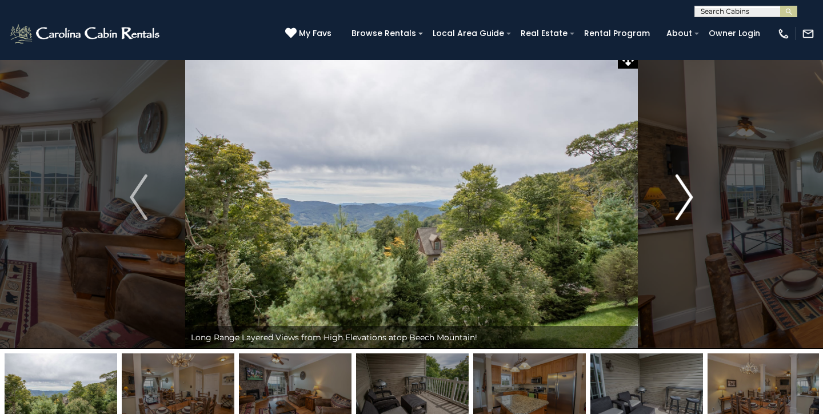
click at [679, 205] on img "Next" at bounding box center [683, 197] width 17 height 46
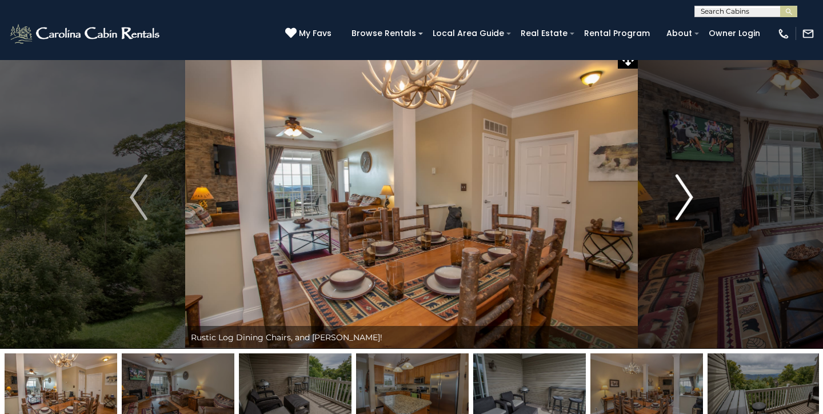
click at [679, 205] on img "Next" at bounding box center [683, 197] width 17 height 46
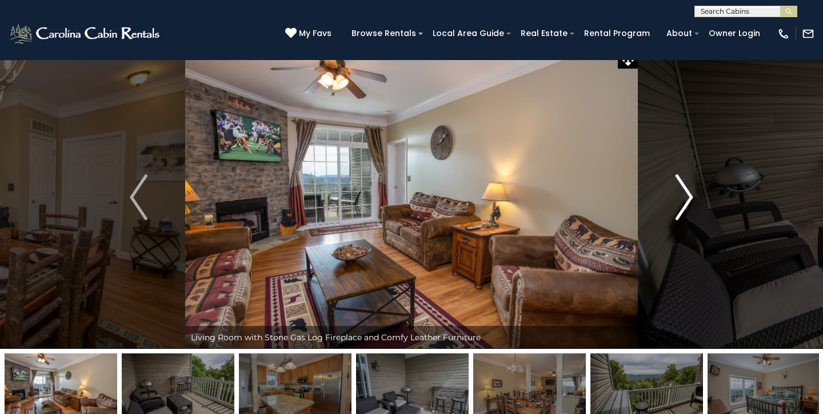
click at [679, 205] on img "Next" at bounding box center [683, 197] width 17 height 46
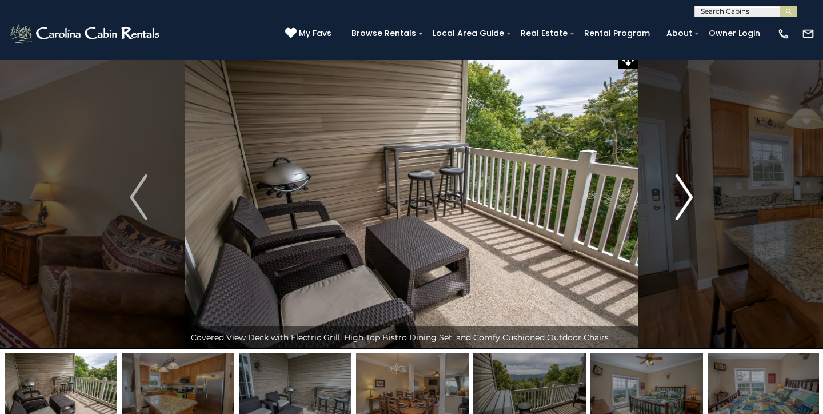
click at [679, 205] on img "Next" at bounding box center [683, 197] width 17 height 46
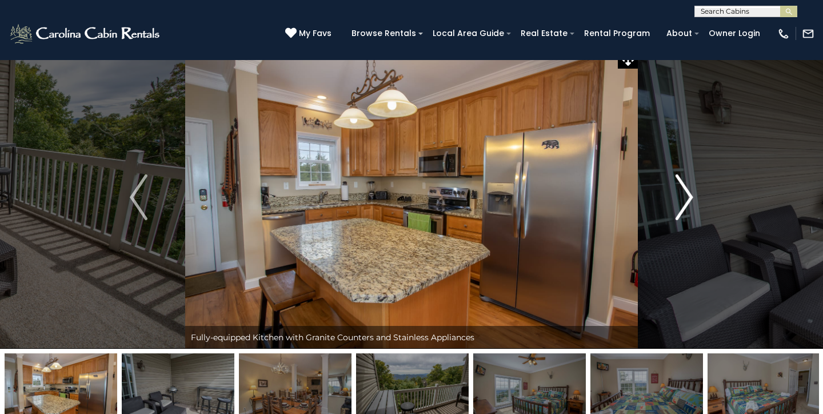
click at [679, 205] on img "Next" at bounding box center [683, 197] width 17 height 46
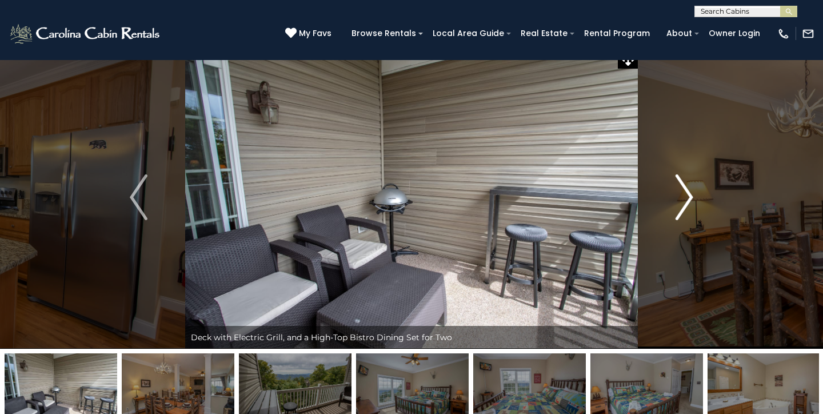
click at [679, 205] on img "Next" at bounding box center [683, 197] width 17 height 46
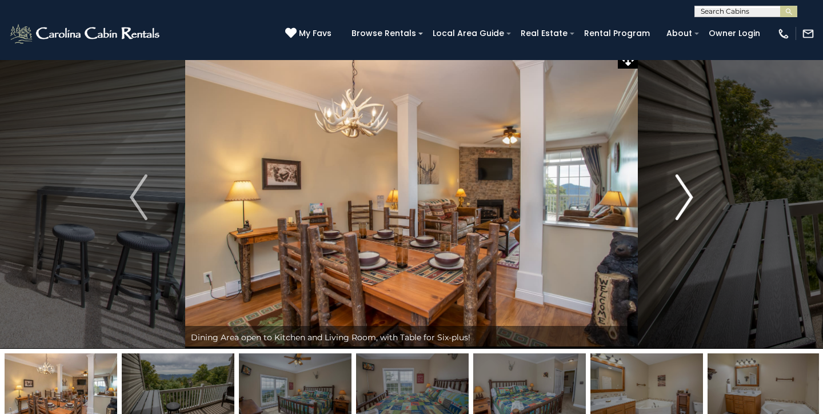
click at [679, 205] on img "Next" at bounding box center [683, 197] width 17 height 46
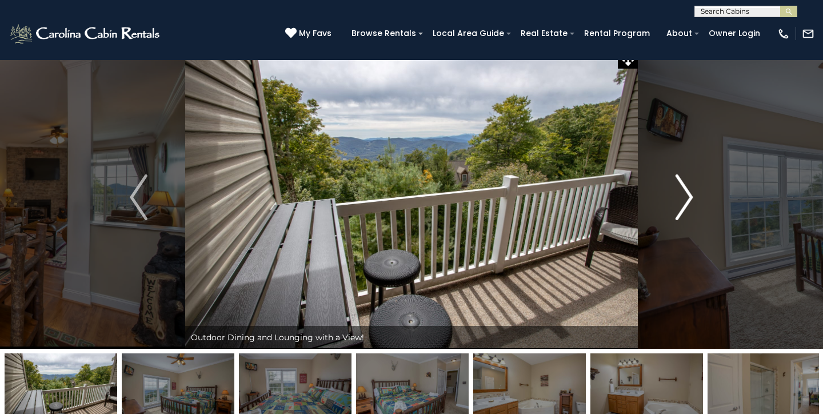
click at [679, 205] on img "Next" at bounding box center [683, 197] width 17 height 46
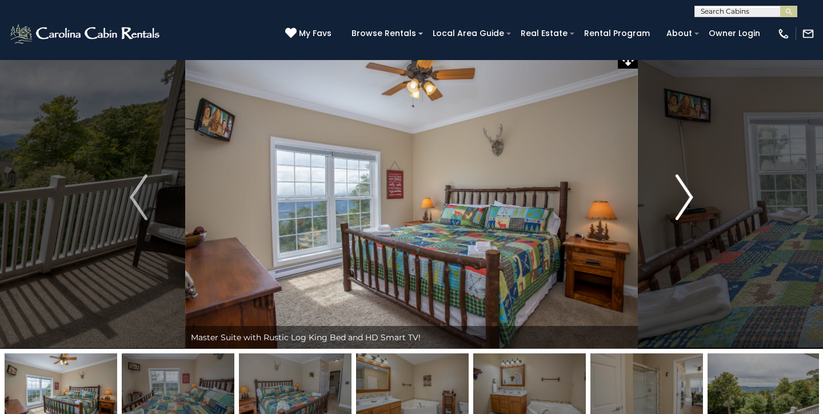
click at [679, 205] on img "Next" at bounding box center [683, 197] width 17 height 46
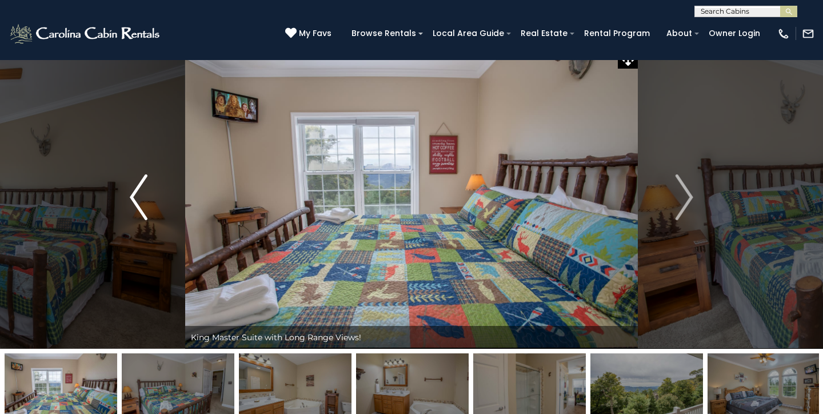
click at [146, 207] on img "Previous" at bounding box center [138, 197] width 17 height 46
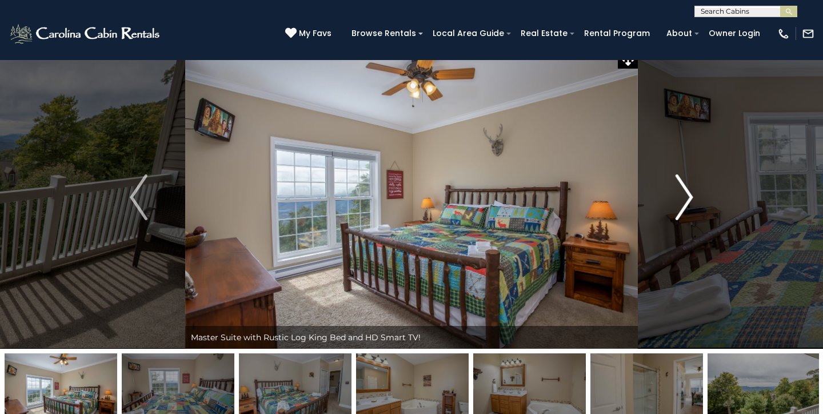
click at [674, 195] on button "Next" at bounding box center [684, 197] width 93 height 303
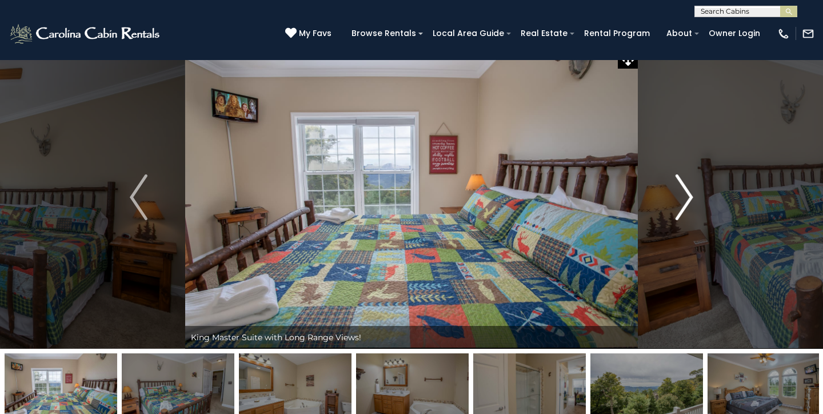
click at [671, 202] on button "Next" at bounding box center [684, 197] width 93 height 303
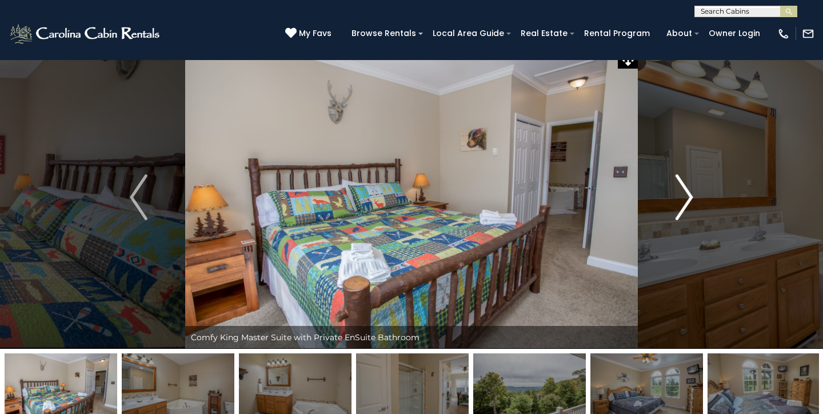
click at [671, 202] on button "Next" at bounding box center [684, 197] width 93 height 303
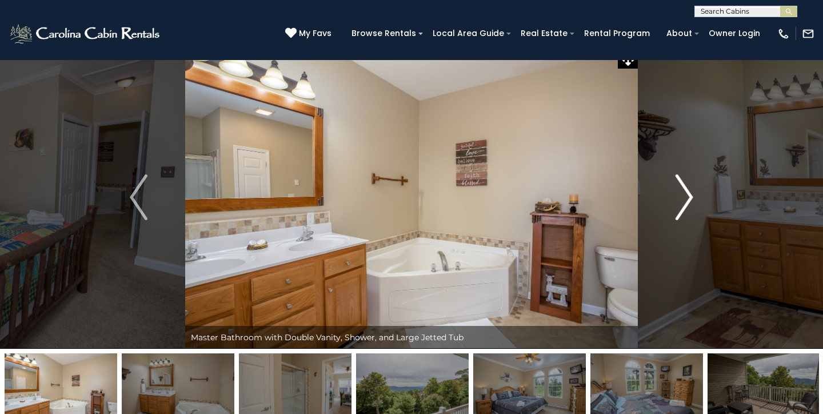
click at [671, 202] on button "Next" at bounding box center [684, 197] width 93 height 303
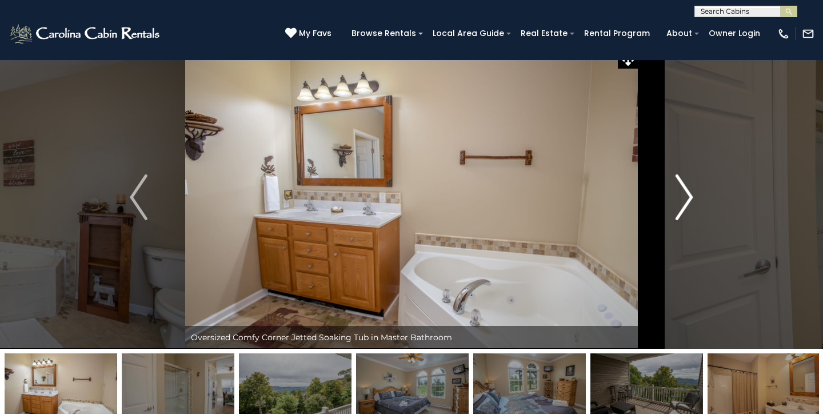
click at [671, 202] on button "Next" at bounding box center [684, 197] width 93 height 303
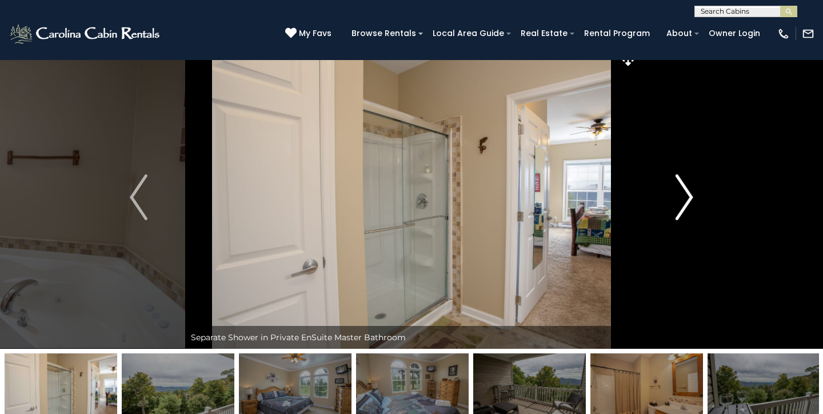
click at [671, 202] on button "Next" at bounding box center [684, 197] width 93 height 303
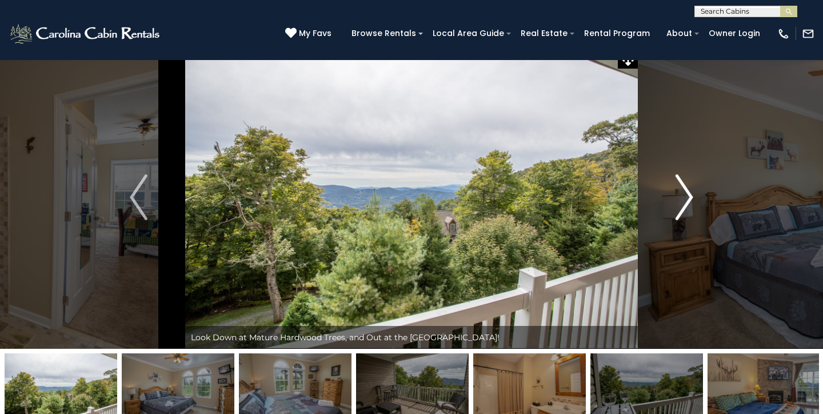
click at [671, 202] on button "Next" at bounding box center [684, 197] width 93 height 303
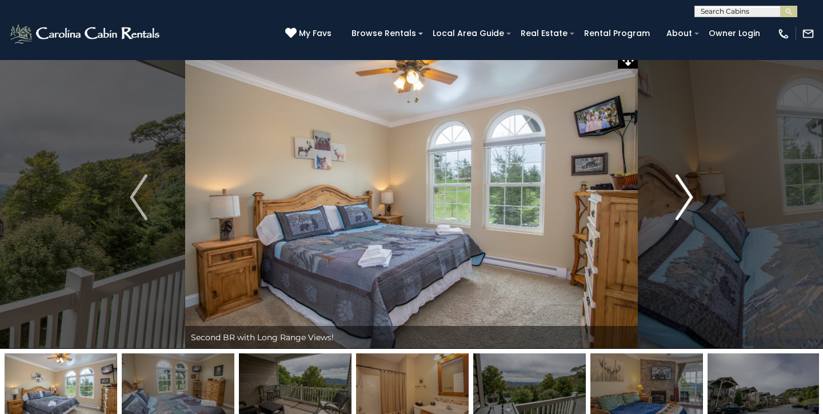
click at [673, 204] on button "Next" at bounding box center [684, 197] width 93 height 303
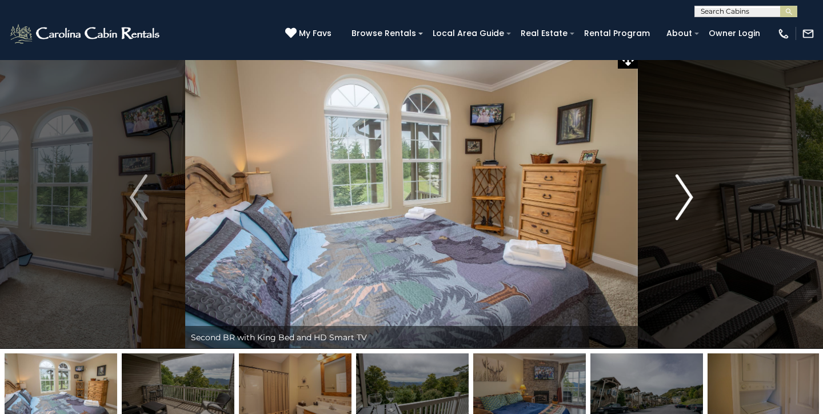
click at [673, 204] on button "Next" at bounding box center [684, 197] width 93 height 303
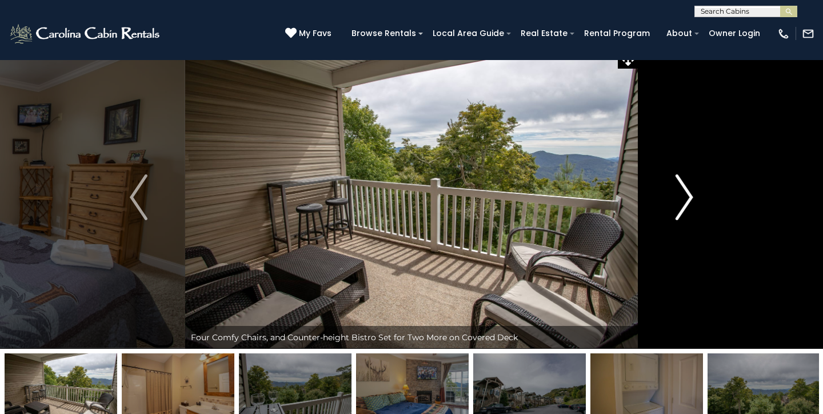
click at [673, 204] on button "Next" at bounding box center [684, 197] width 93 height 303
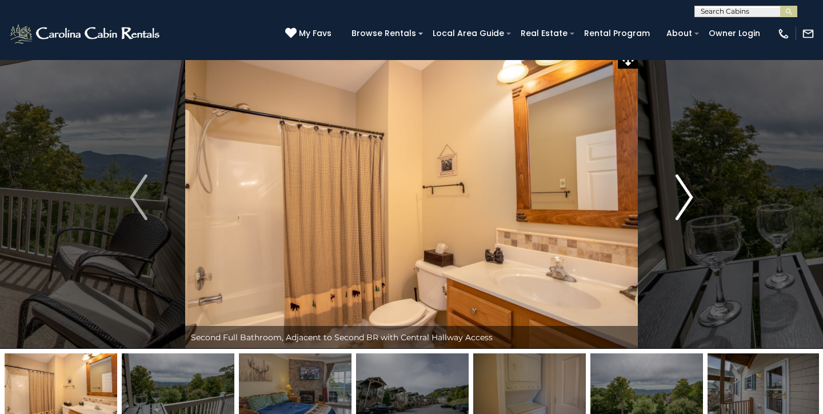
click at [673, 204] on button "Next" at bounding box center [684, 197] width 93 height 303
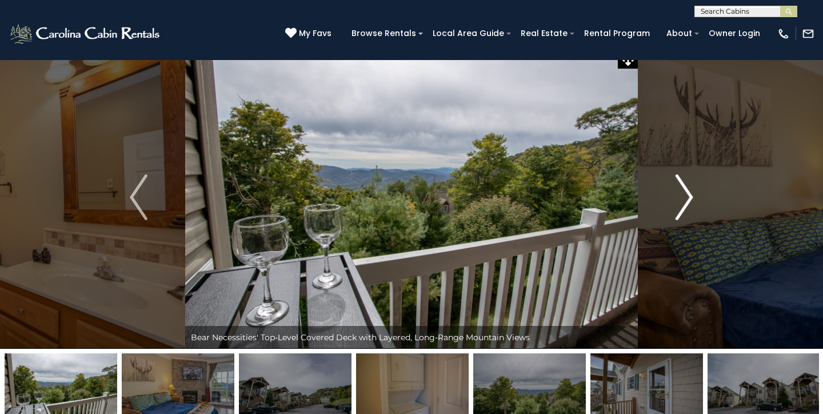
click at [673, 204] on button "Next" at bounding box center [684, 197] width 93 height 303
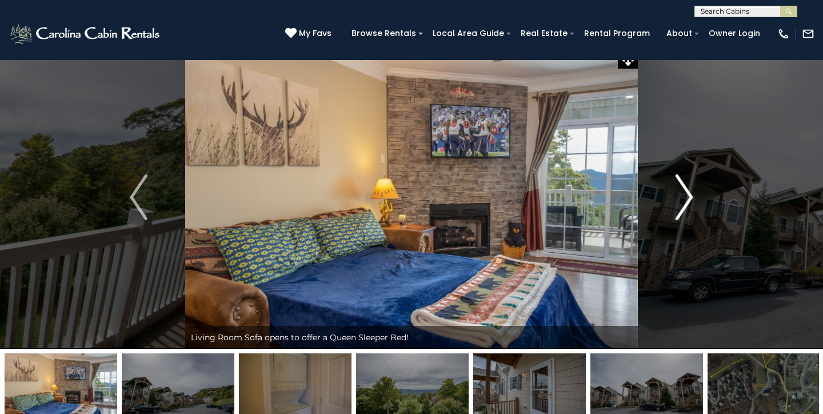
click at [673, 204] on button "Next" at bounding box center [684, 197] width 93 height 303
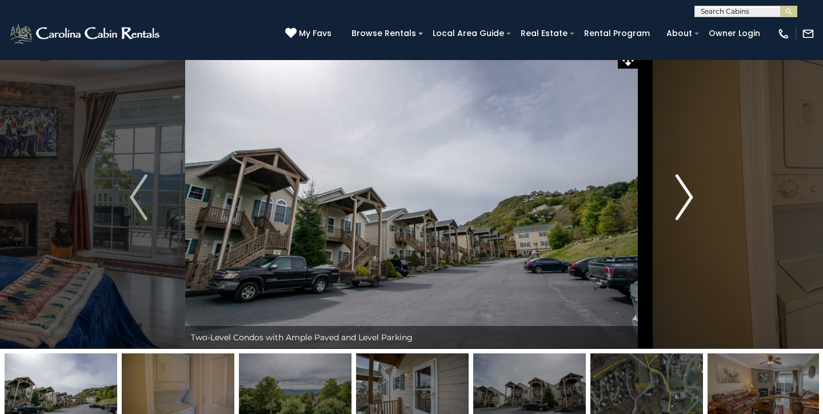
click at [673, 203] on button "Next" at bounding box center [684, 197] width 93 height 303
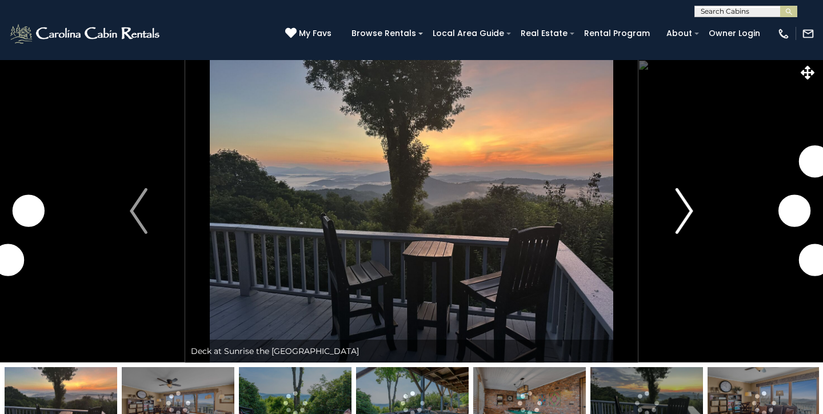
click at [670, 218] on button "Next" at bounding box center [684, 210] width 93 height 303
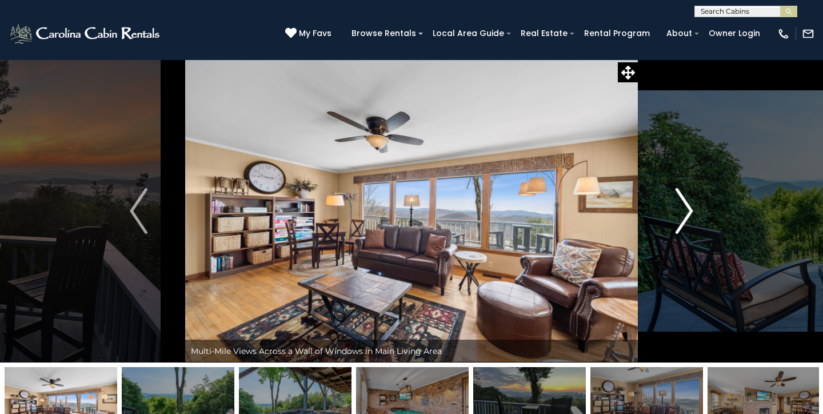
click at [671, 216] on button "Next" at bounding box center [684, 210] width 93 height 303
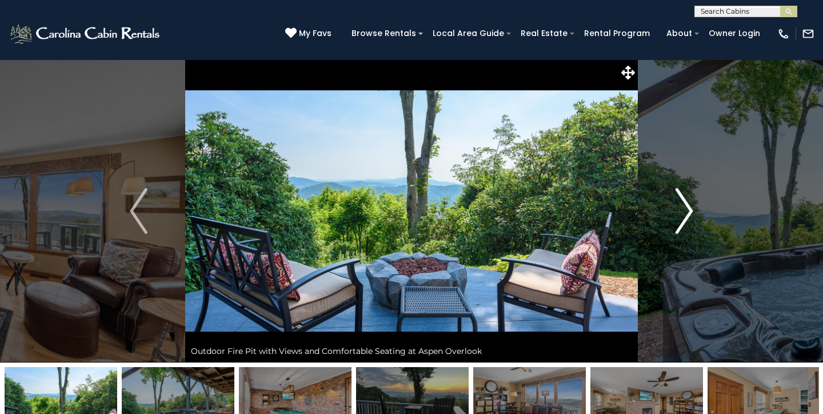
click at [674, 213] on button "Next" at bounding box center [684, 210] width 93 height 303
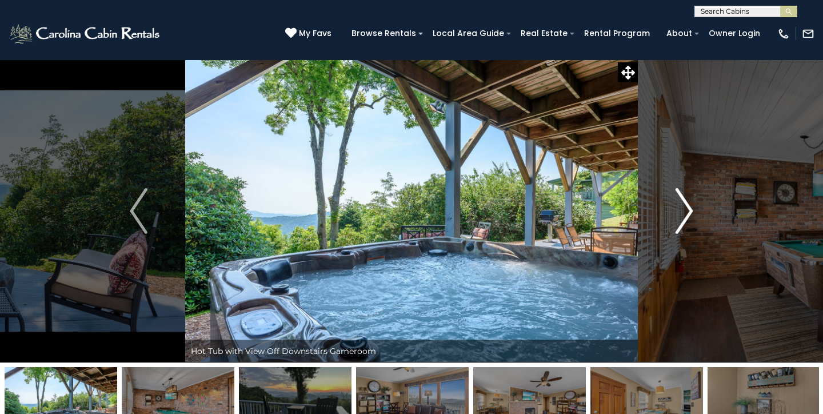
click at [675, 213] on button "Next" at bounding box center [684, 210] width 93 height 303
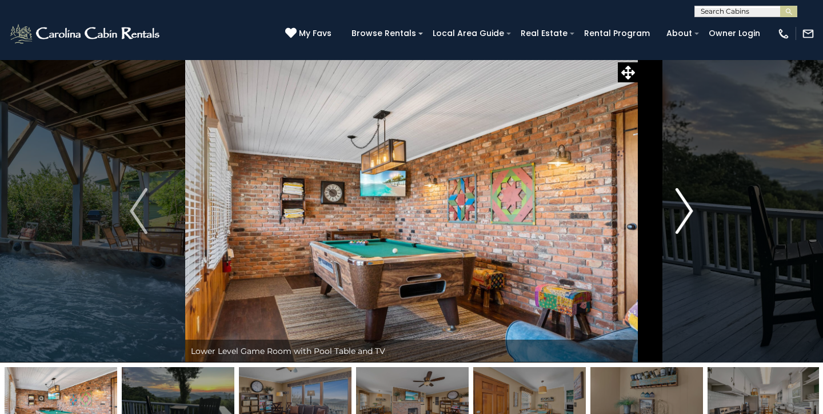
click at [676, 212] on img "Next" at bounding box center [683, 211] width 17 height 46
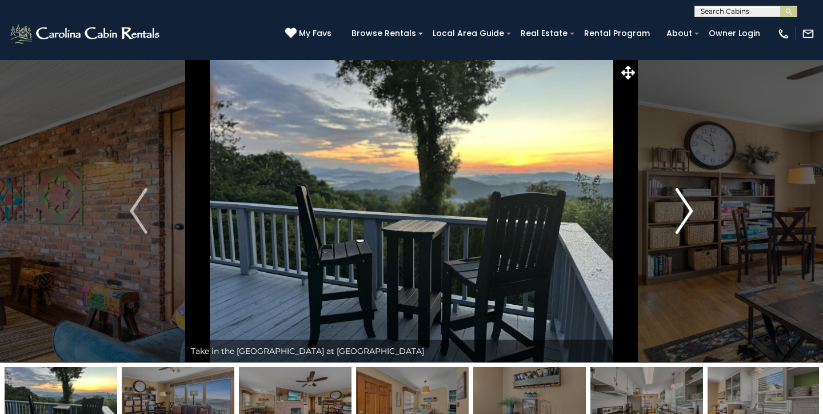
click at [676, 212] on img "Next" at bounding box center [683, 211] width 17 height 46
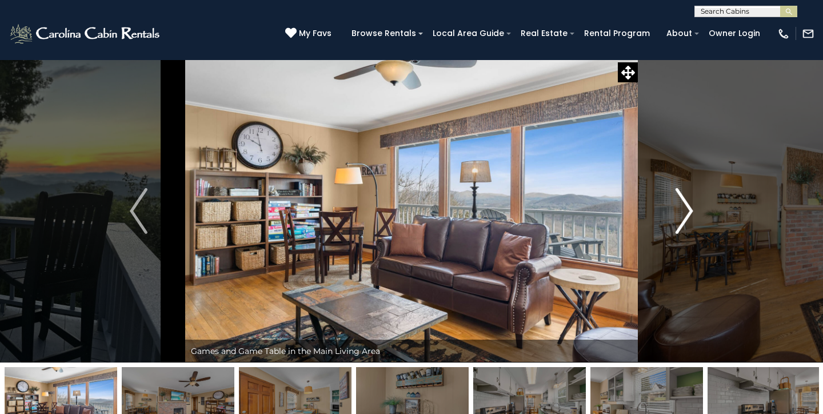
click at [676, 212] on img "Next" at bounding box center [683, 211] width 17 height 46
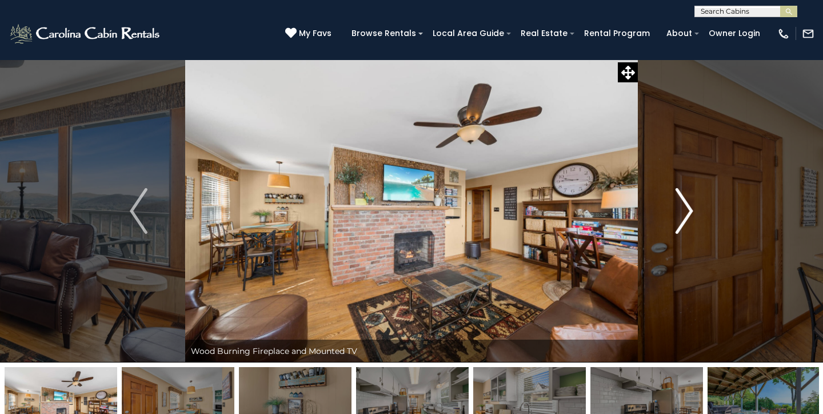
click at [676, 212] on img "Next" at bounding box center [683, 211] width 17 height 46
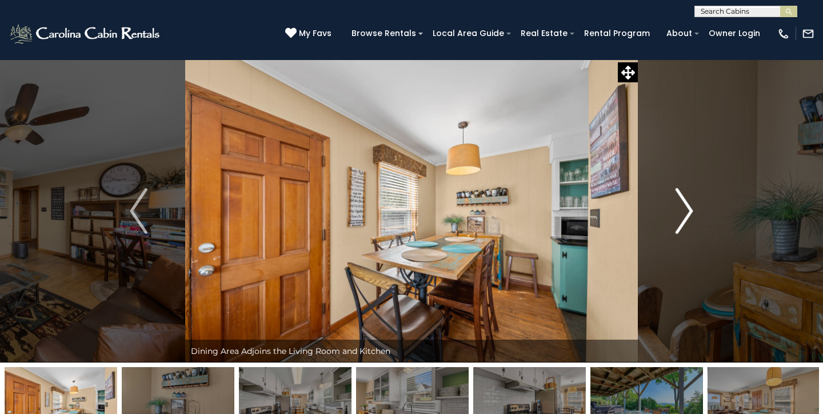
click at [676, 212] on img "Next" at bounding box center [683, 211] width 17 height 46
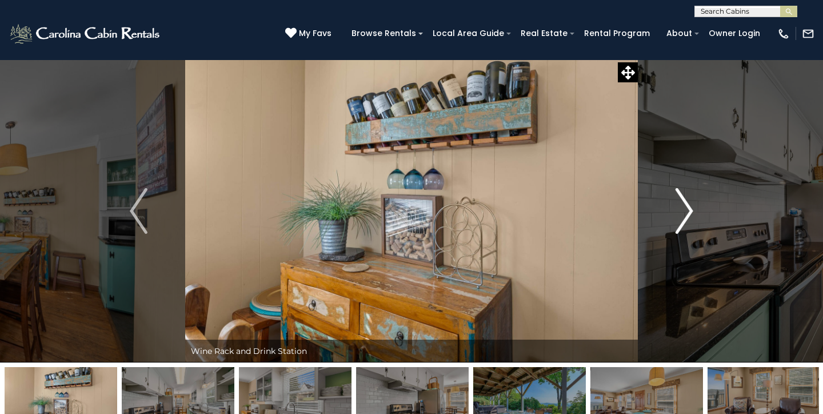
click at [676, 212] on img "Next" at bounding box center [683, 211] width 17 height 46
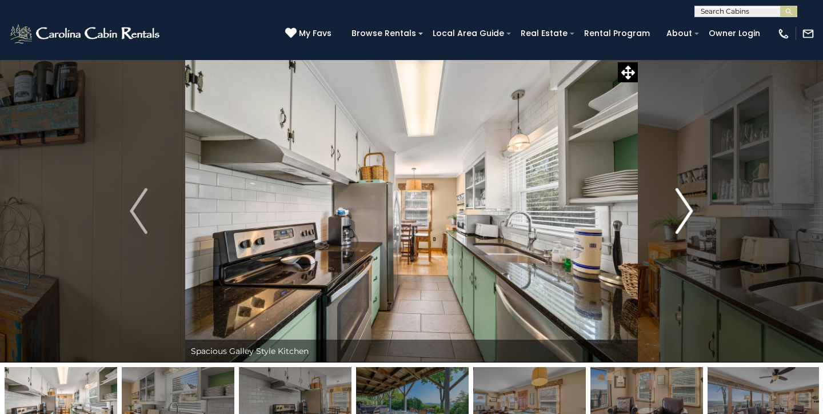
click at [676, 212] on img "Next" at bounding box center [683, 211] width 17 height 46
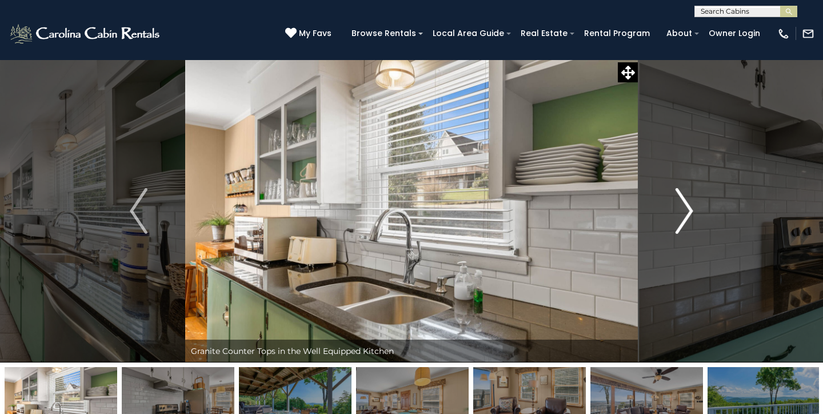
click at [676, 212] on img "Next" at bounding box center [683, 211] width 17 height 46
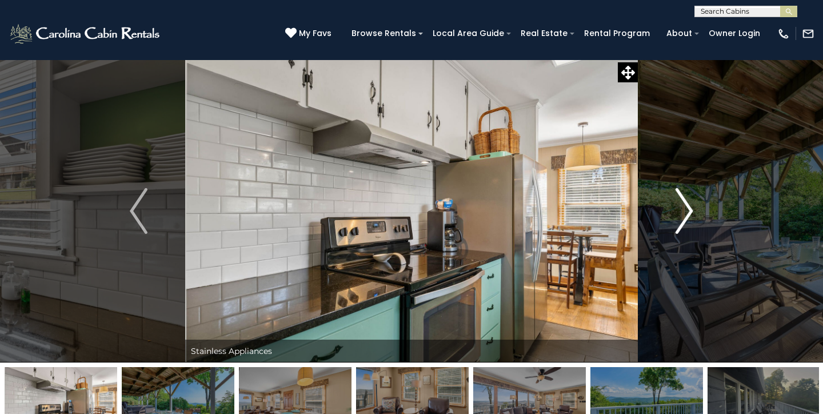
click at [676, 212] on img "Next" at bounding box center [683, 211] width 17 height 46
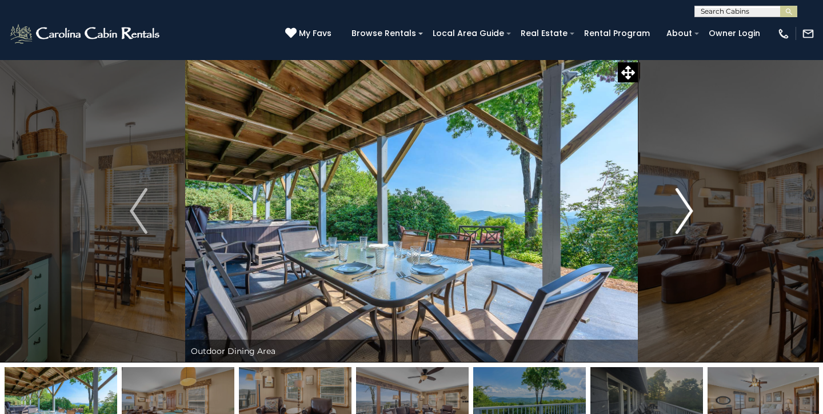
click at [676, 212] on img "Next" at bounding box center [683, 211] width 17 height 46
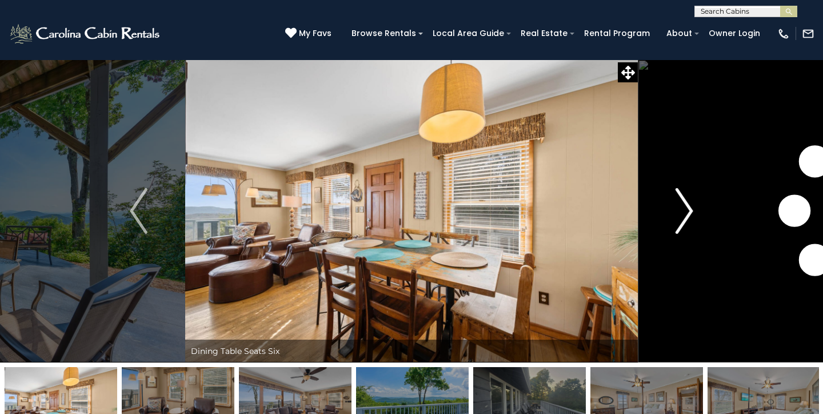
click at [676, 212] on img "Next" at bounding box center [683, 211] width 17 height 46
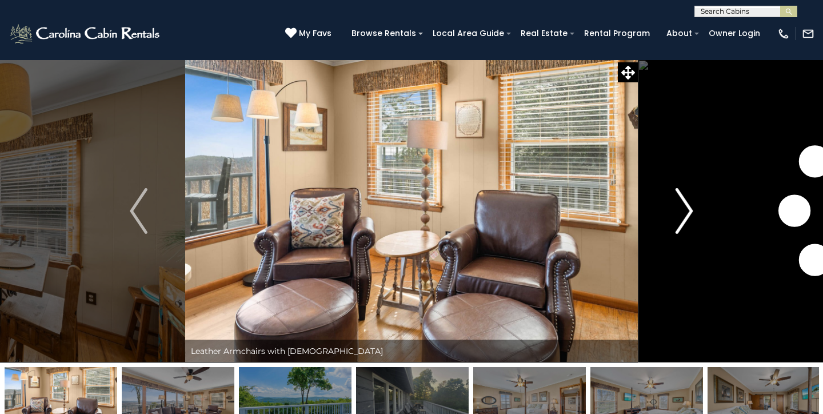
click at [676, 212] on img "Next" at bounding box center [683, 211] width 17 height 46
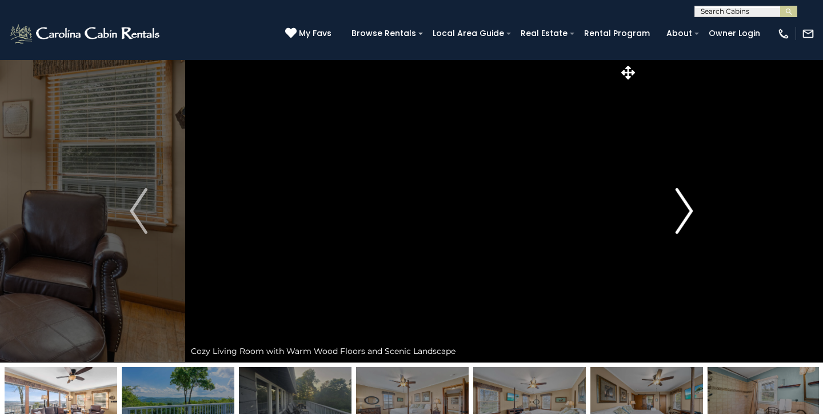
click at [676, 212] on img "Next" at bounding box center [683, 211] width 17 height 46
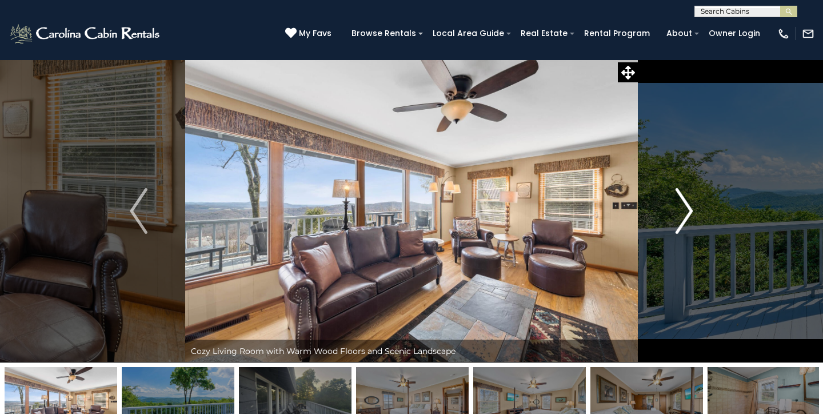
click at [676, 212] on img "Next" at bounding box center [683, 211] width 17 height 46
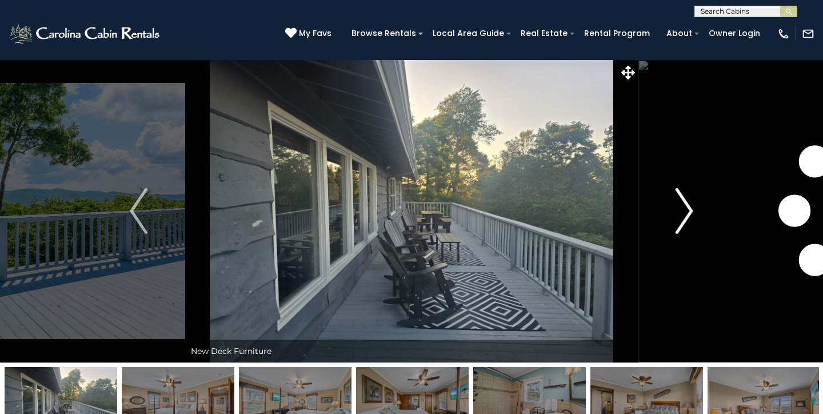
click at [676, 212] on img "Next" at bounding box center [683, 211] width 17 height 46
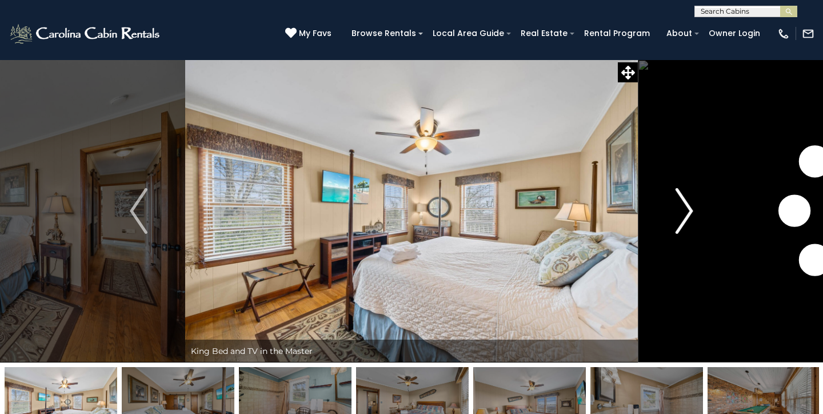
click at [676, 211] on img "Next" at bounding box center [683, 211] width 17 height 46
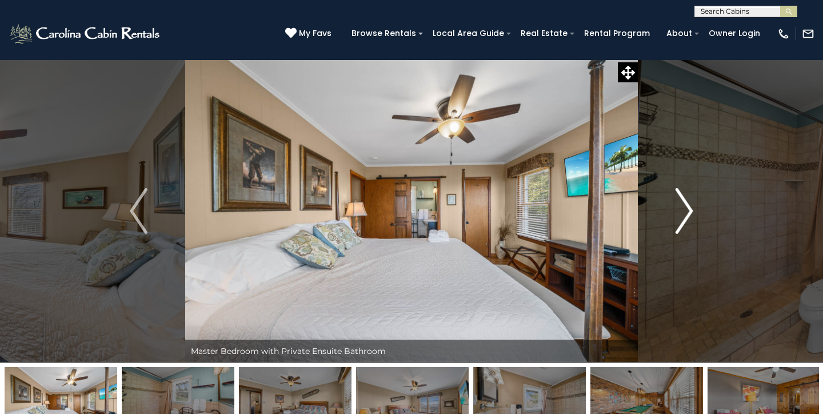
click at [676, 211] on img "Next" at bounding box center [683, 211] width 17 height 46
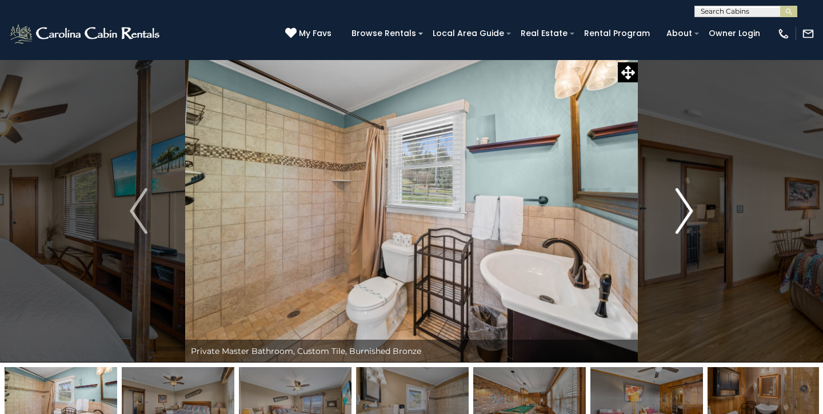
click at [676, 211] on img "Next" at bounding box center [683, 211] width 17 height 46
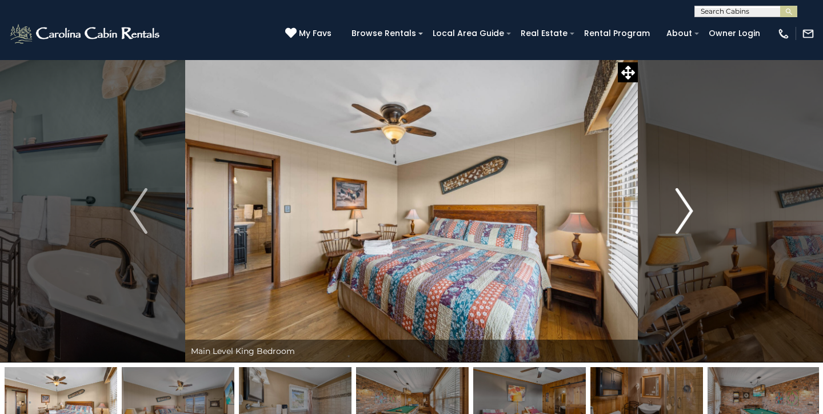
click at [676, 211] on img "Next" at bounding box center [683, 211] width 17 height 46
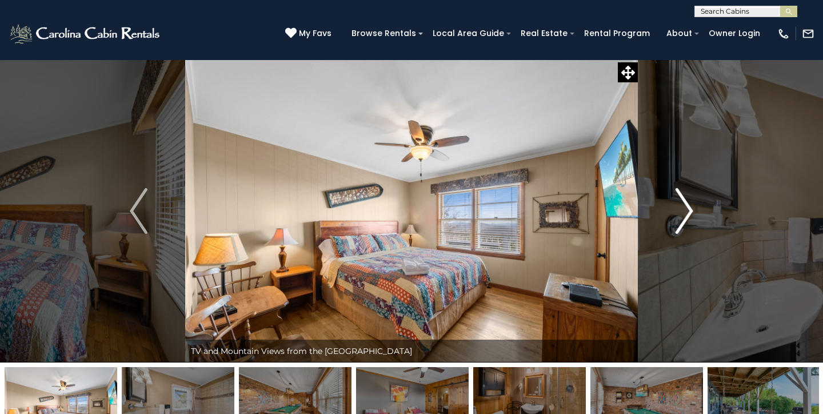
click at [676, 211] on img "Next" at bounding box center [683, 211] width 17 height 46
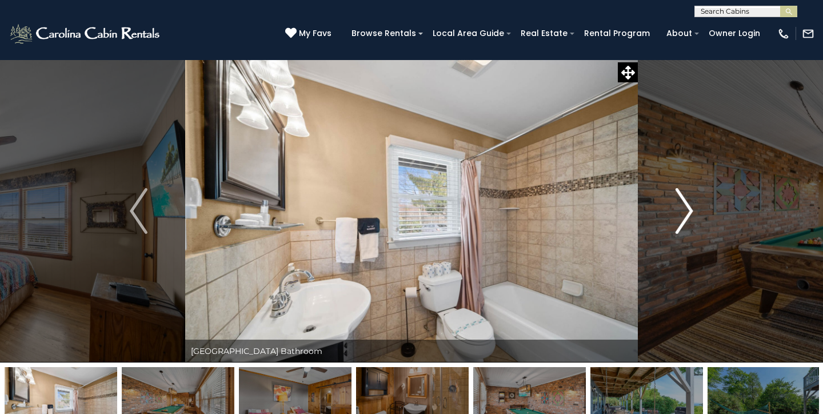
click at [676, 211] on img "Next" at bounding box center [683, 211] width 17 height 46
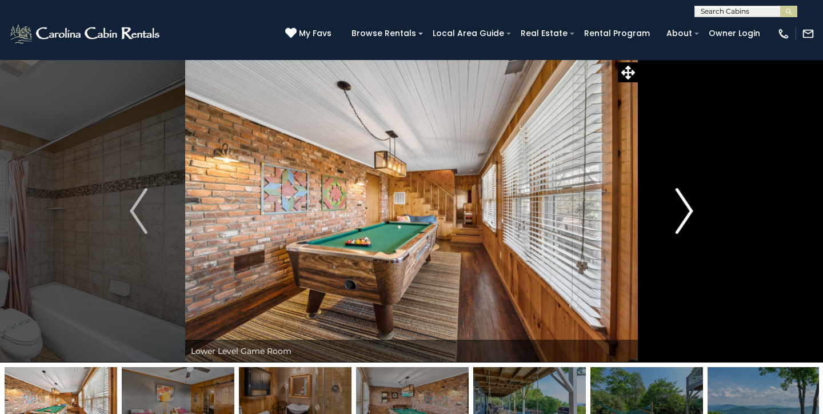
click at [676, 211] on img "Next" at bounding box center [683, 211] width 17 height 46
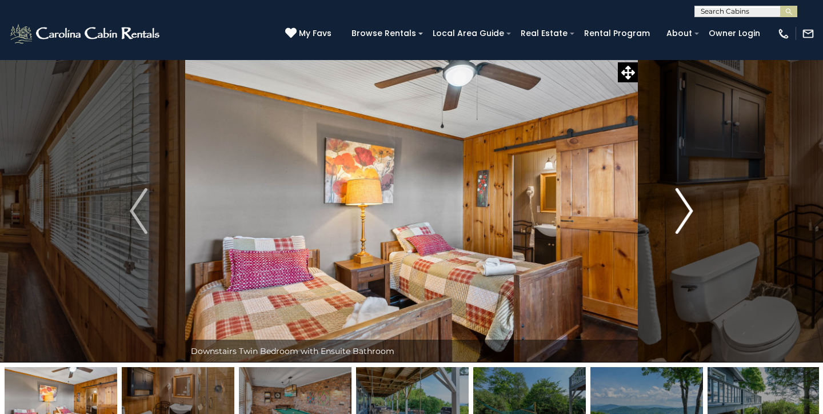
click at [678, 210] on img "Next" at bounding box center [683, 211] width 17 height 46
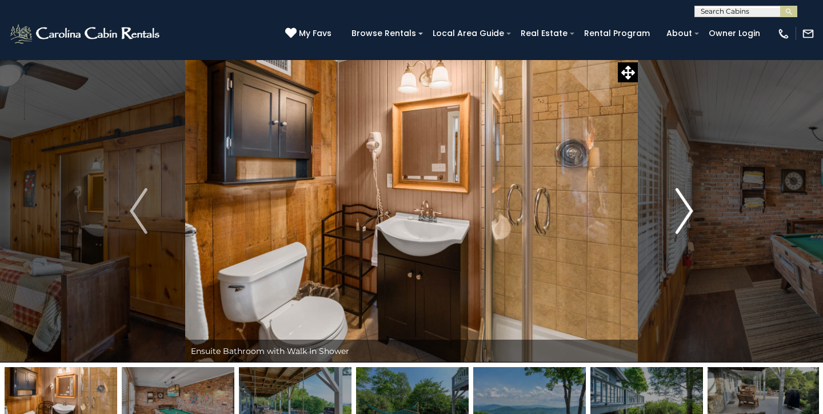
click at [679, 205] on img "Next" at bounding box center [683, 211] width 17 height 46
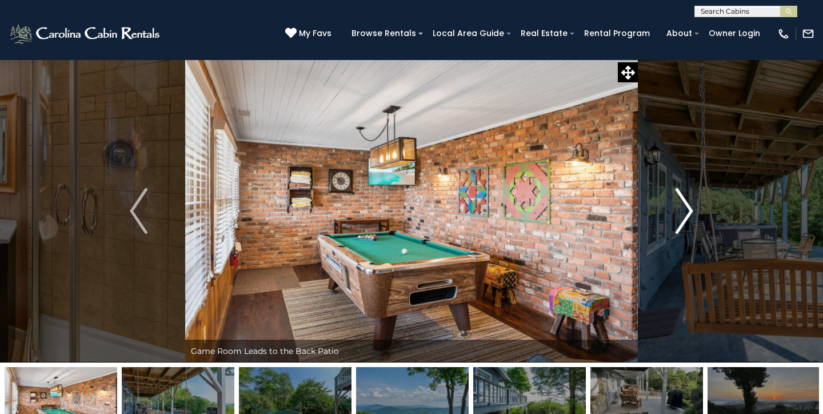
click at [679, 205] on img "Next" at bounding box center [683, 211] width 17 height 46
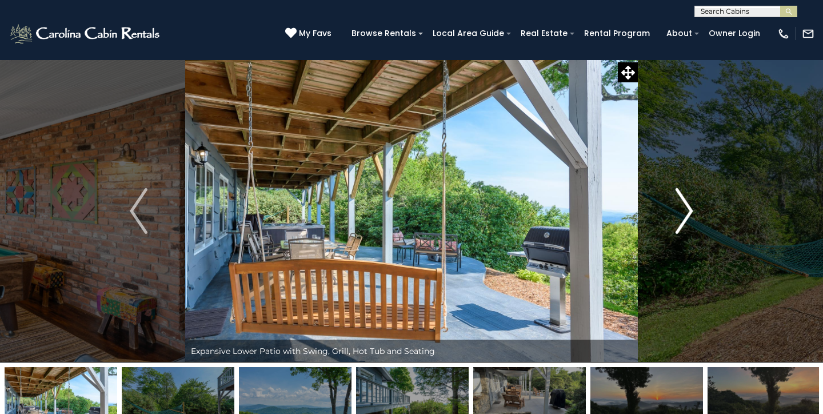
click at [693, 221] on img "Next" at bounding box center [683, 211] width 17 height 46
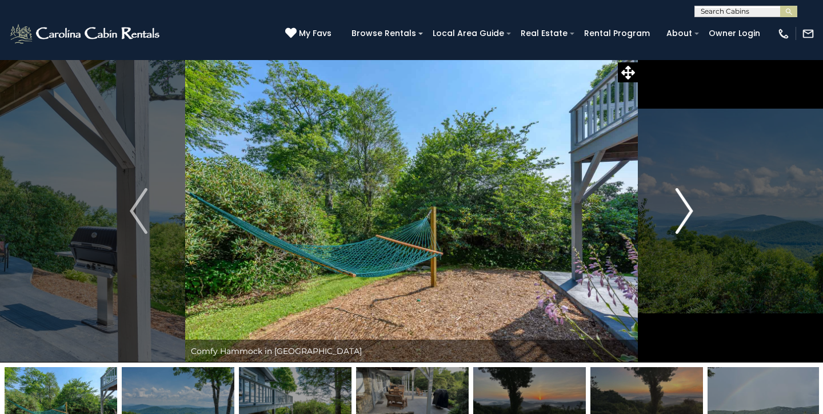
click at [693, 221] on img "Next" at bounding box center [683, 211] width 17 height 46
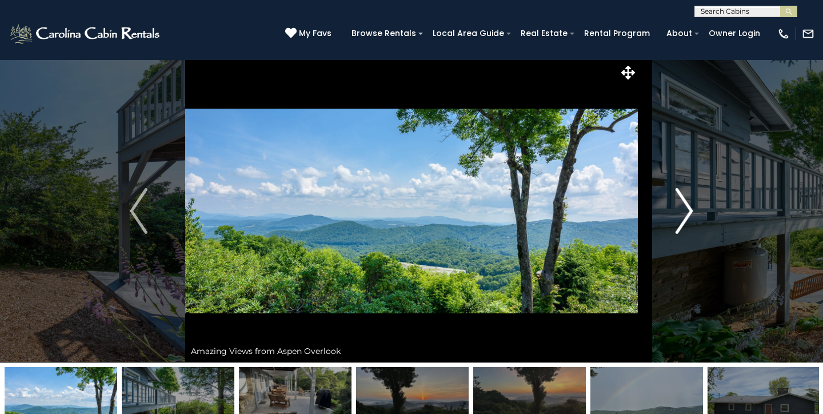
click at [693, 221] on img "Next" at bounding box center [683, 211] width 17 height 46
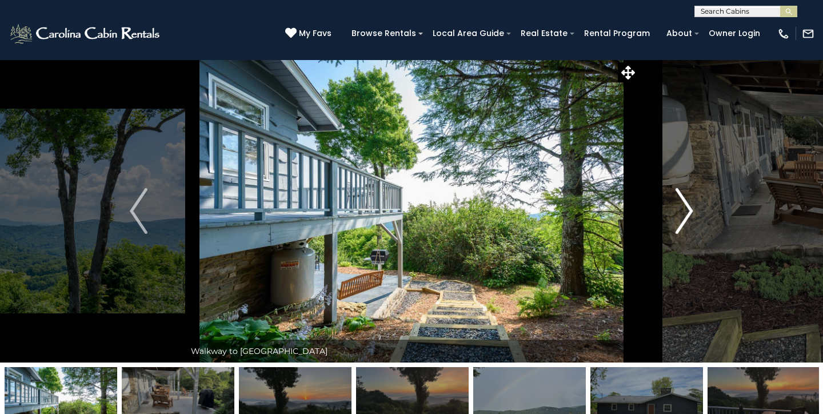
click at [693, 221] on img "Next" at bounding box center [683, 211] width 17 height 46
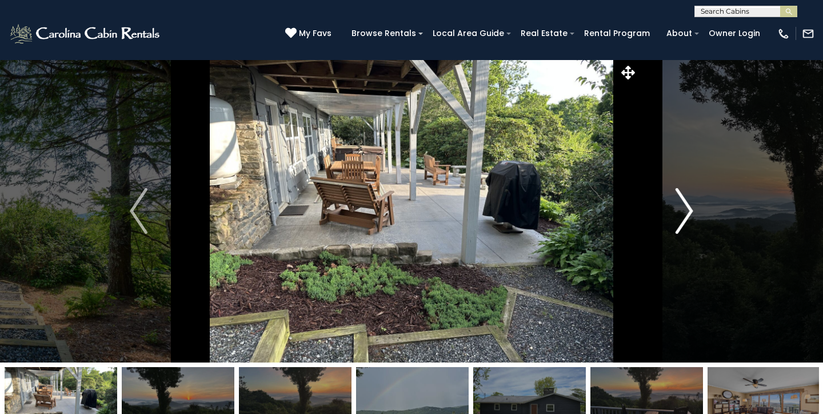
click at [693, 221] on img "Next" at bounding box center [683, 211] width 17 height 46
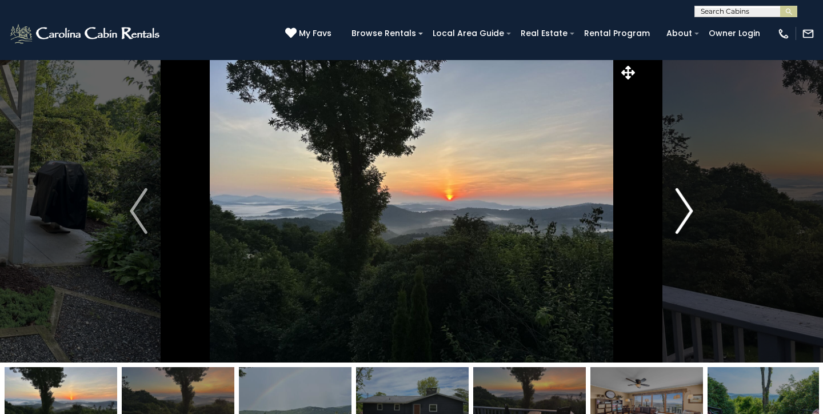
click at [693, 217] on img "Next" at bounding box center [683, 211] width 17 height 46
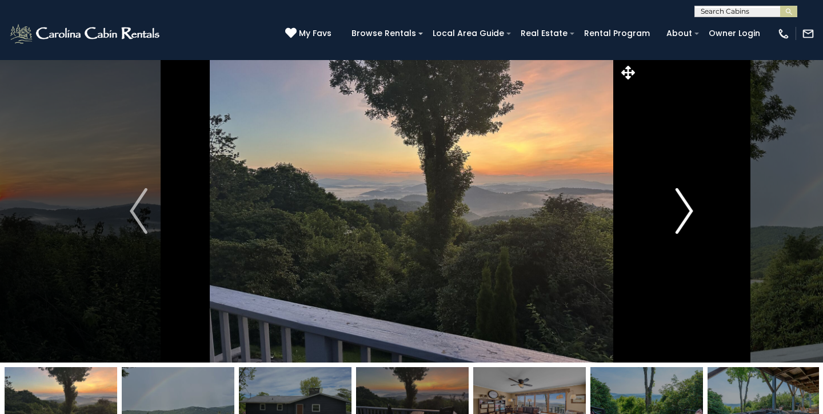
click at [679, 198] on img "Next" at bounding box center [683, 211] width 17 height 46
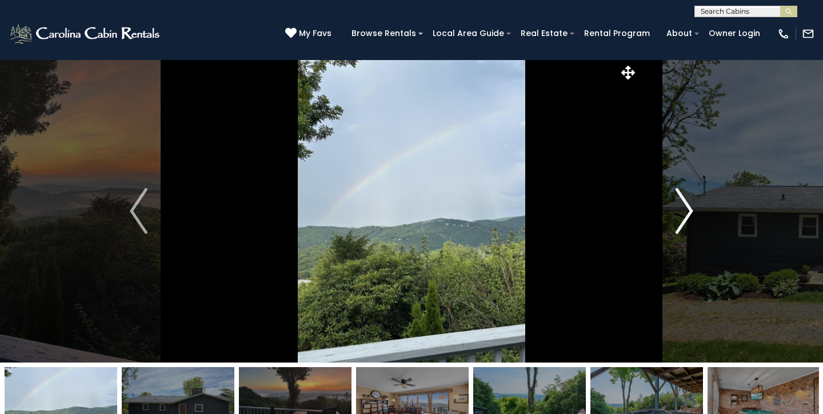
click at [679, 198] on img "Next" at bounding box center [683, 211] width 17 height 46
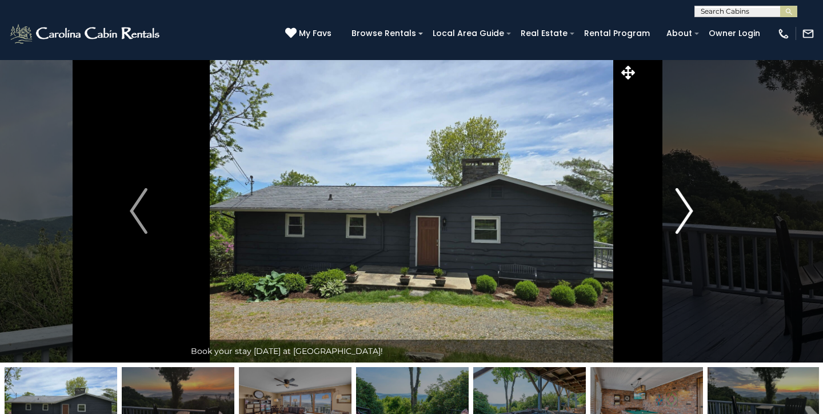
click at [679, 198] on img "Next" at bounding box center [683, 211] width 17 height 46
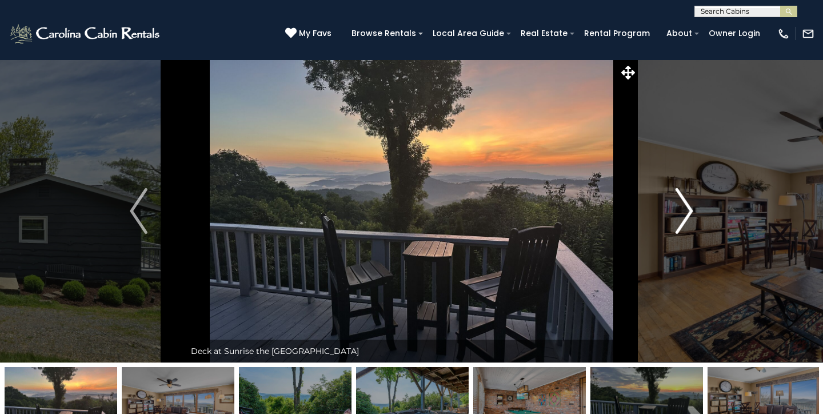
click at [679, 198] on img "Next" at bounding box center [683, 211] width 17 height 46
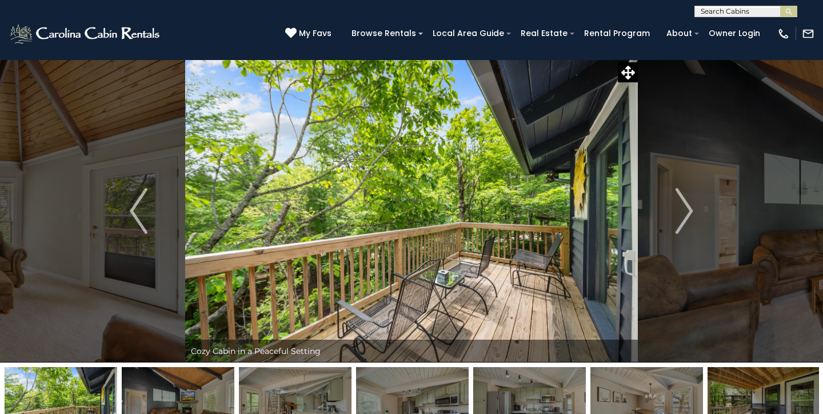
click at [689, 223] on img "Next" at bounding box center [683, 211] width 17 height 46
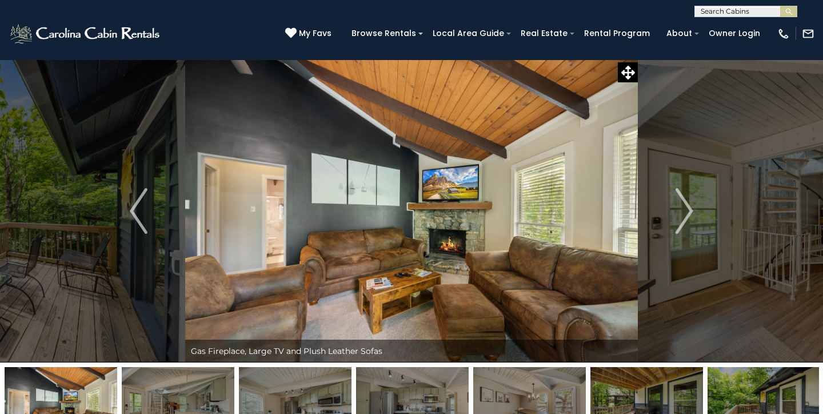
click at [689, 223] on img "Next" at bounding box center [683, 211] width 17 height 46
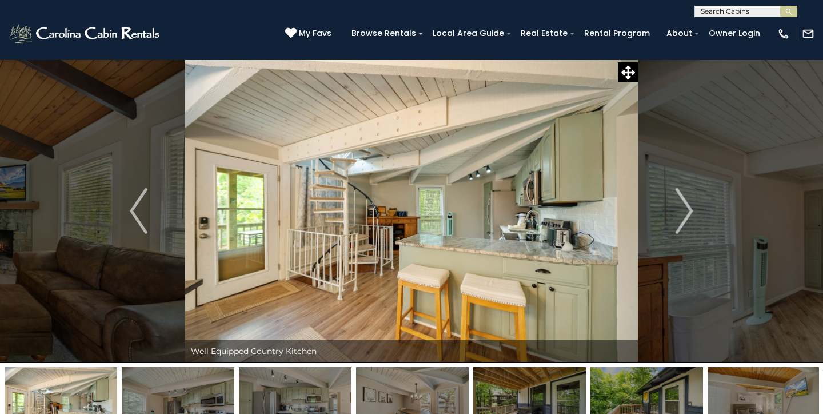
click at [689, 223] on img "Next" at bounding box center [683, 211] width 17 height 46
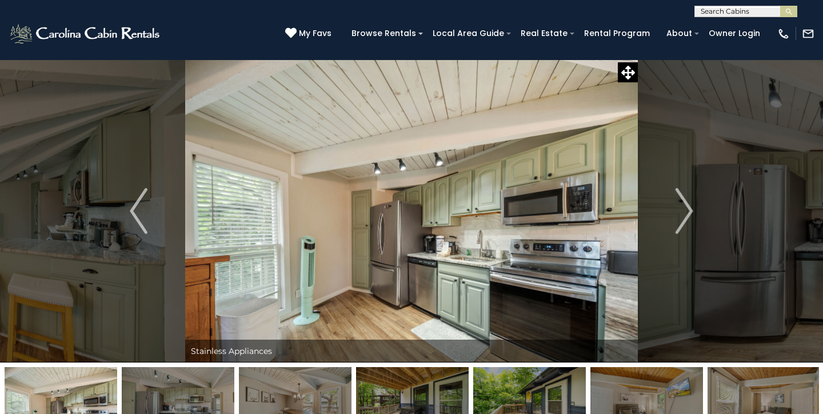
click at [689, 223] on img "Next" at bounding box center [683, 211] width 17 height 46
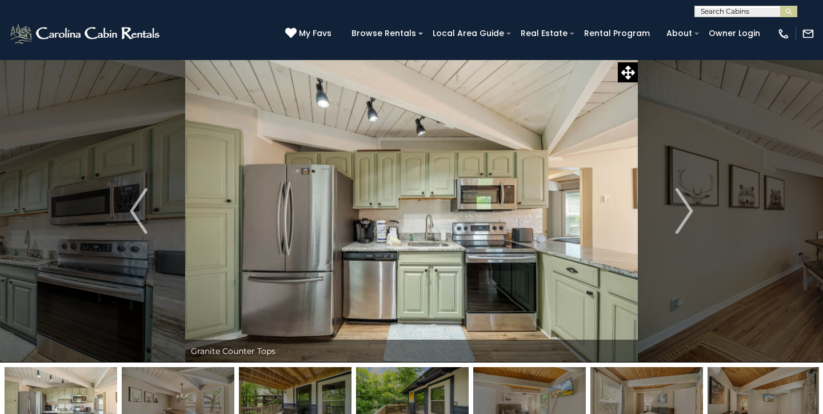
click at [689, 223] on img "Next" at bounding box center [683, 211] width 17 height 46
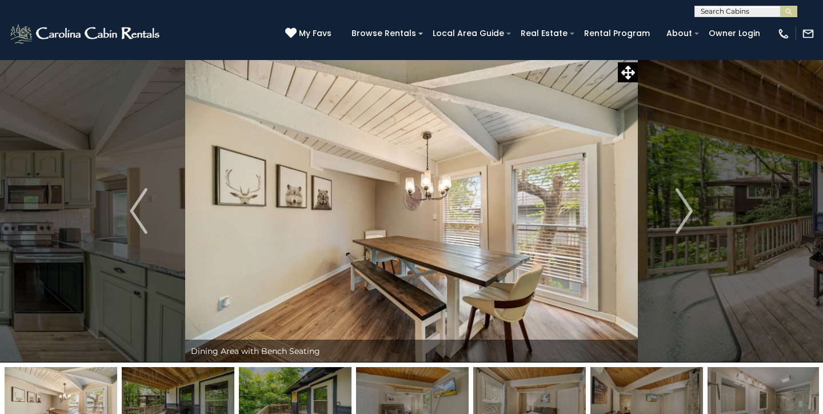
click at [689, 223] on img "Next" at bounding box center [683, 211] width 17 height 46
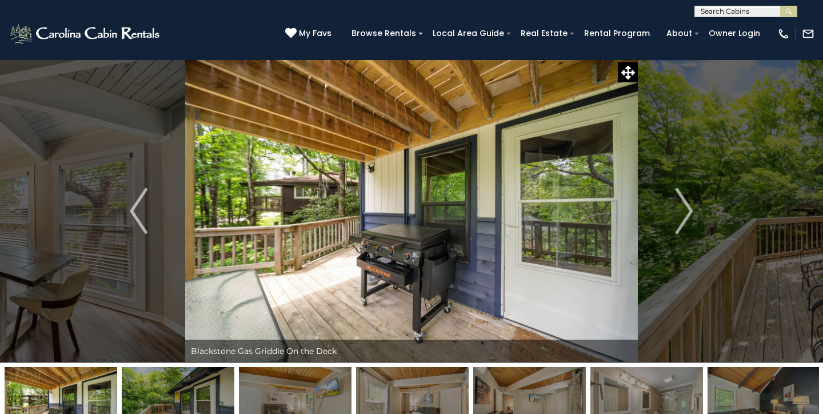
click at [689, 223] on img "Next" at bounding box center [683, 211] width 17 height 46
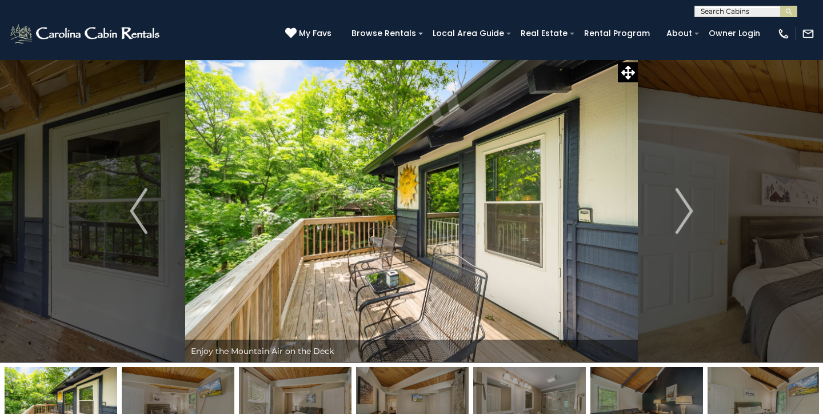
click at [689, 223] on img "Next" at bounding box center [683, 211] width 17 height 46
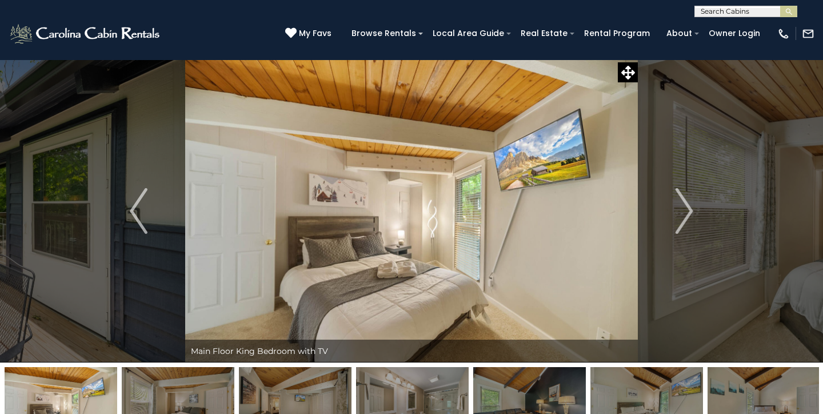
click at [689, 223] on img "Next" at bounding box center [683, 211] width 17 height 46
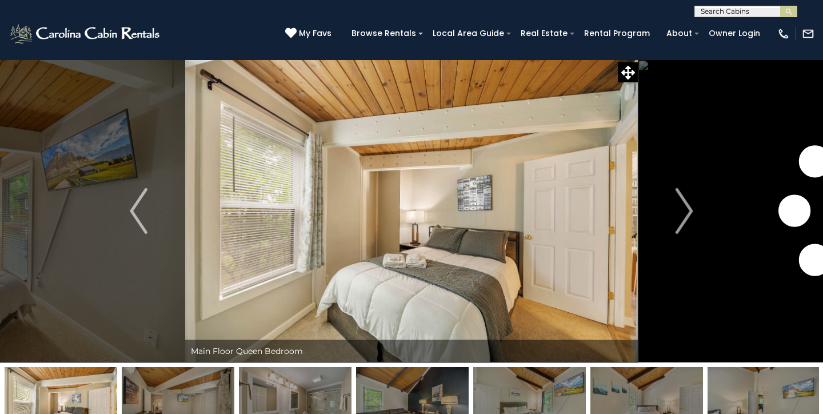
click at [689, 223] on img "Next" at bounding box center [683, 211] width 17 height 46
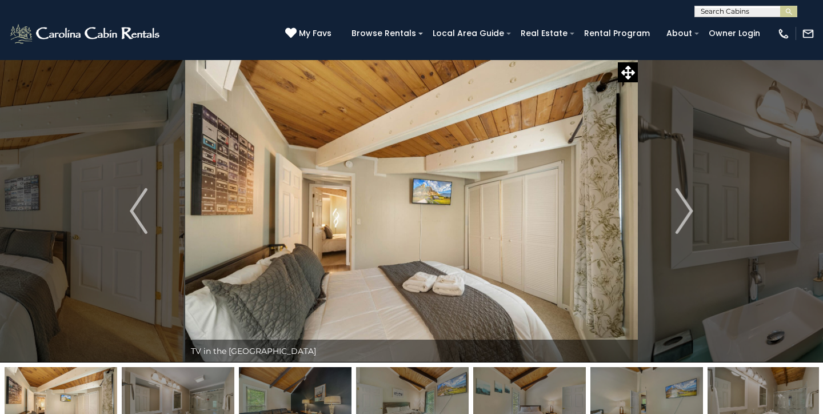
click at [689, 223] on img "Next" at bounding box center [683, 211] width 17 height 46
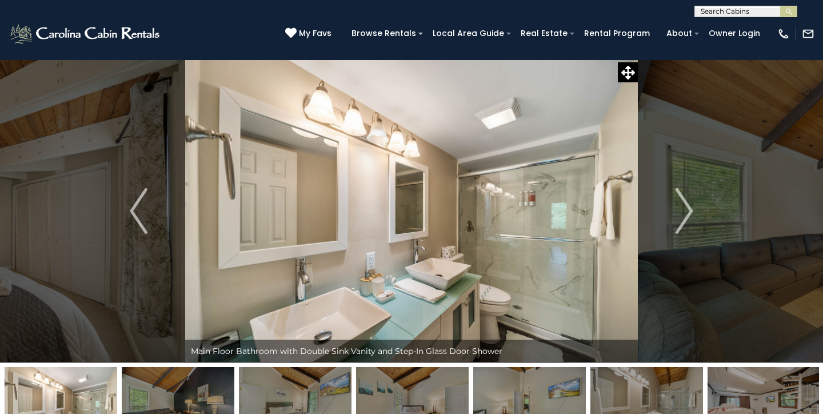
click at [689, 223] on img "Next" at bounding box center [683, 211] width 17 height 46
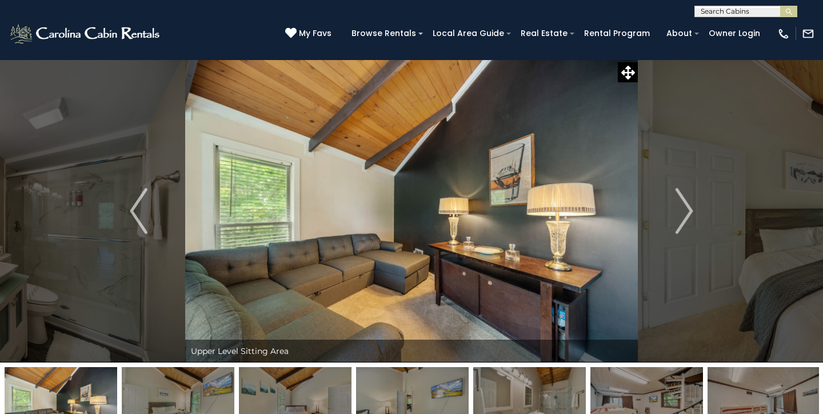
click at [689, 223] on img "Next" at bounding box center [683, 211] width 17 height 46
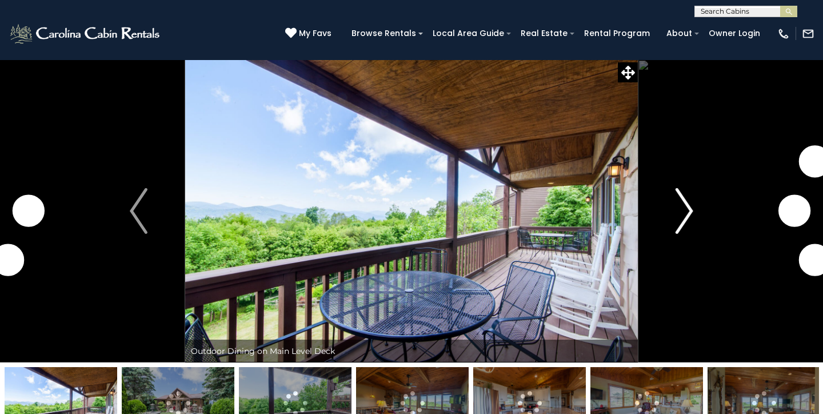
click at [680, 215] on img "Next" at bounding box center [683, 211] width 17 height 46
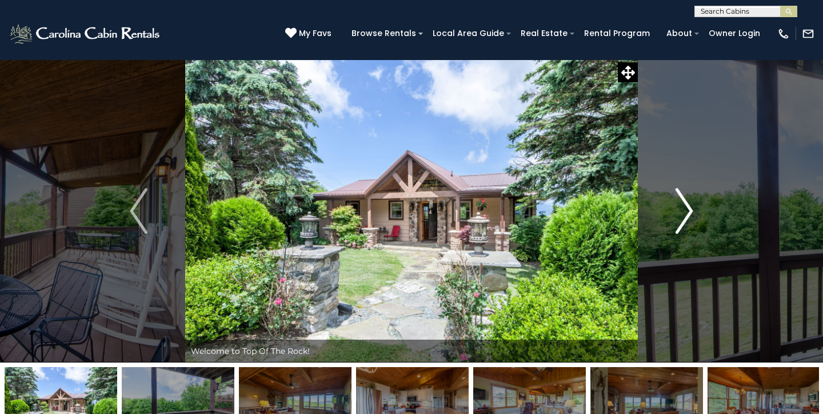
click at [679, 209] on img "Next" at bounding box center [683, 211] width 17 height 46
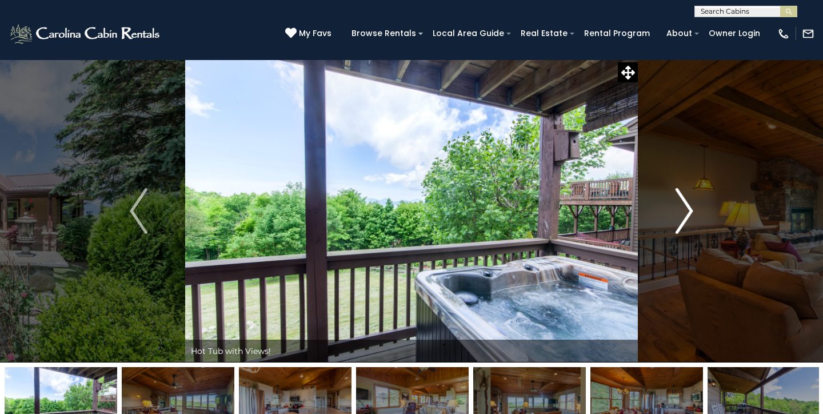
click at [679, 209] on img "Next" at bounding box center [683, 211] width 17 height 46
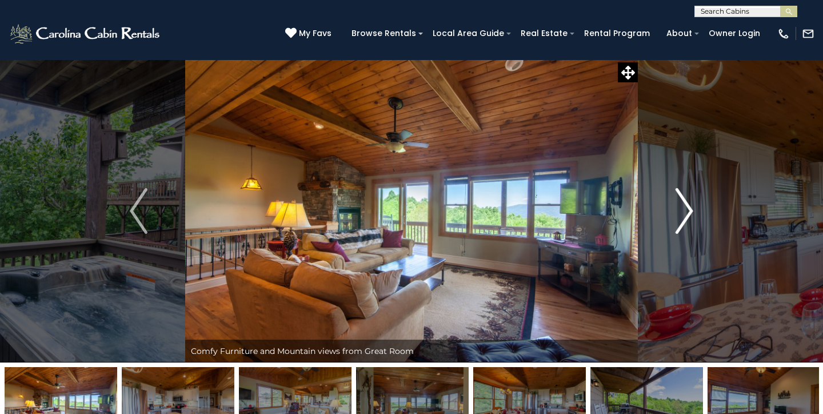
click at [679, 209] on img "Next" at bounding box center [683, 211] width 17 height 46
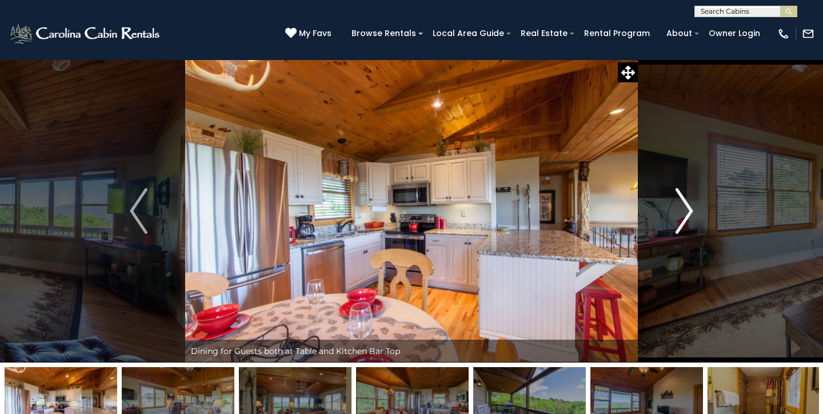
click at [679, 209] on img "Next" at bounding box center [683, 211] width 17 height 46
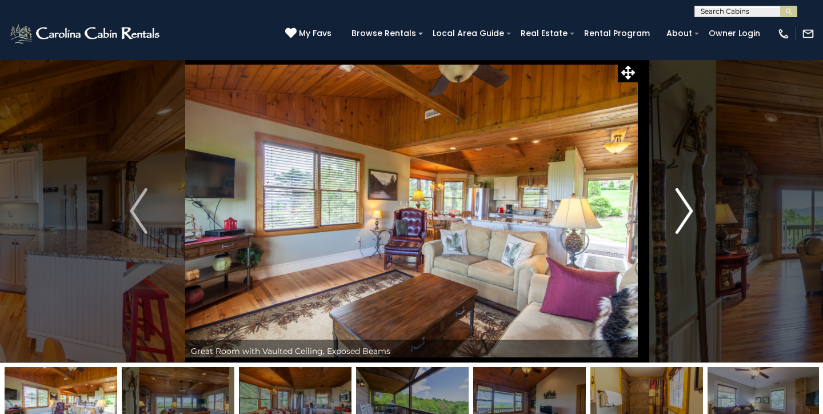
click at [679, 209] on img "Next" at bounding box center [683, 211] width 17 height 46
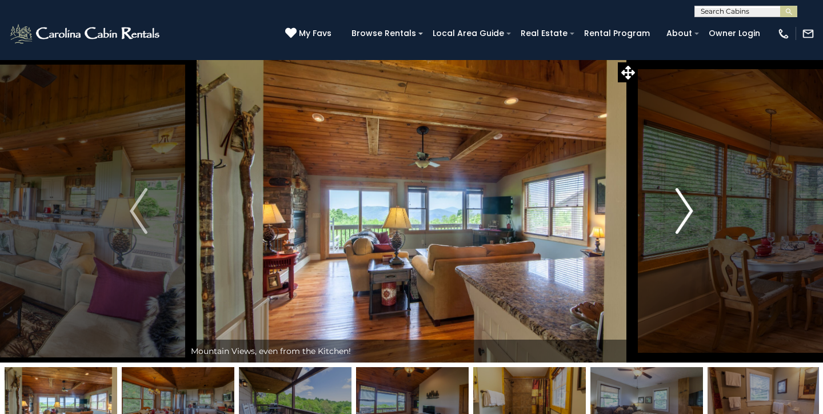
click at [679, 209] on img "Next" at bounding box center [683, 211] width 17 height 46
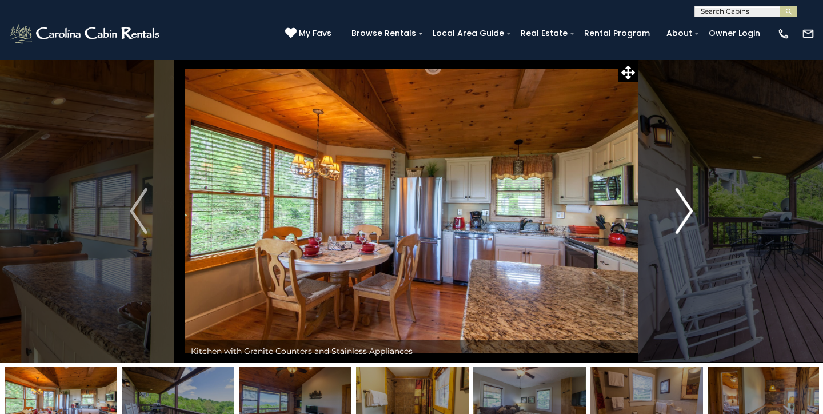
click at [679, 209] on img "Next" at bounding box center [683, 211] width 17 height 46
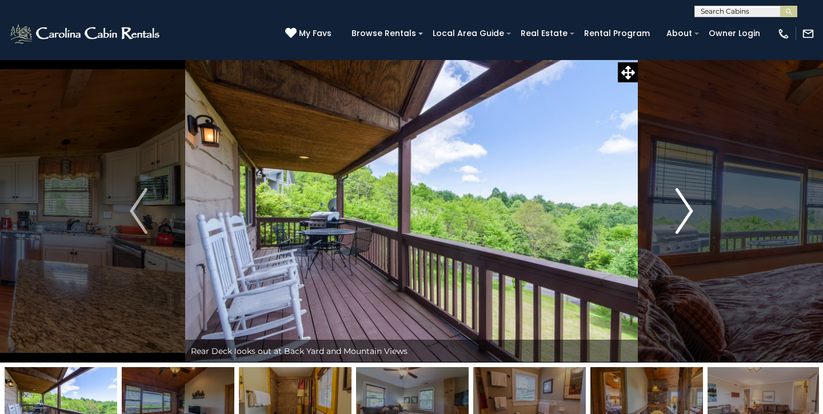
click at [679, 209] on img "Next" at bounding box center [683, 211] width 17 height 46
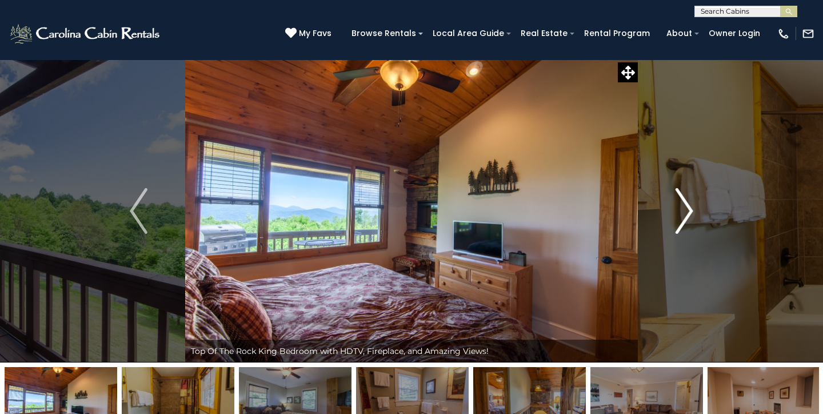
click at [679, 209] on img "Next" at bounding box center [683, 211] width 17 height 46
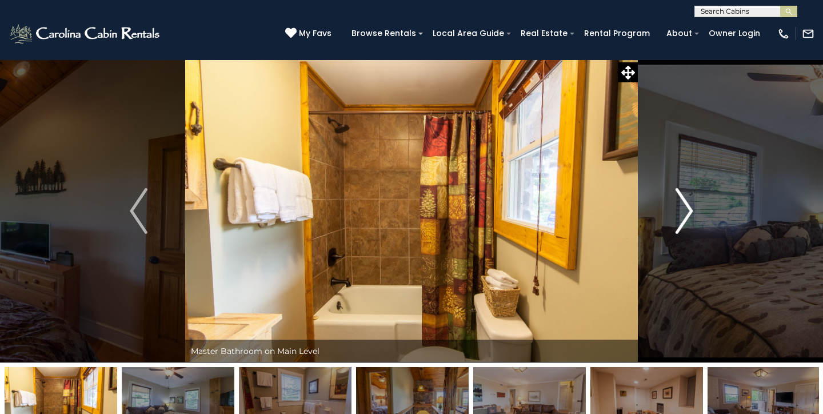
click at [679, 209] on img "Next" at bounding box center [683, 211] width 17 height 46
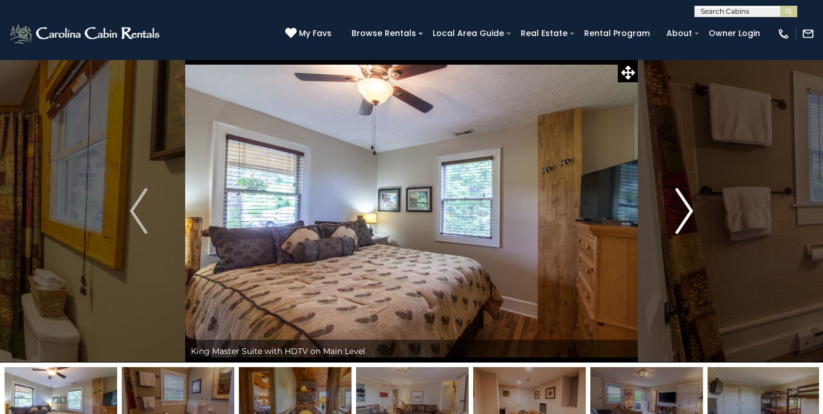
click at [679, 209] on img "Next" at bounding box center [683, 211] width 17 height 46
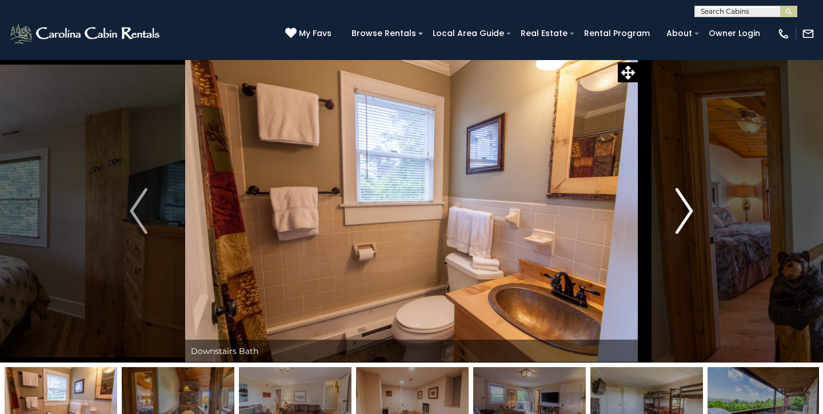
click at [679, 209] on img "Next" at bounding box center [683, 211] width 17 height 46
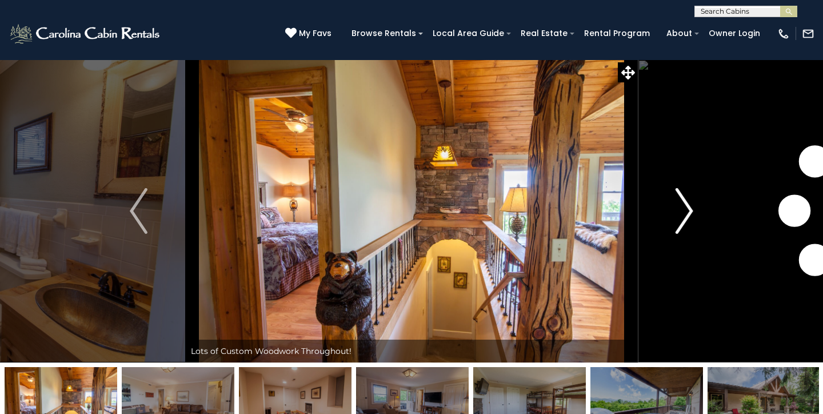
click at [679, 209] on img "Next" at bounding box center [683, 211] width 17 height 46
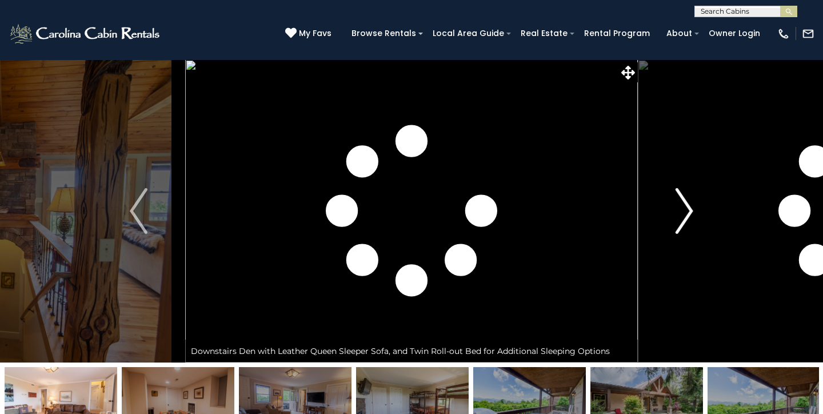
click at [679, 209] on img "Next" at bounding box center [683, 211] width 17 height 46
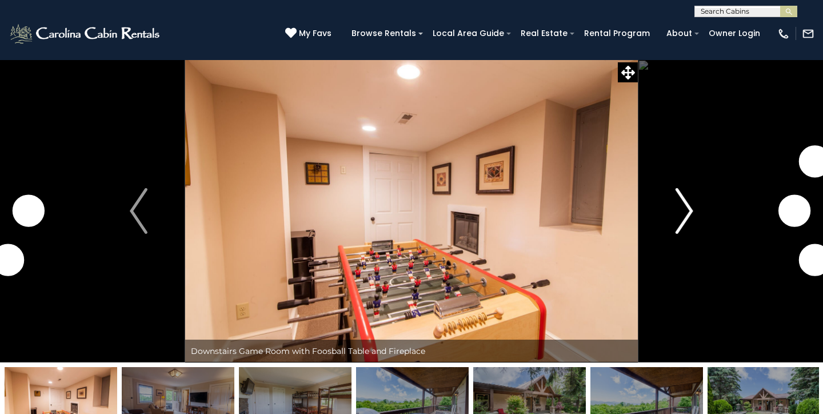
click at [679, 209] on img "Next" at bounding box center [683, 211] width 17 height 46
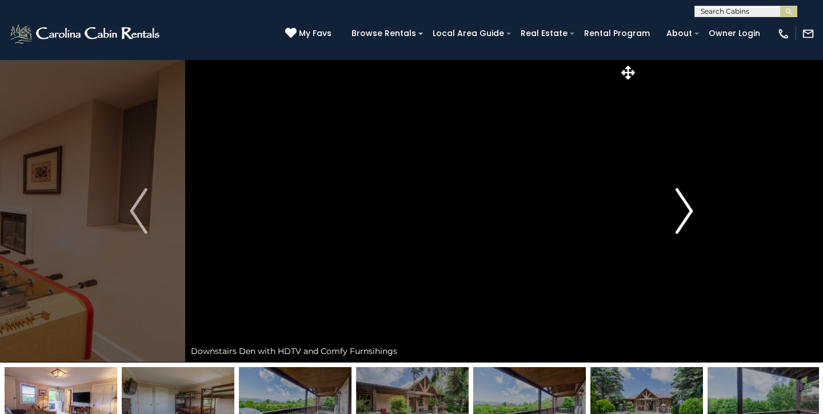
click at [679, 209] on img "Next" at bounding box center [683, 211] width 17 height 46
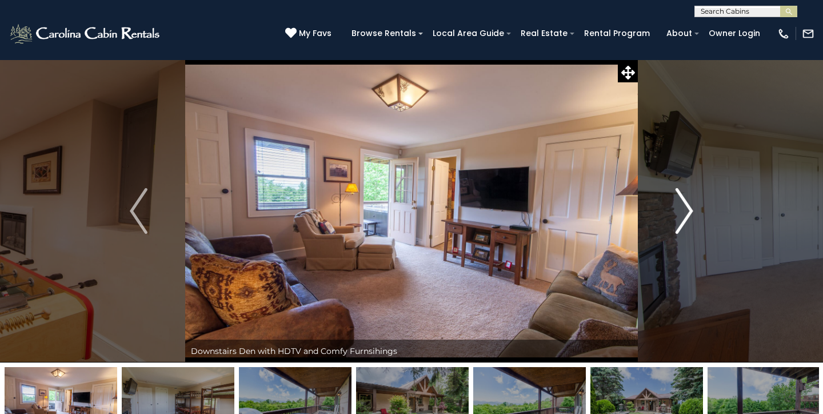
click at [679, 209] on img "Next" at bounding box center [683, 211] width 17 height 46
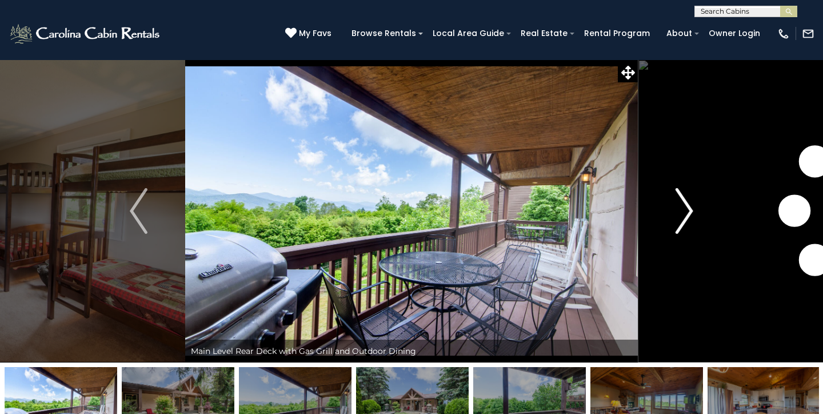
click at [679, 209] on img "Next" at bounding box center [683, 211] width 17 height 46
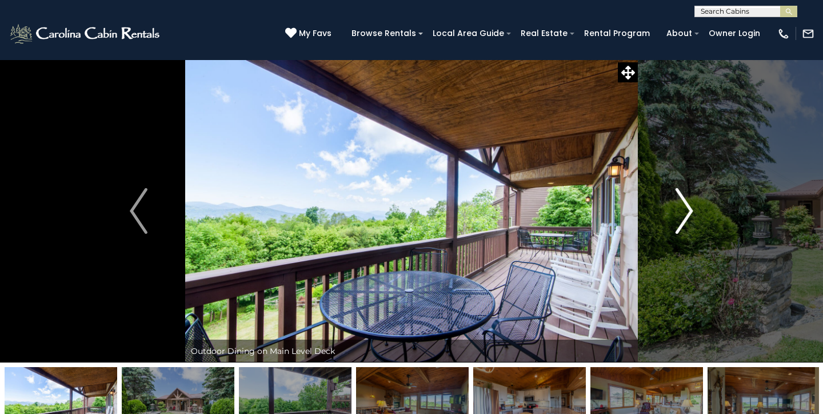
click at [679, 209] on img "Next" at bounding box center [683, 211] width 17 height 46
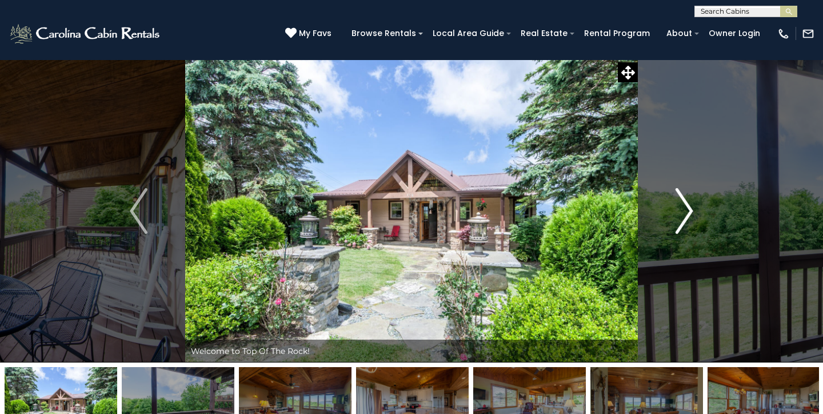
click at [679, 209] on img "Next" at bounding box center [683, 211] width 17 height 46
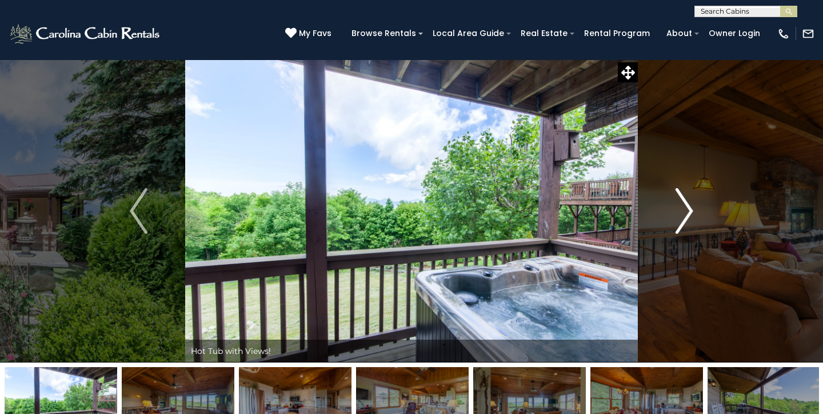
click at [679, 209] on img "Next" at bounding box center [683, 211] width 17 height 46
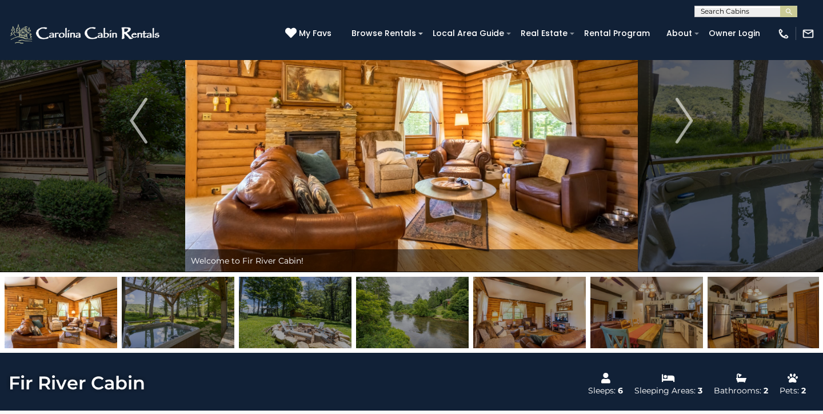
scroll to position [90, 0]
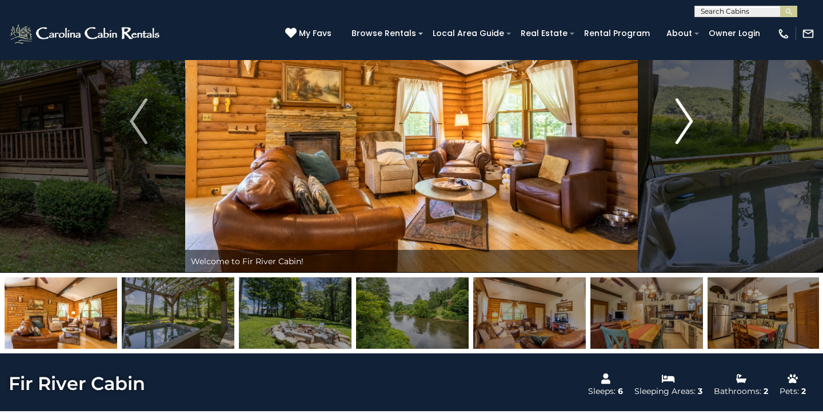
click at [686, 128] on img "Next" at bounding box center [683, 121] width 17 height 46
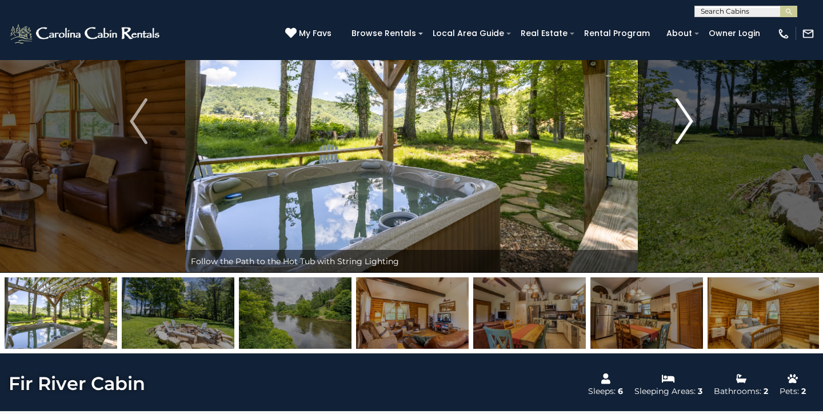
click at [686, 128] on img "Next" at bounding box center [683, 121] width 17 height 46
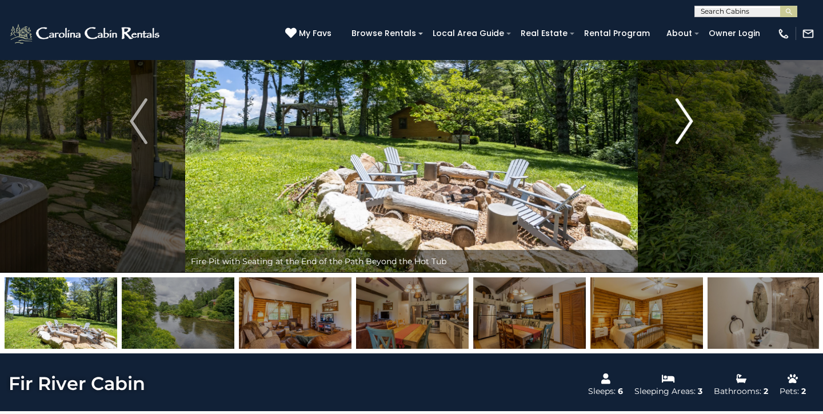
click at [686, 128] on img "Next" at bounding box center [683, 121] width 17 height 46
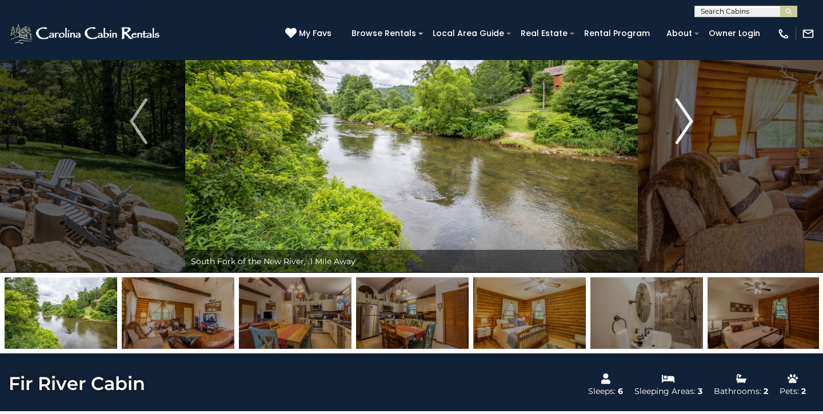
click at [686, 128] on img "Next" at bounding box center [683, 121] width 17 height 46
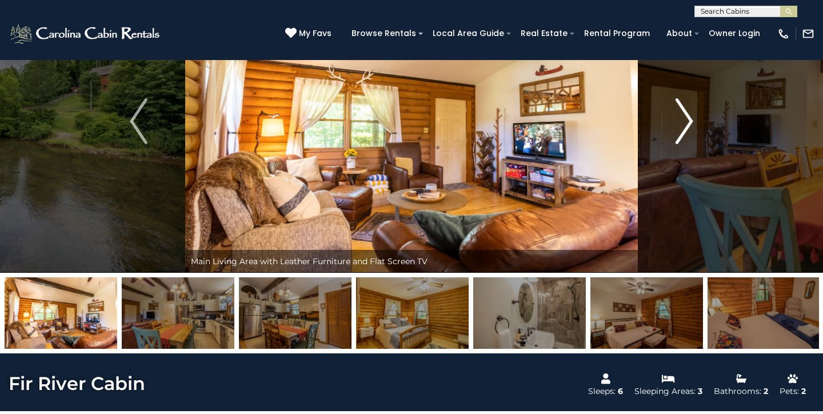
click at [686, 128] on img "Next" at bounding box center [683, 121] width 17 height 46
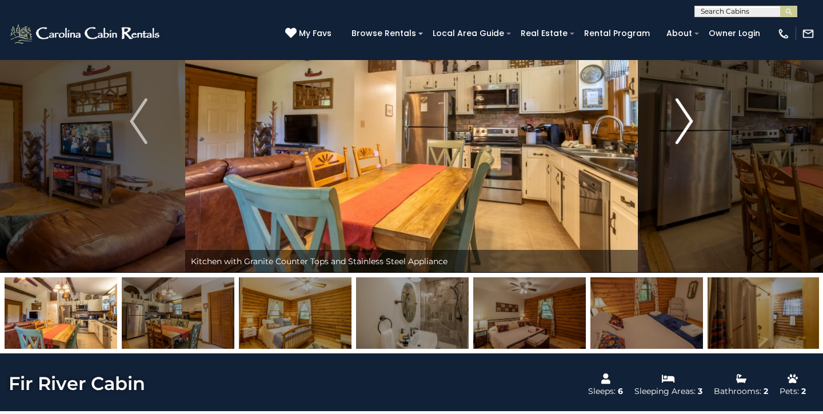
click at [686, 128] on img "Next" at bounding box center [683, 121] width 17 height 46
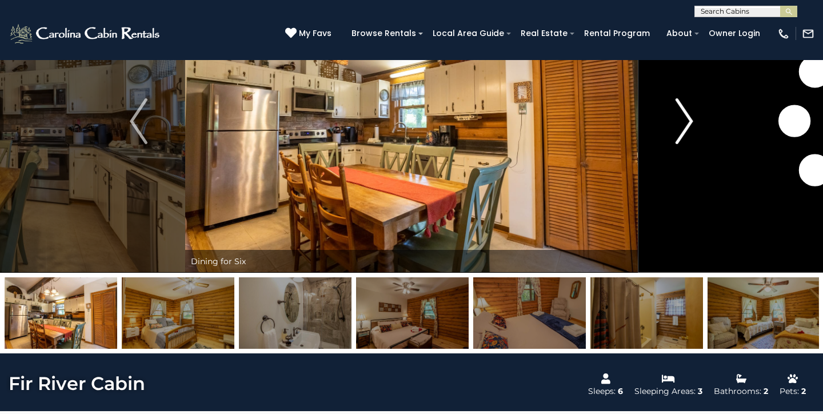
click at [686, 128] on img "Next" at bounding box center [683, 121] width 17 height 46
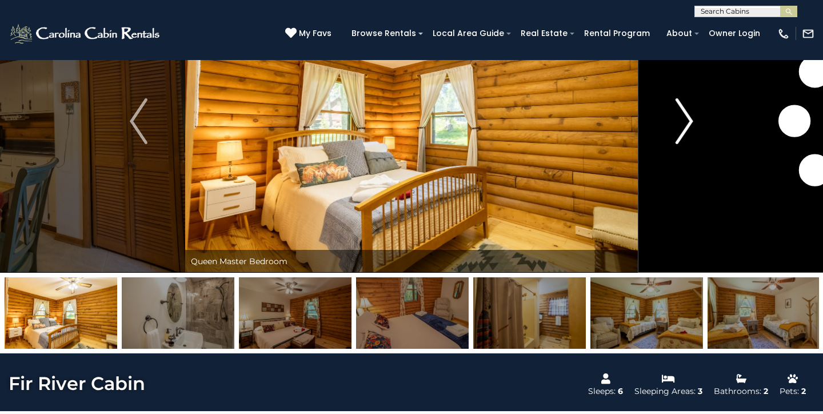
click at [686, 128] on img "Next" at bounding box center [683, 121] width 17 height 46
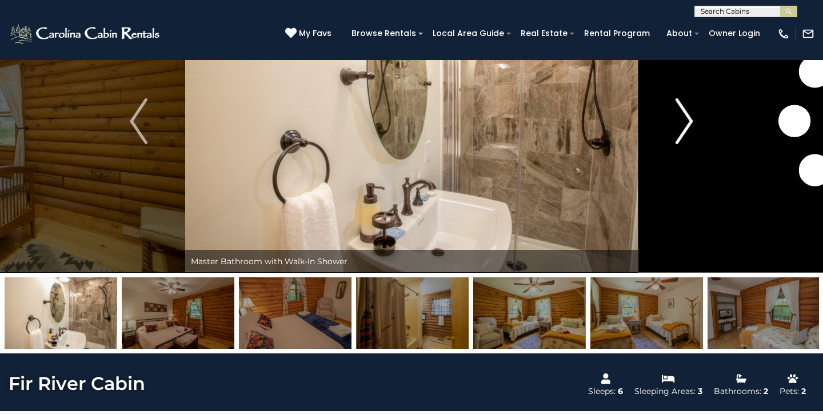
click at [686, 128] on img "Next" at bounding box center [683, 121] width 17 height 46
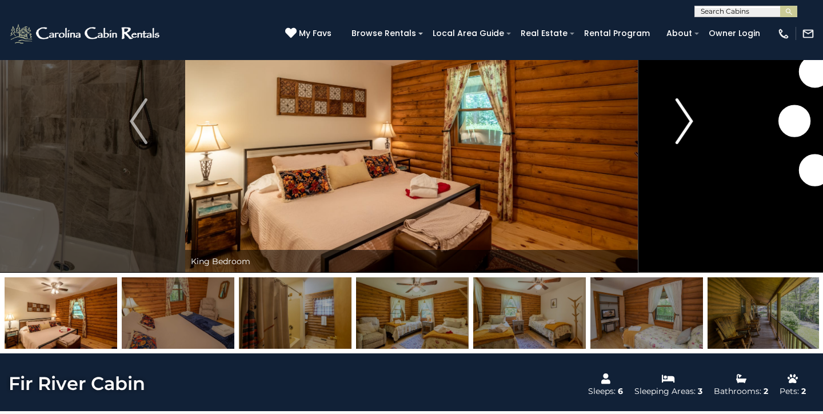
click at [686, 128] on img "Next" at bounding box center [683, 121] width 17 height 46
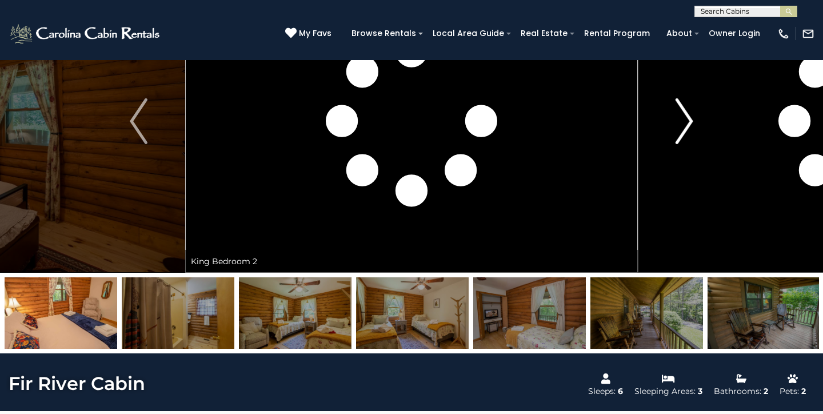
click at [686, 128] on img "Next" at bounding box center [683, 121] width 17 height 46
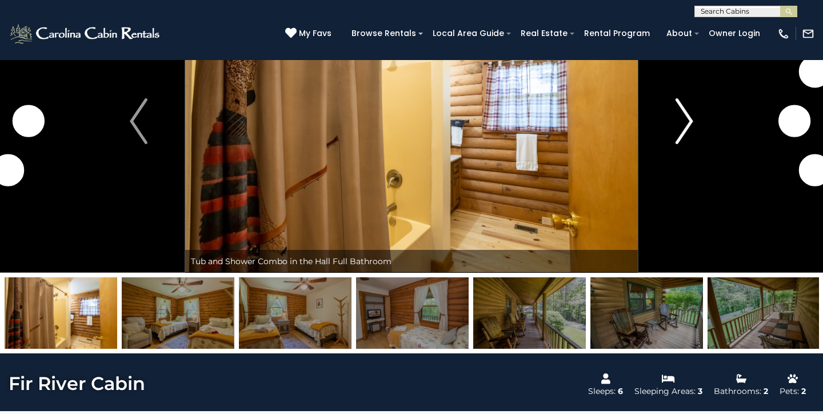
click at [686, 128] on img "Next" at bounding box center [683, 121] width 17 height 46
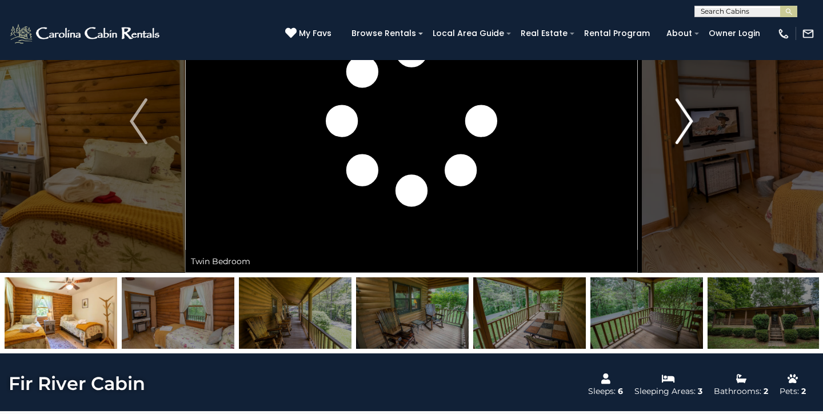
click at [686, 128] on img "Next" at bounding box center [683, 121] width 17 height 46
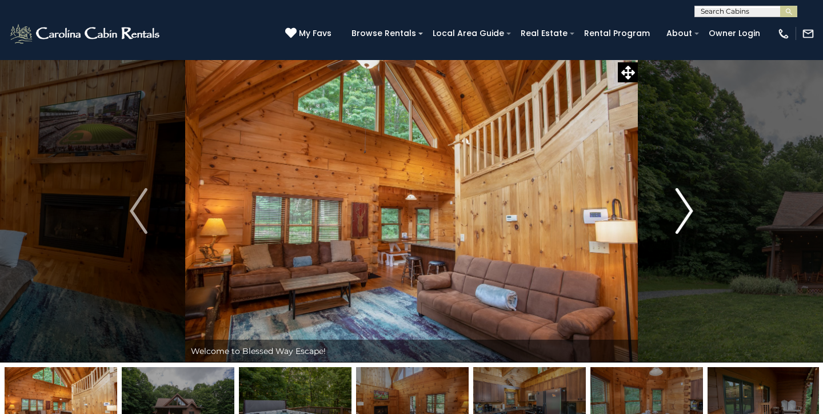
click at [686, 213] on img "Next" at bounding box center [683, 211] width 17 height 46
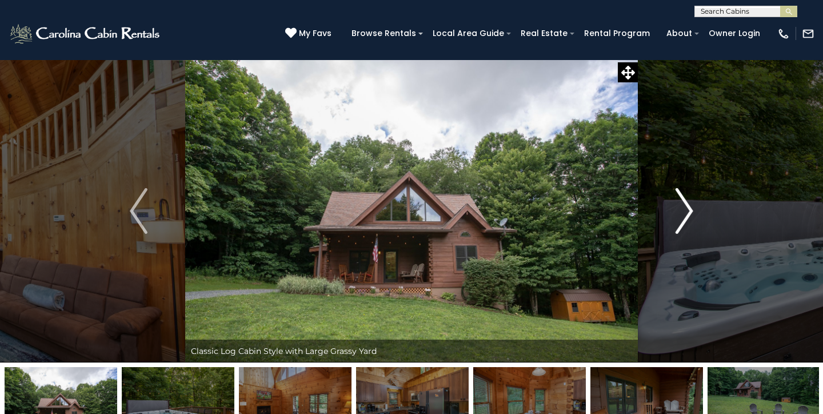
click at [686, 213] on img "Next" at bounding box center [683, 211] width 17 height 46
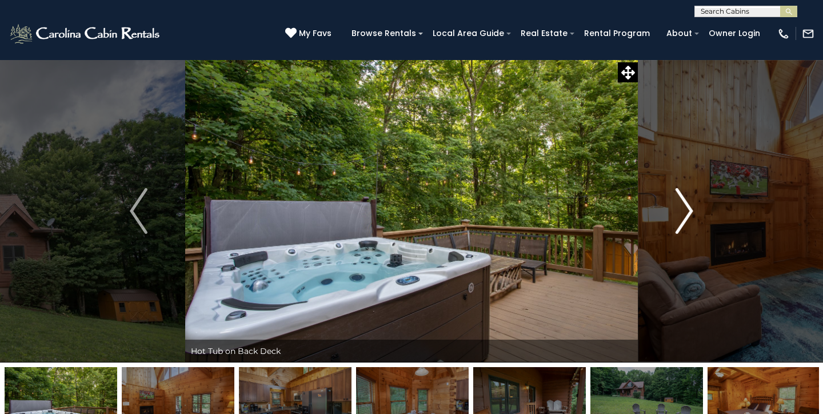
click at [686, 213] on img "Next" at bounding box center [683, 211] width 17 height 46
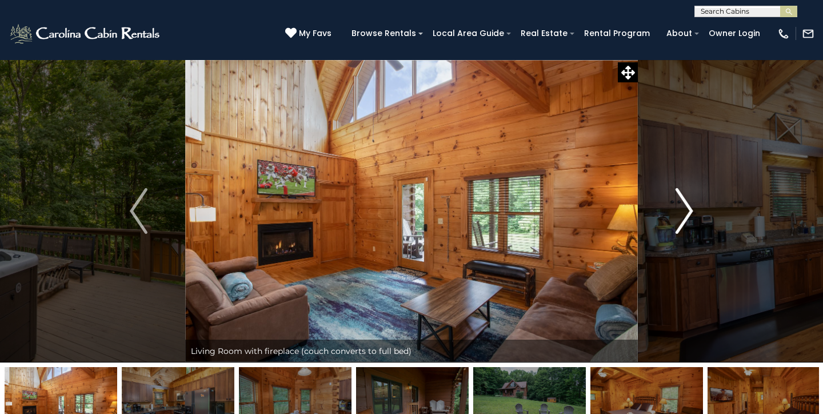
click at [686, 213] on img "Next" at bounding box center [683, 211] width 17 height 46
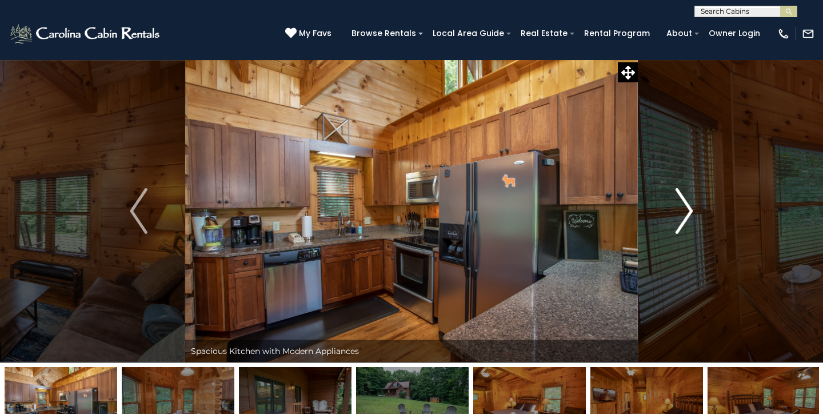
click at [686, 213] on img "Next" at bounding box center [683, 211] width 17 height 46
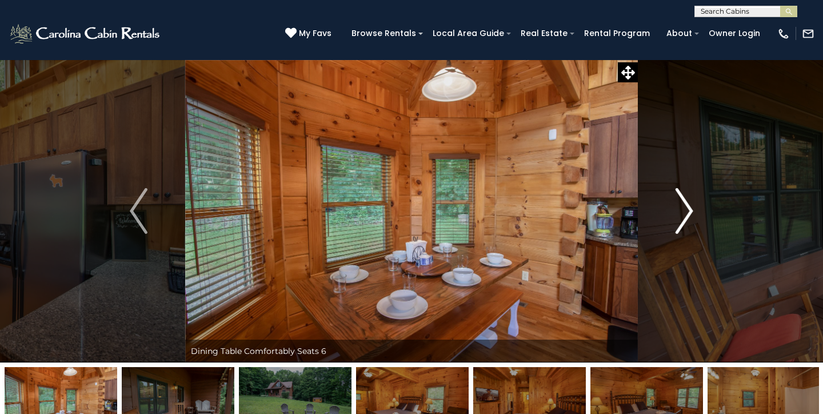
click at [686, 213] on img "Next" at bounding box center [683, 211] width 17 height 46
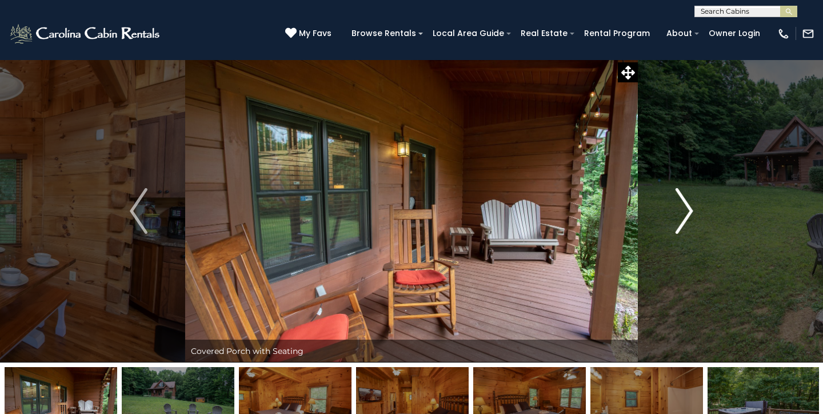
click at [686, 213] on img "Next" at bounding box center [683, 211] width 17 height 46
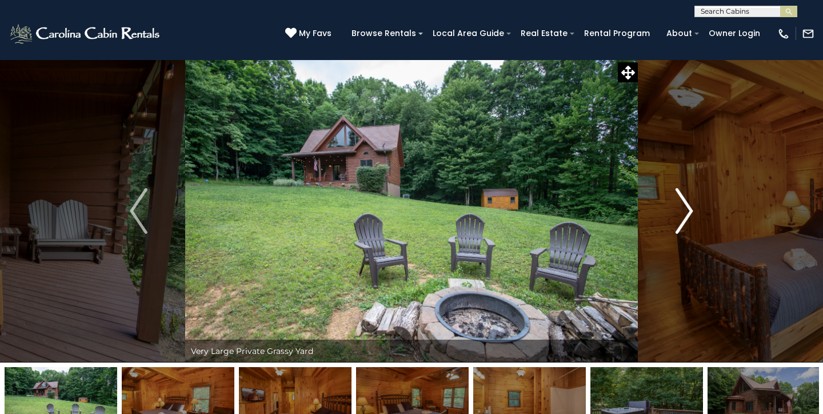
click at [686, 213] on img "Next" at bounding box center [683, 211] width 17 height 46
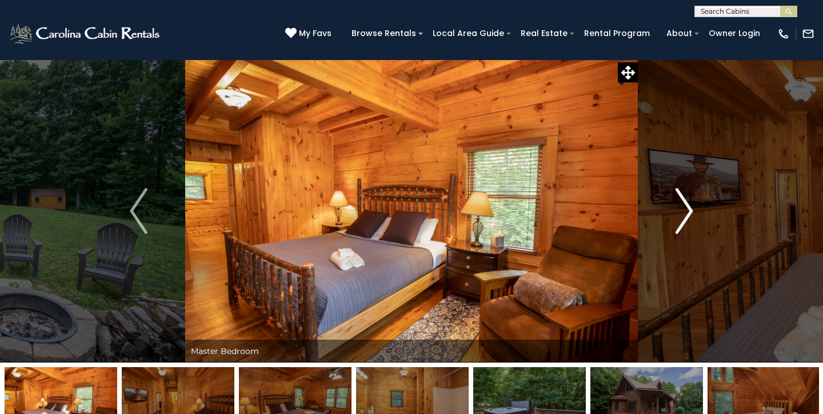
click at [686, 213] on img "Next" at bounding box center [683, 211] width 17 height 46
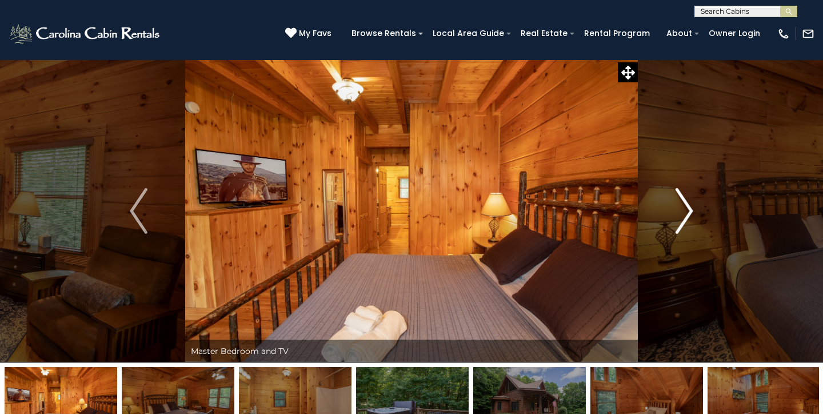
click at [686, 213] on img "Next" at bounding box center [683, 211] width 17 height 46
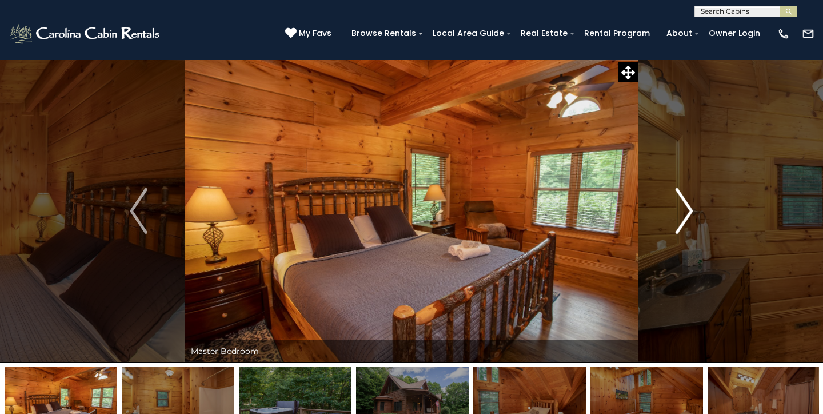
click at [686, 213] on img "Next" at bounding box center [683, 211] width 17 height 46
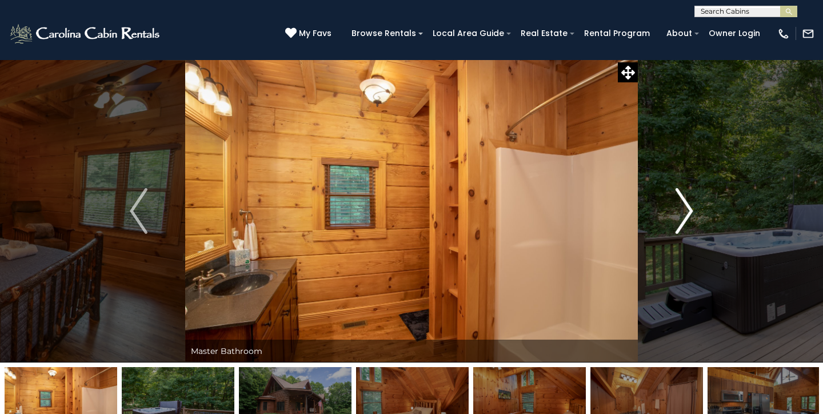
click at [686, 213] on img "Next" at bounding box center [683, 211] width 17 height 46
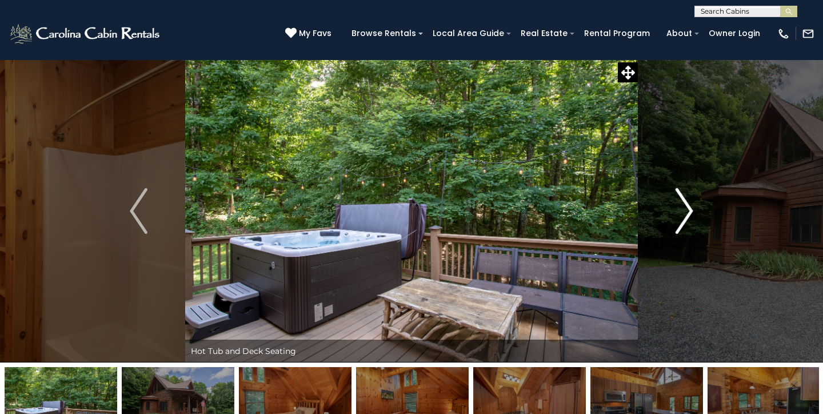
click at [686, 213] on img "Next" at bounding box center [683, 211] width 17 height 46
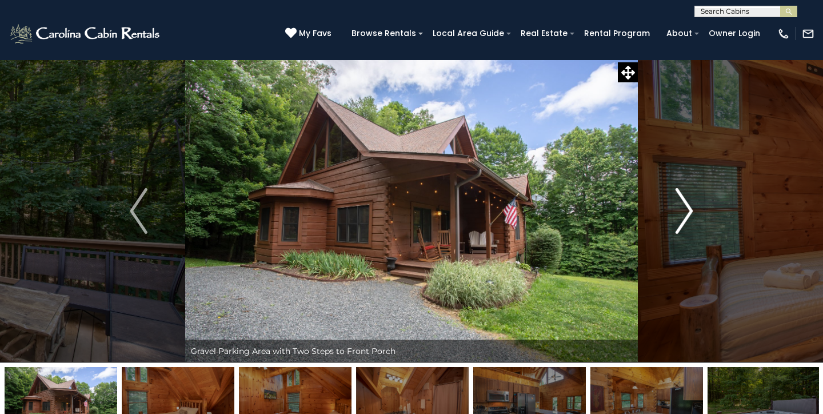
click at [686, 213] on img "Next" at bounding box center [683, 211] width 17 height 46
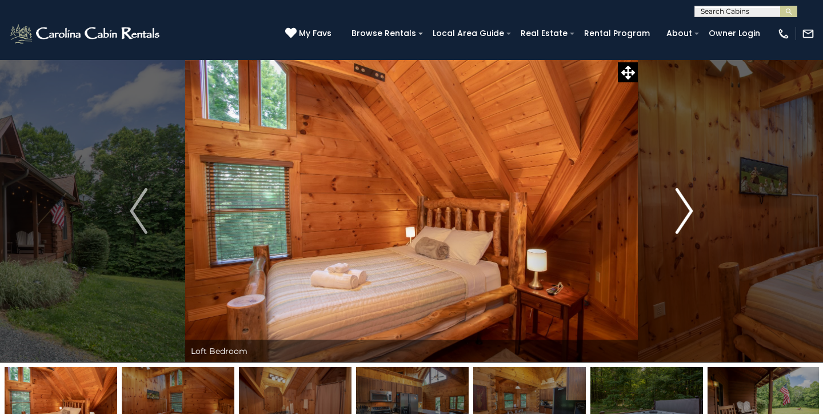
click at [686, 213] on img "Next" at bounding box center [683, 211] width 17 height 46
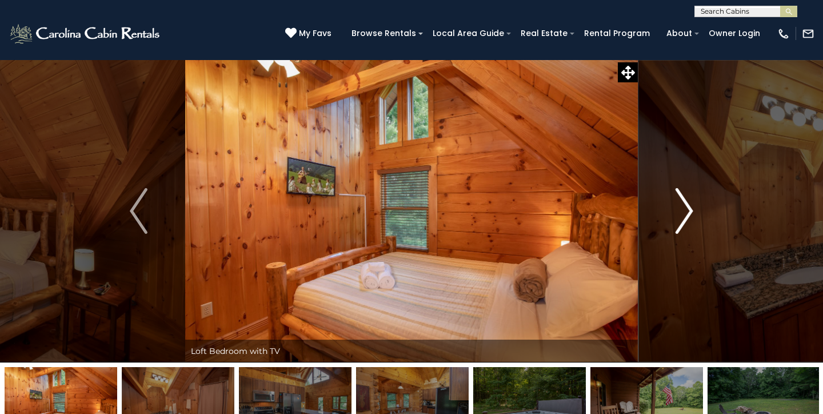
click at [686, 213] on img "Next" at bounding box center [683, 211] width 17 height 46
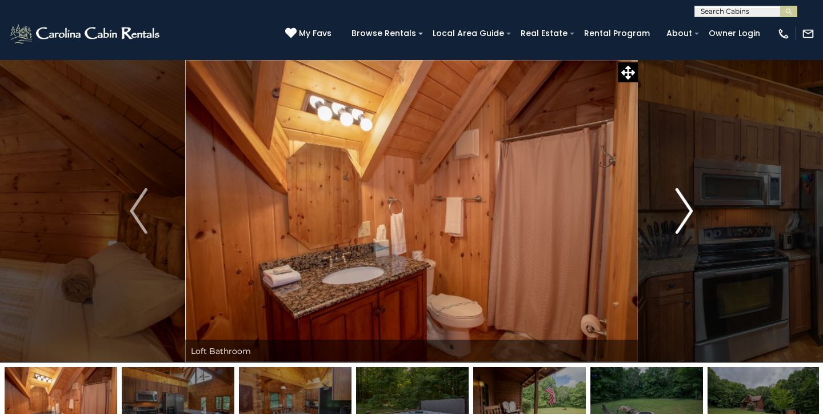
click at [686, 213] on img "Next" at bounding box center [683, 211] width 17 height 46
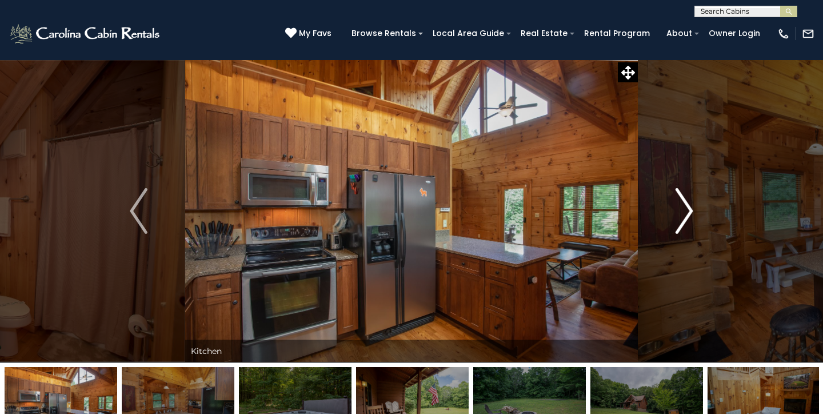
click at [686, 213] on img "Next" at bounding box center [683, 211] width 17 height 46
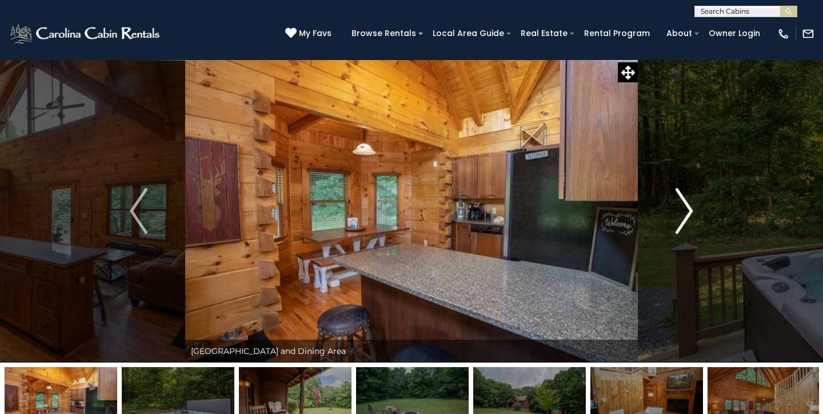
click at [686, 213] on img "Next" at bounding box center [683, 211] width 17 height 46
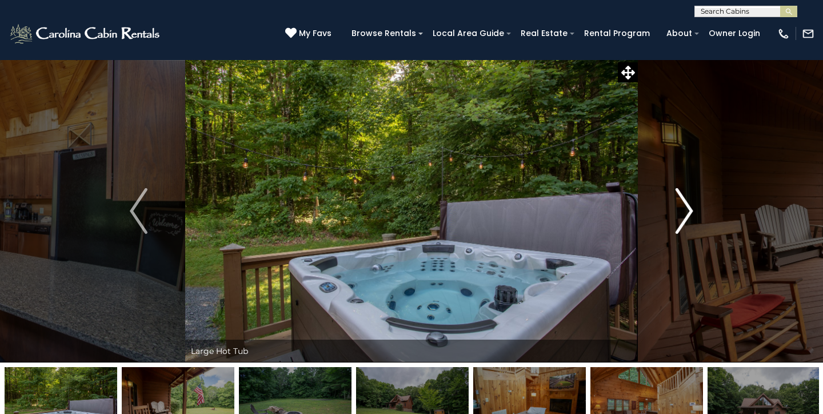
click at [686, 213] on img "Next" at bounding box center [683, 211] width 17 height 46
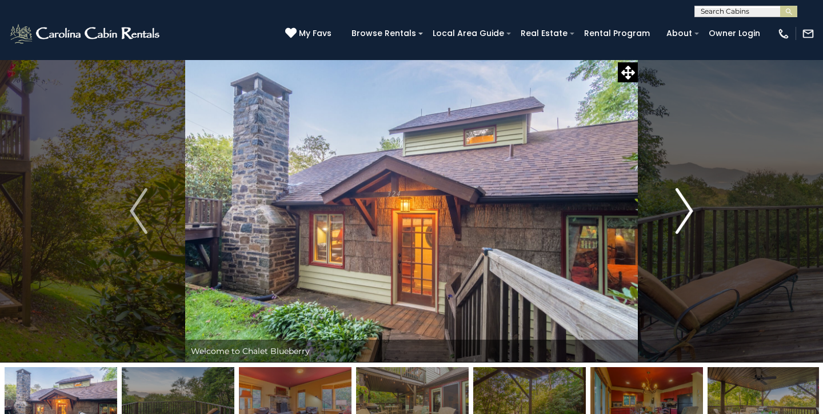
click at [701, 182] on button "Next" at bounding box center [684, 210] width 93 height 303
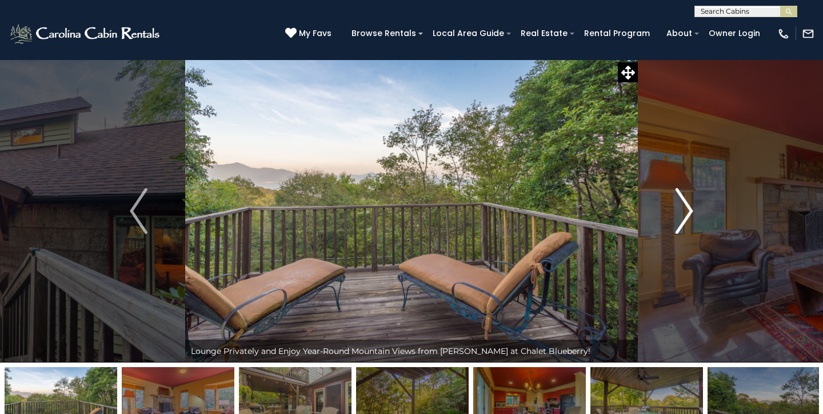
click at [682, 213] on img "Next" at bounding box center [683, 211] width 17 height 46
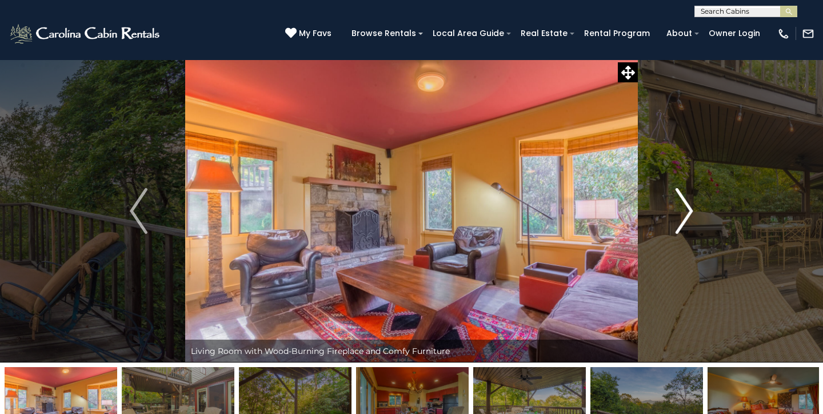
click at [682, 213] on img "Next" at bounding box center [683, 211] width 17 height 46
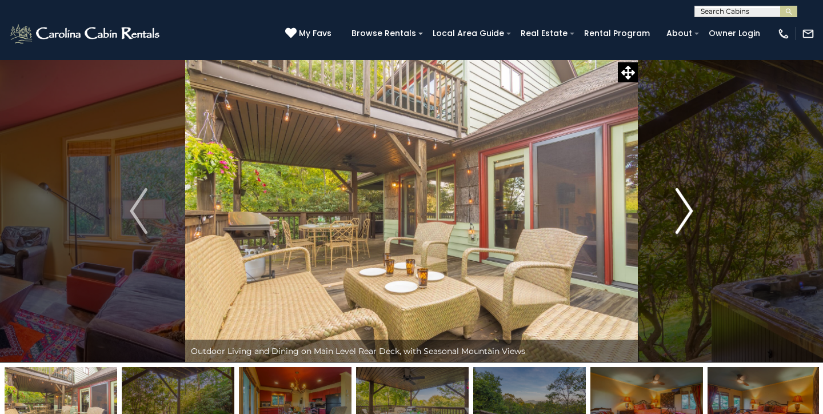
click at [682, 213] on img "Next" at bounding box center [683, 211] width 17 height 46
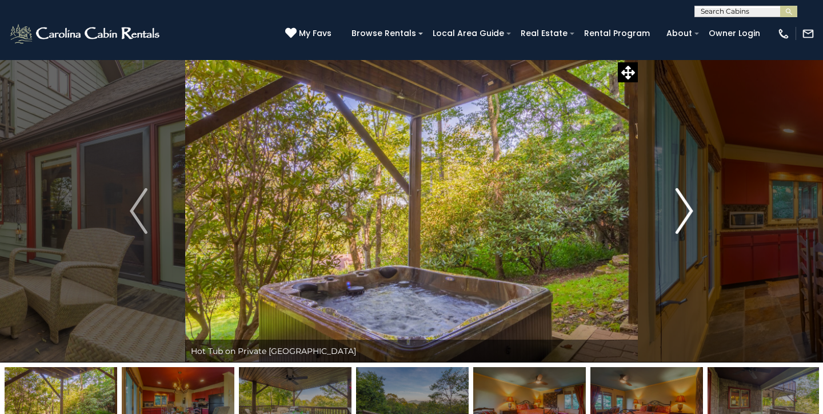
click at [682, 213] on img "Next" at bounding box center [683, 211] width 17 height 46
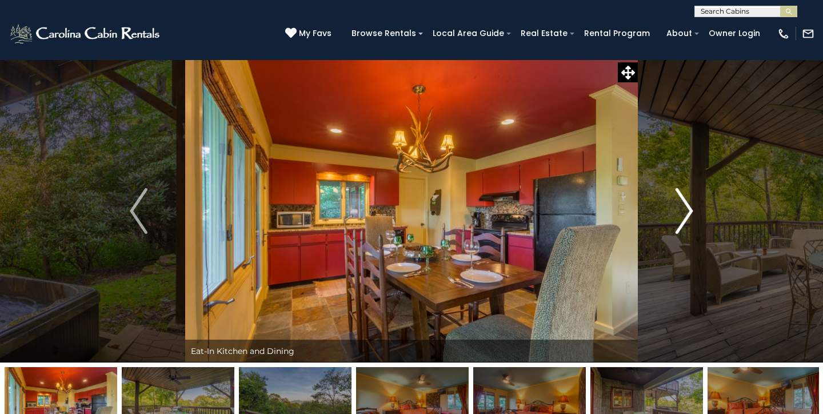
click at [682, 213] on img "Next" at bounding box center [683, 211] width 17 height 46
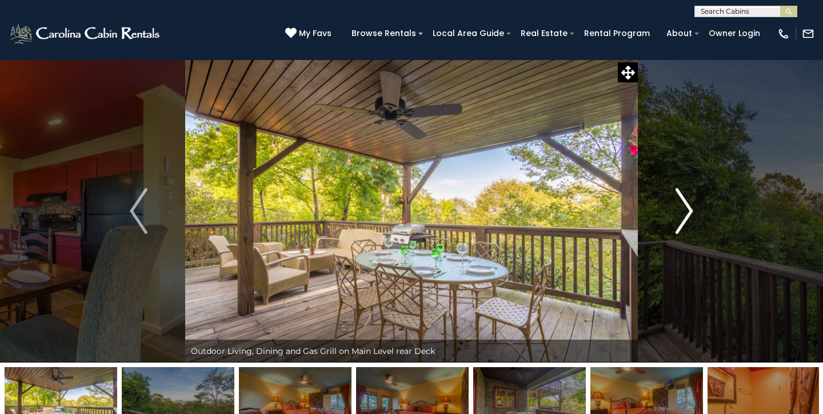
click at [682, 213] on img "Next" at bounding box center [683, 211] width 17 height 46
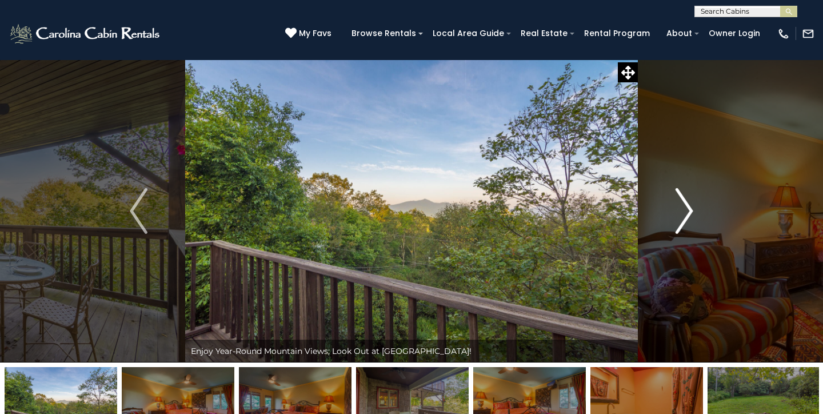
click at [682, 213] on img "Next" at bounding box center [683, 211] width 17 height 46
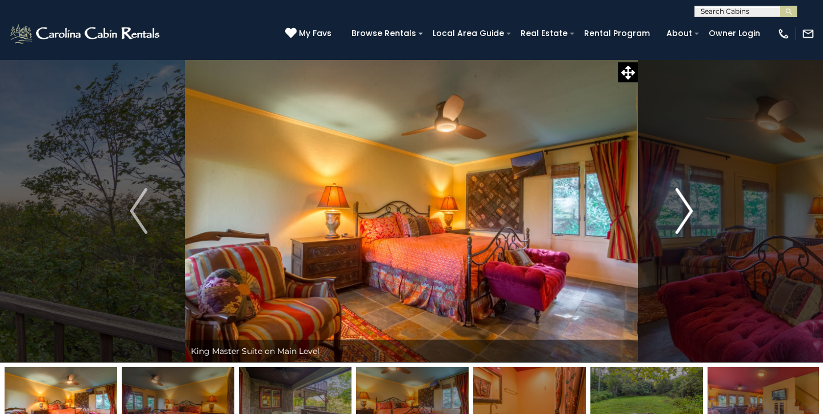
click at [682, 213] on img "Next" at bounding box center [683, 211] width 17 height 46
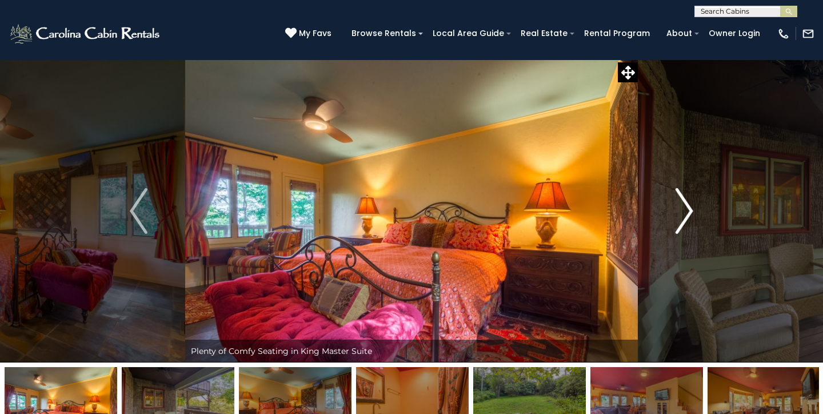
click at [682, 213] on img "Next" at bounding box center [683, 211] width 17 height 46
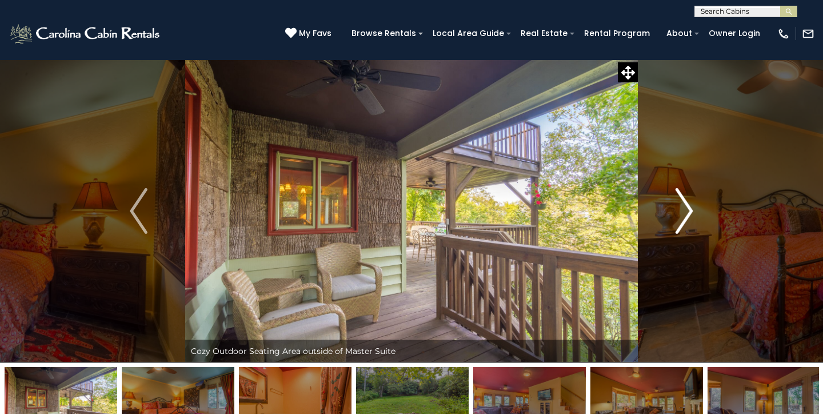
click at [682, 213] on img "Next" at bounding box center [683, 211] width 17 height 46
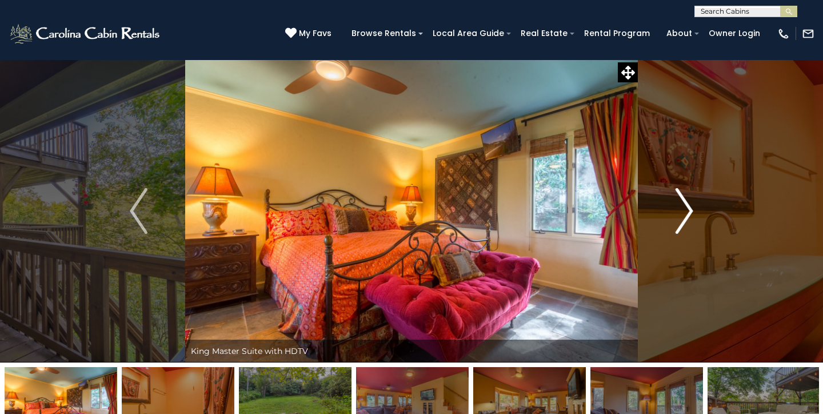
click at [654, 193] on button "Next" at bounding box center [684, 210] width 93 height 303
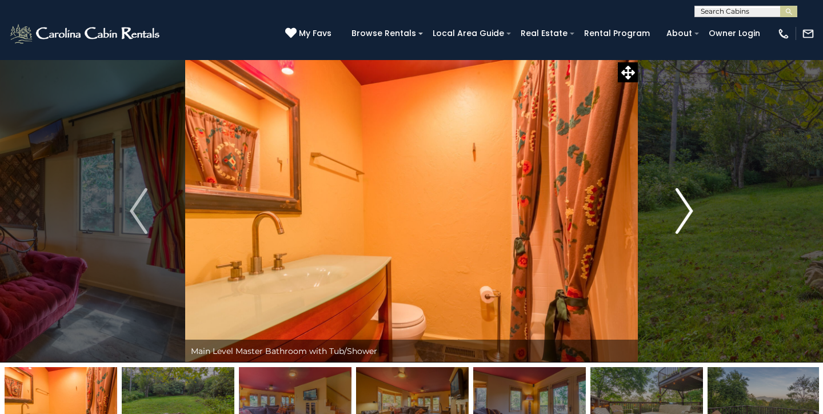
click at [654, 193] on button "Next" at bounding box center [684, 210] width 93 height 303
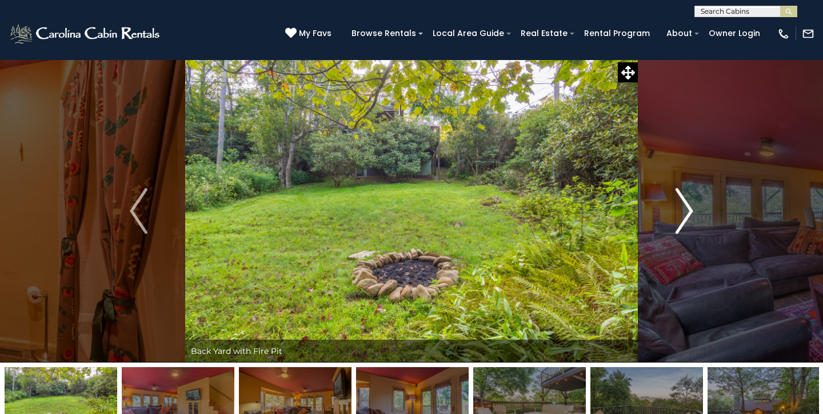
click at [654, 193] on button "Next" at bounding box center [684, 210] width 93 height 303
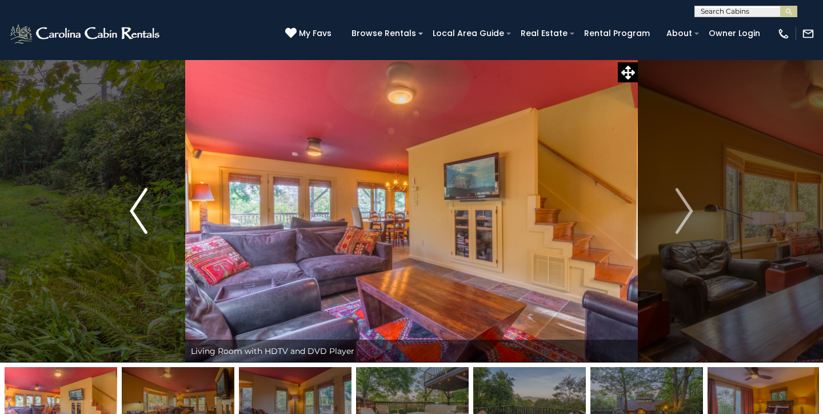
click at [144, 217] on img "Previous" at bounding box center [138, 211] width 17 height 46
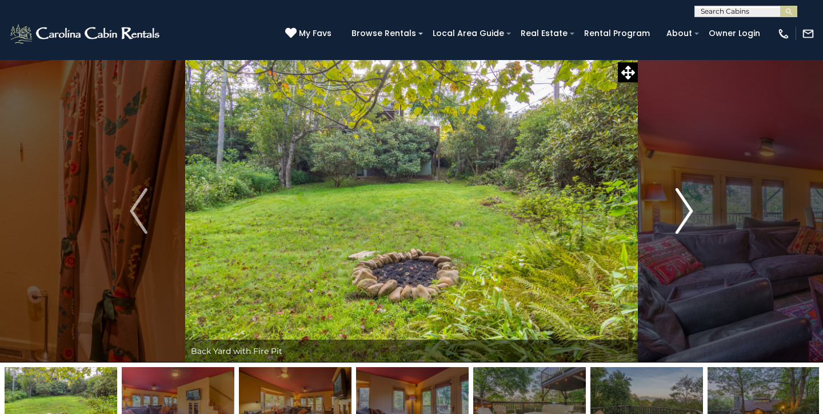
click at [688, 209] on img "Next" at bounding box center [683, 211] width 17 height 46
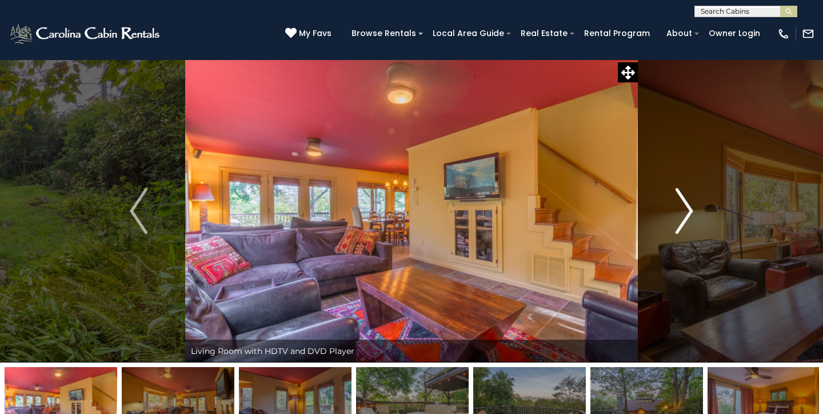
click at [688, 209] on img "Next" at bounding box center [683, 211] width 17 height 46
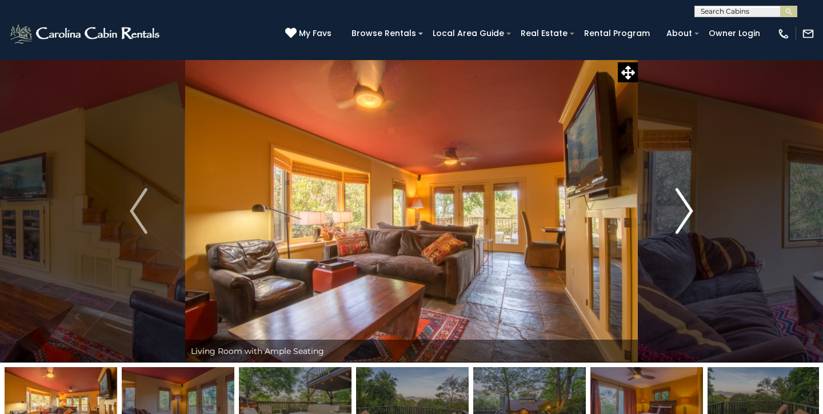
click at [688, 209] on img "Next" at bounding box center [683, 211] width 17 height 46
